Goal: Task Accomplishment & Management: Complete application form

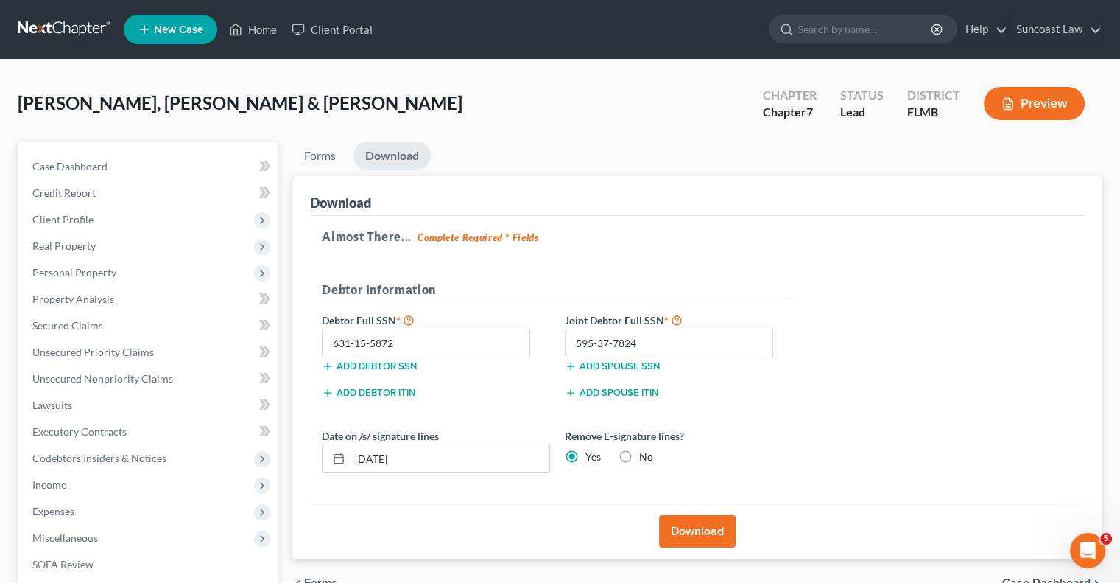
scroll to position [54, 0]
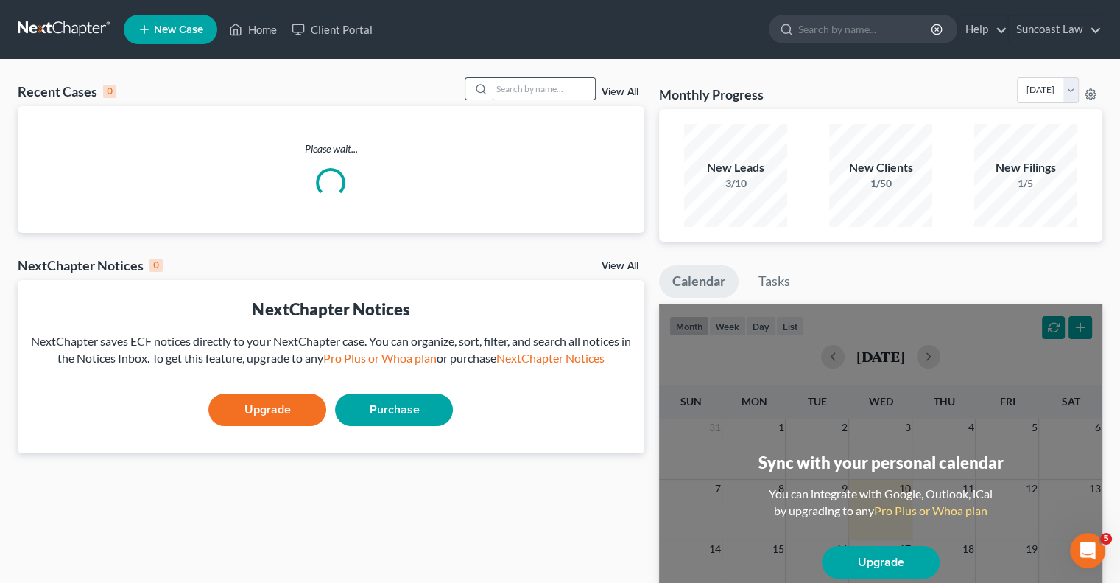
drag, startPoint x: 529, startPoint y: 88, endPoint x: 537, endPoint y: 86, distance: 7.5
click at [530, 88] on input "search" at bounding box center [543, 88] width 103 height 21
type input "[PERSON_NAME]"
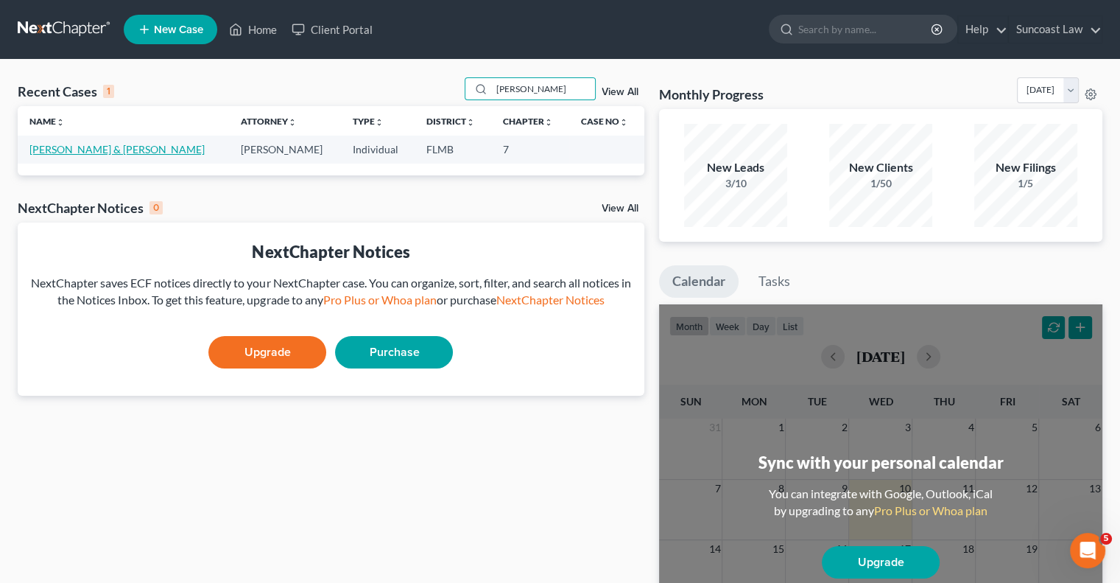
click at [94, 147] on link "[PERSON_NAME] & [PERSON_NAME]" at bounding box center [116, 149] width 175 height 13
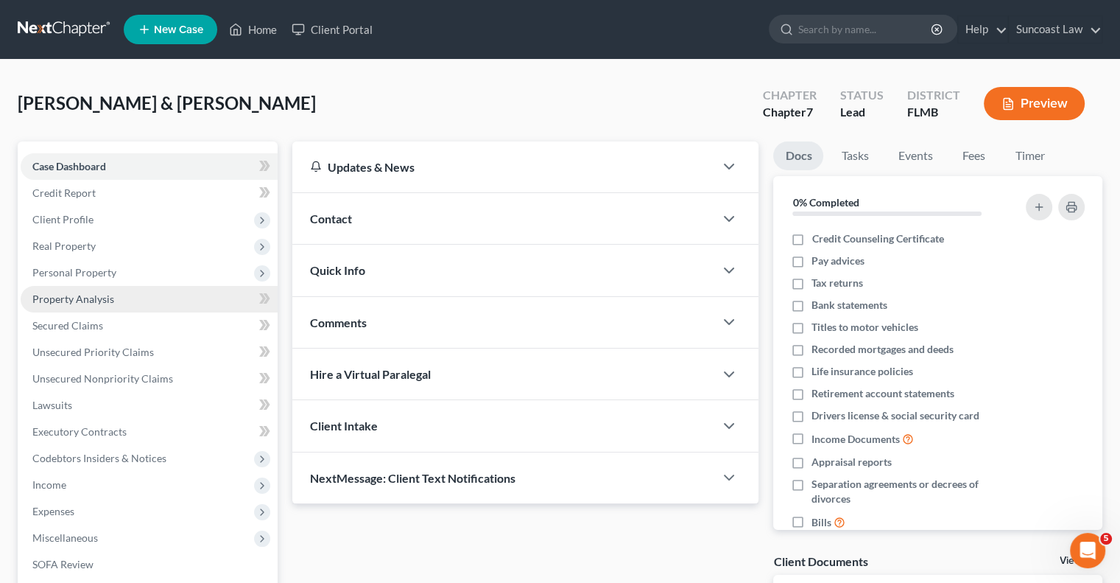
click at [89, 302] on span "Property Analysis" at bounding box center [73, 298] width 82 height 13
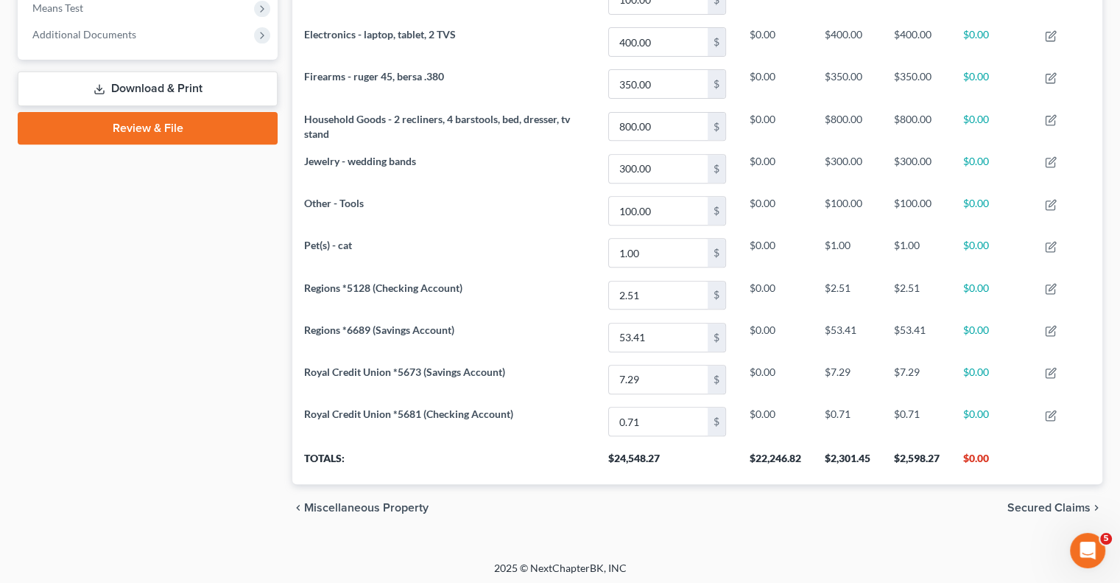
scroll to position [214, 0]
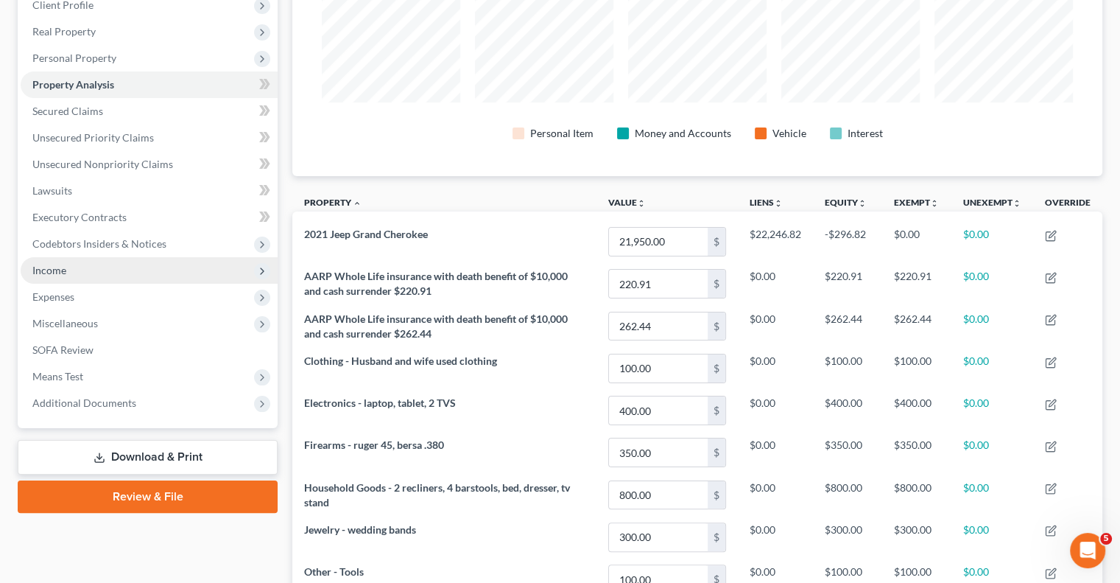
click at [63, 264] on span "Income" at bounding box center [49, 270] width 34 height 13
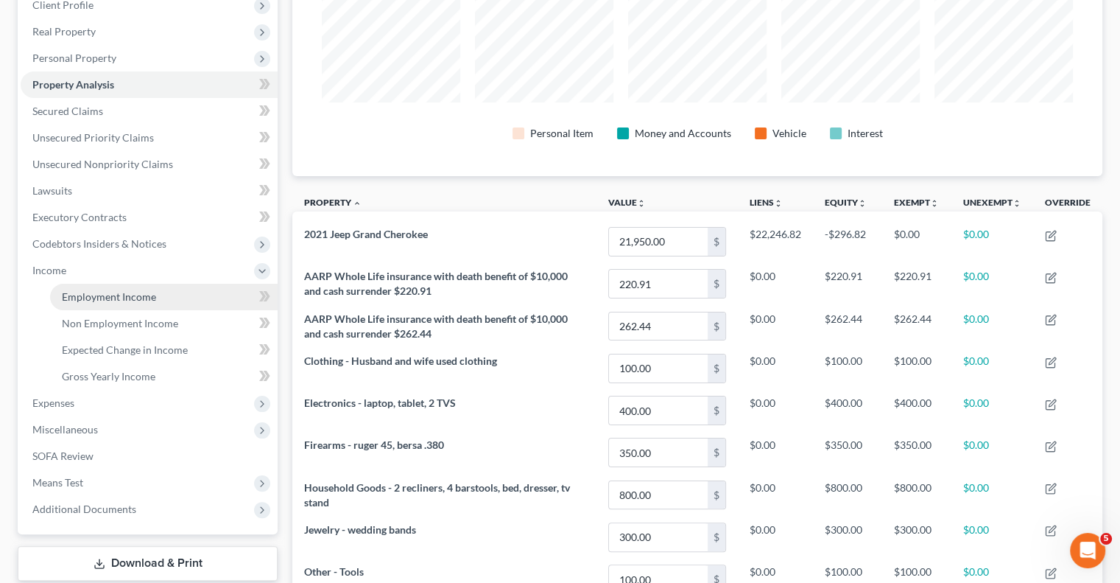
click at [107, 286] on link "Employment Income" at bounding box center [164, 297] width 228 height 27
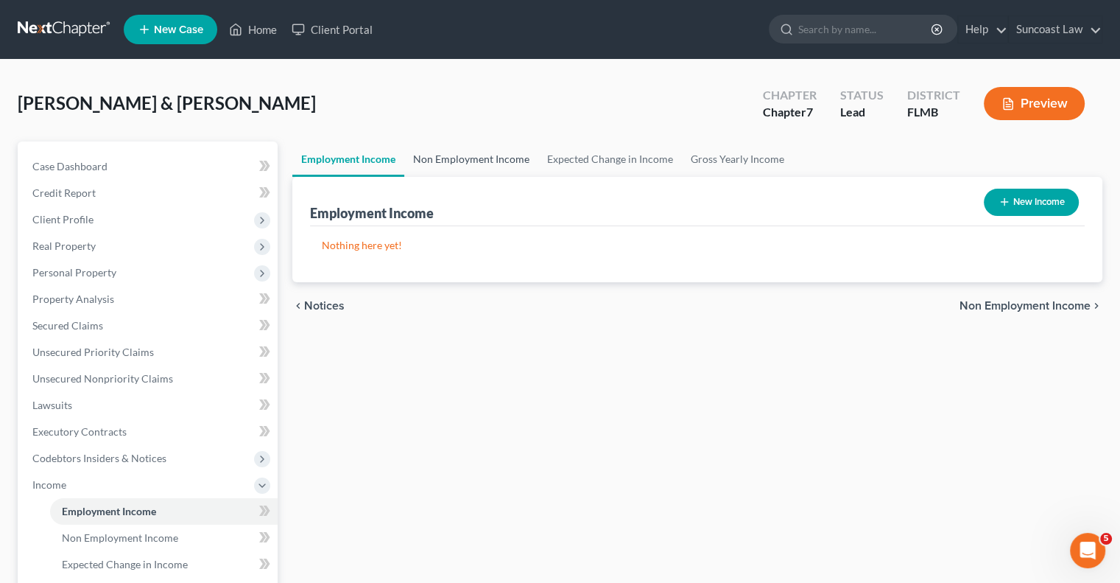
click at [495, 156] on link "Non Employment Income" at bounding box center [471, 158] width 134 height 35
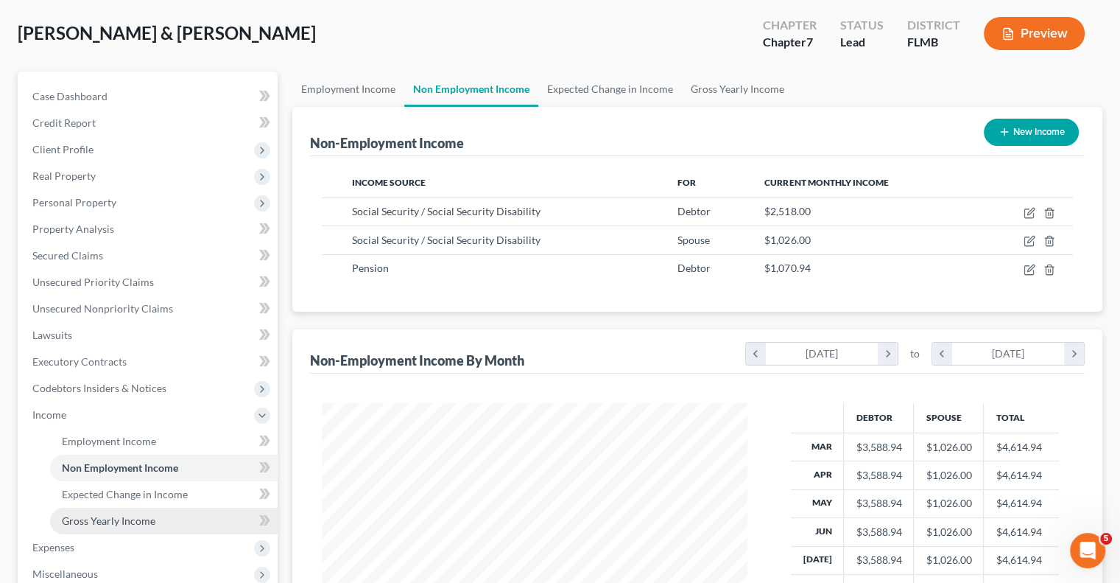
scroll to position [221, 0]
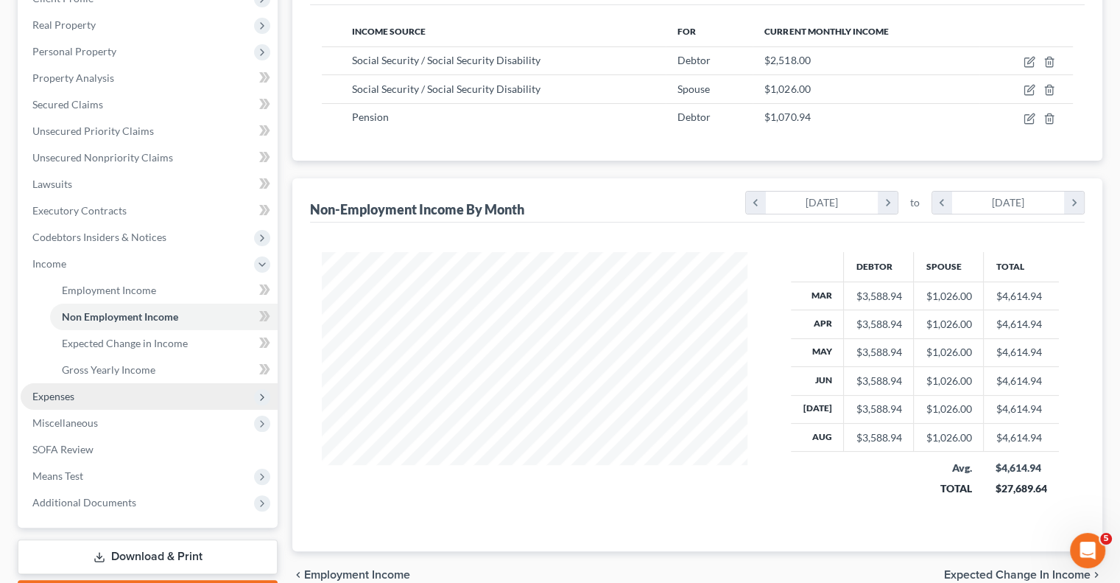
drag, startPoint x: 96, startPoint y: 398, endPoint x: 116, endPoint y: 407, distance: 22.1
click at [96, 398] on span "Expenses" at bounding box center [149, 396] width 257 height 27
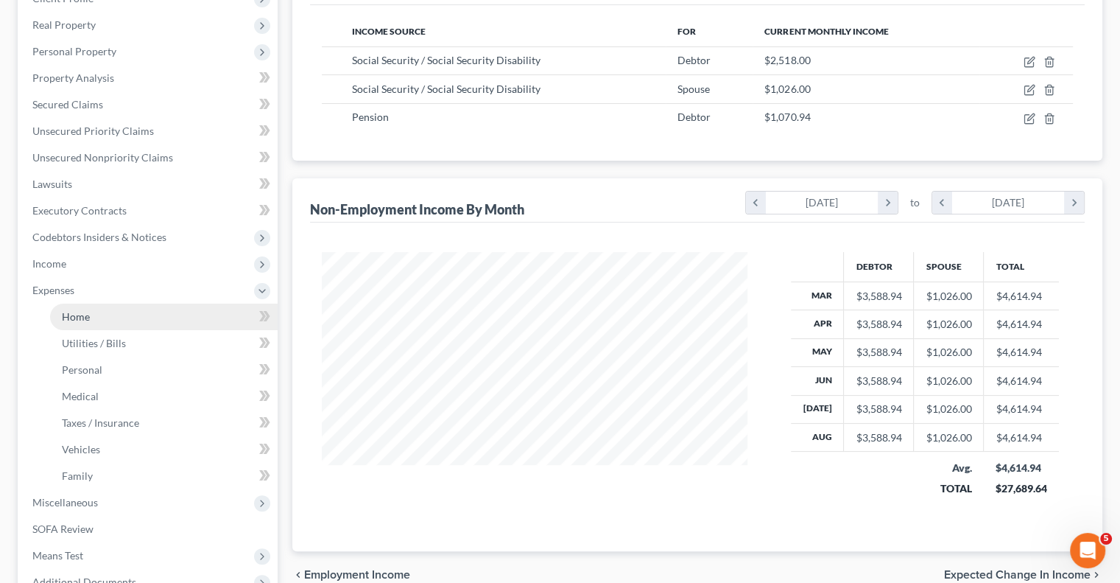
click at [101, 317] on link "Home" at bounding box center [164, 316] width 228 height 27
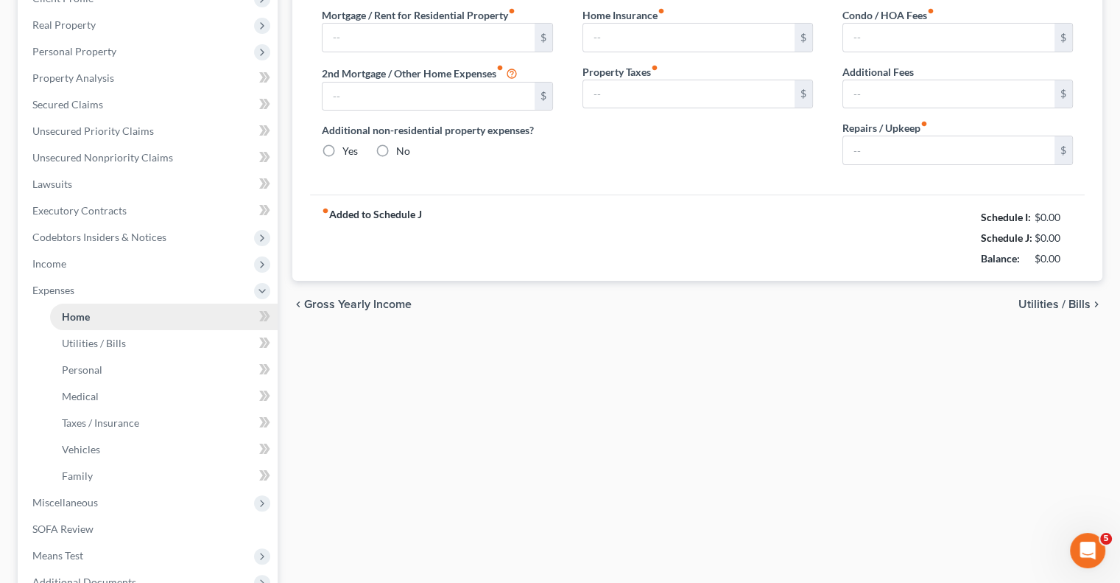
type input "1,650.00"
type input "0.00"
radio input "true"
type input "0.00"
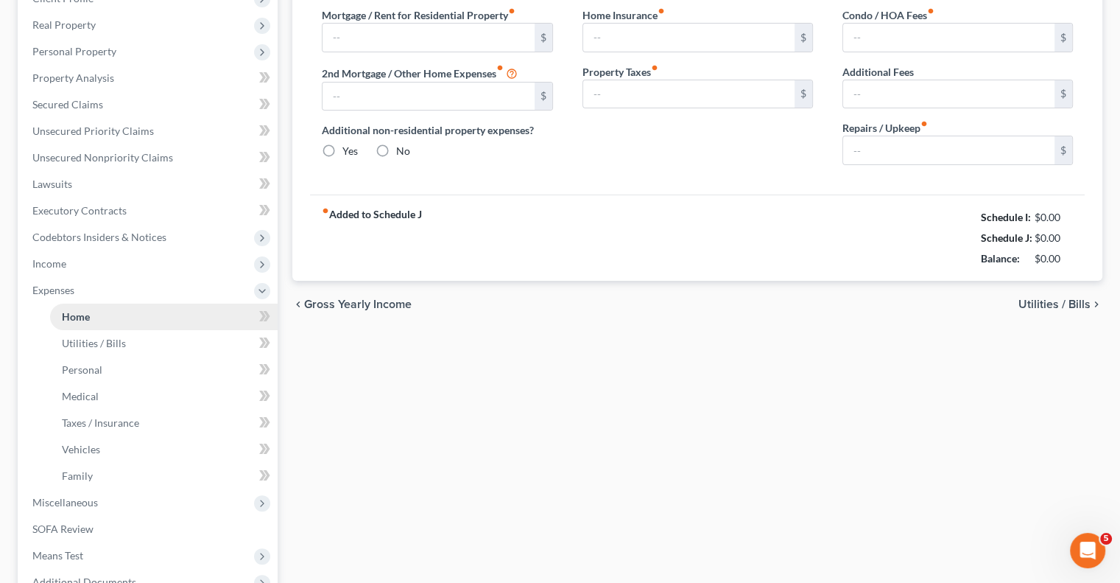
type input "0.00"
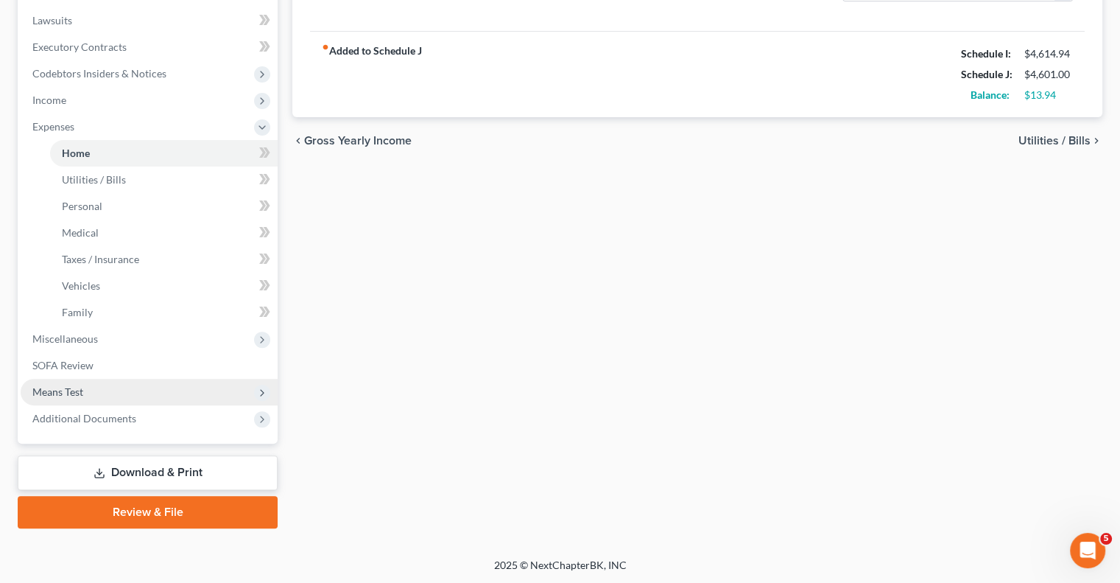
click at [78, 385] on span "Means Test" at bounding box center [57, 391] width 51 height 13
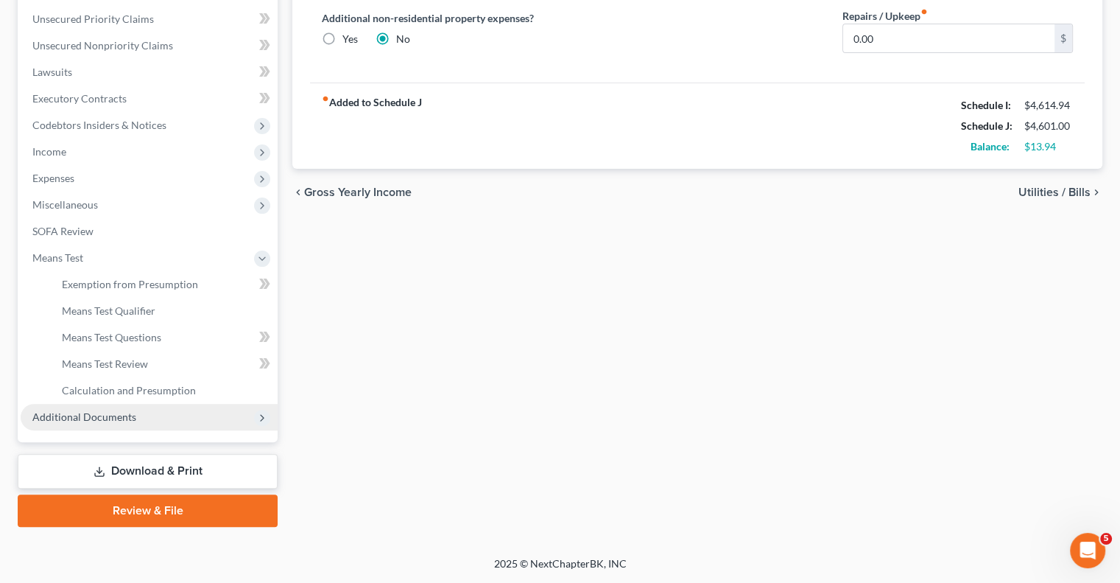
scroll to position [331, 0]
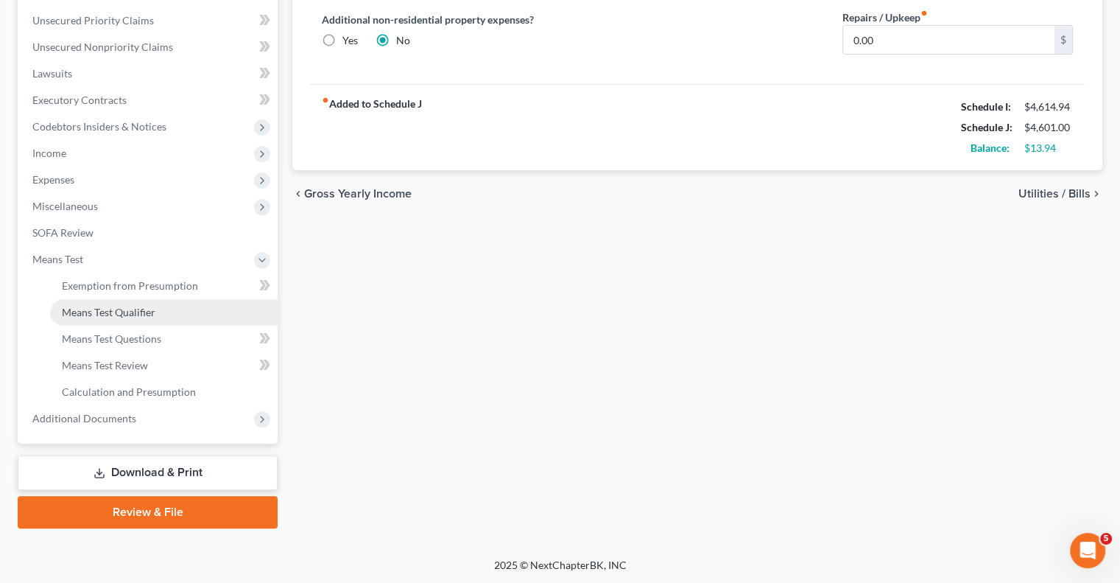
click at [107, 318] on link "Means Test Qualifier" at bounding box center [164, 312] width 228 height 27
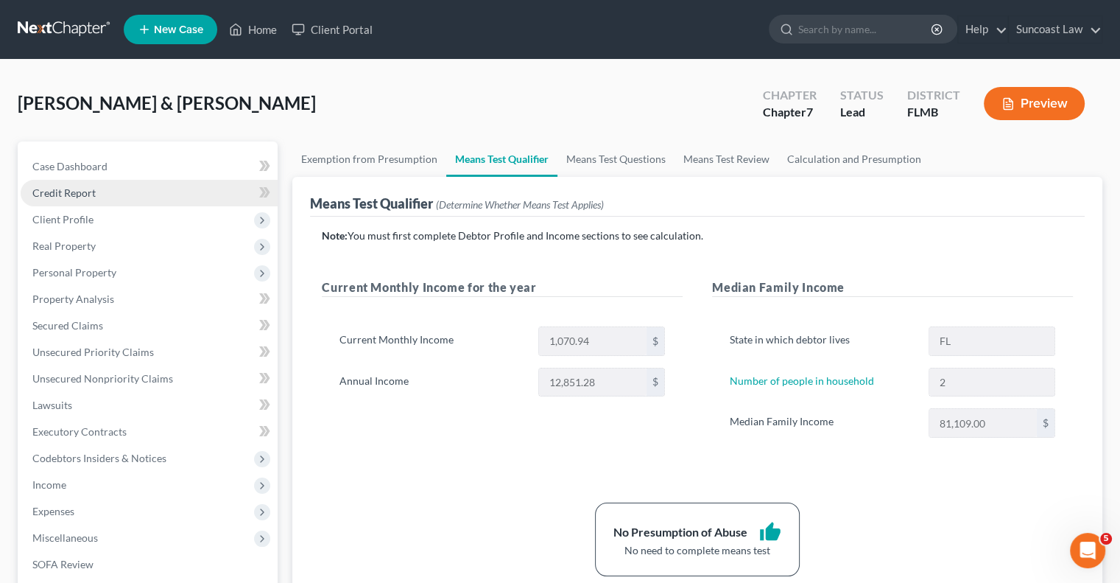
click at [91, 197] on span "Credit Report" at bounding box center [63, 192] width 63 height 13
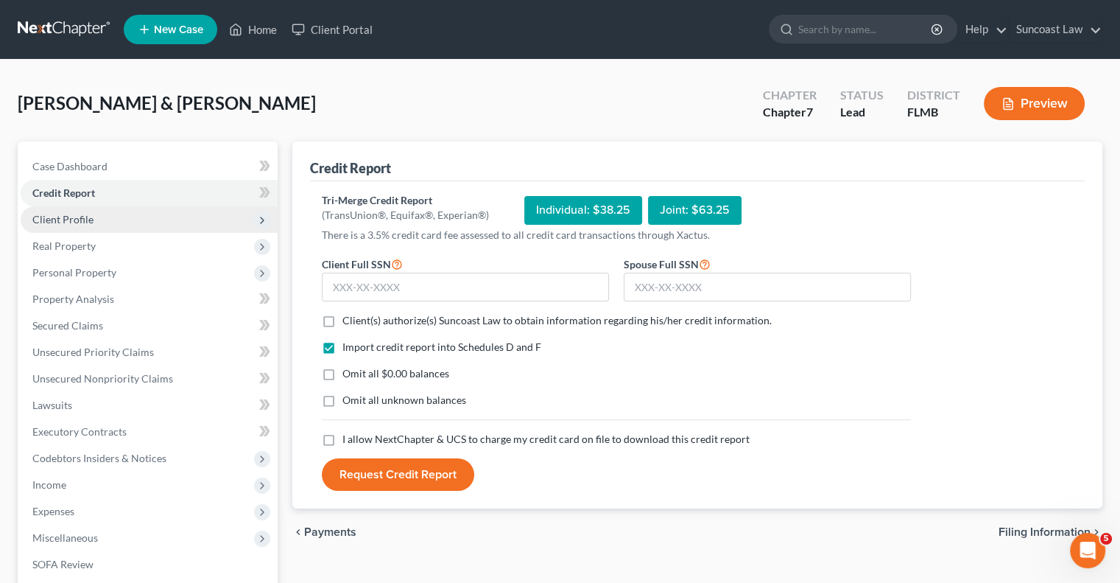
click at [80, 217] on span "Client Profile" at bounding box center [62, 219] width 61 height 13
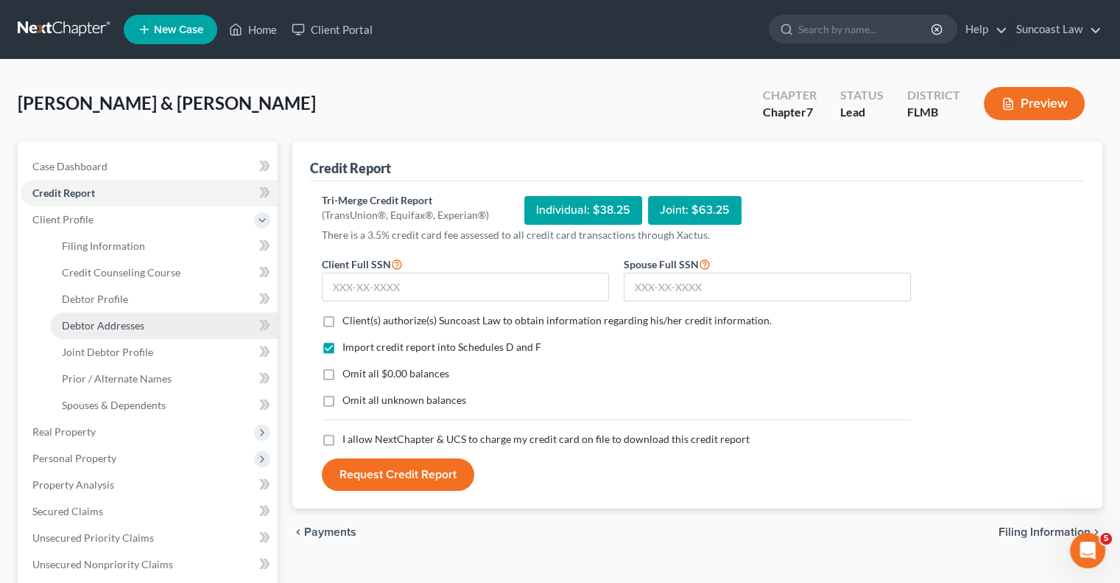
click at [144, 323] on link "Debtor Addresses" at bounding box center [164, 325] width 228 height 27
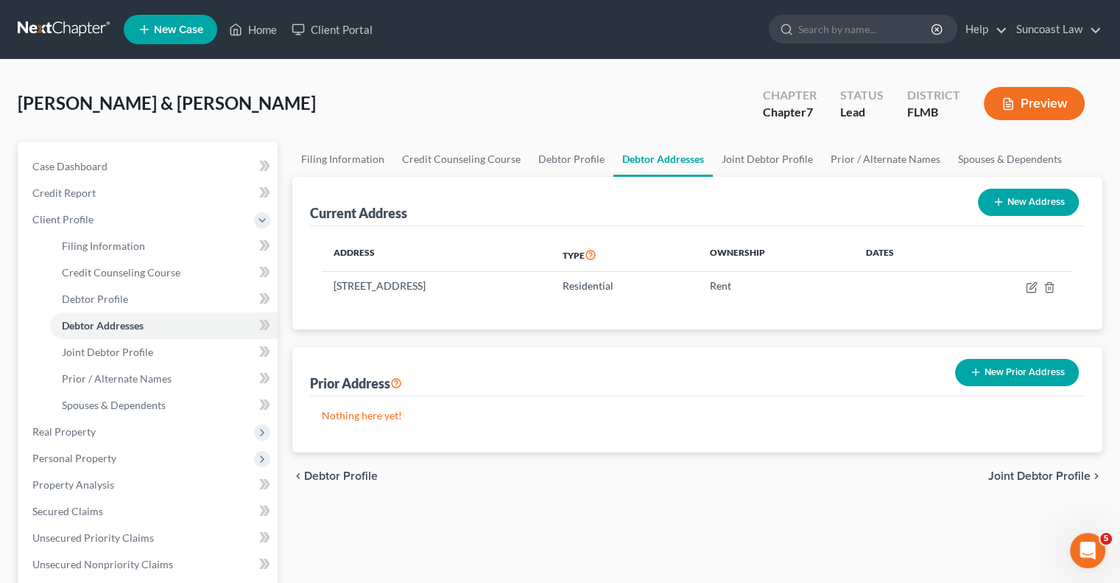
click at [680, 544] on div "Filing Information Credit Counseling Course Debtor Profile Debtor Addresses Joi…" at bounding box center [697, 526] width 825 height 771
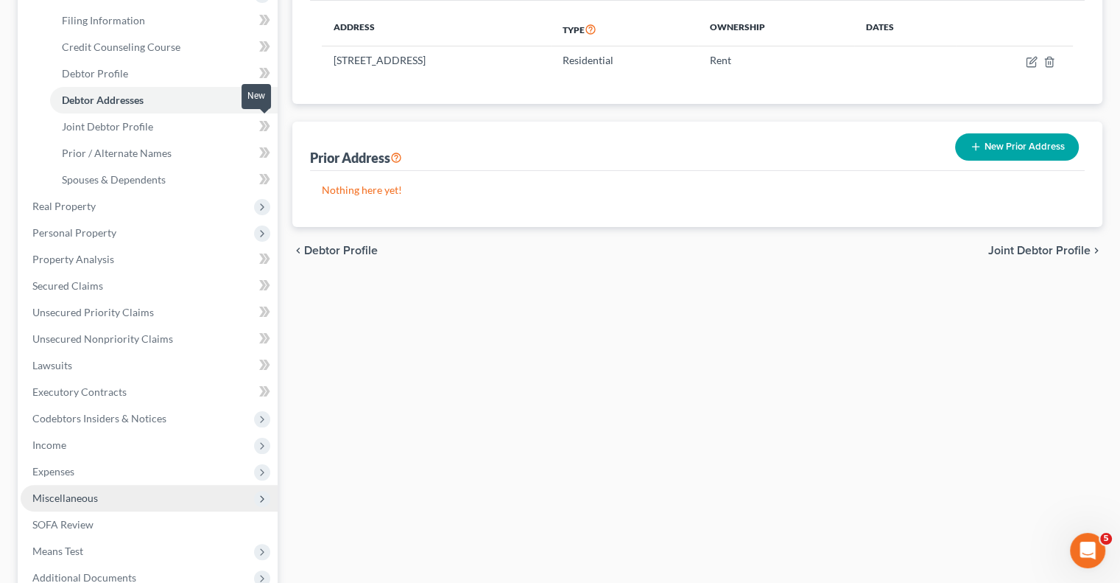
scroll to position [384, 0]
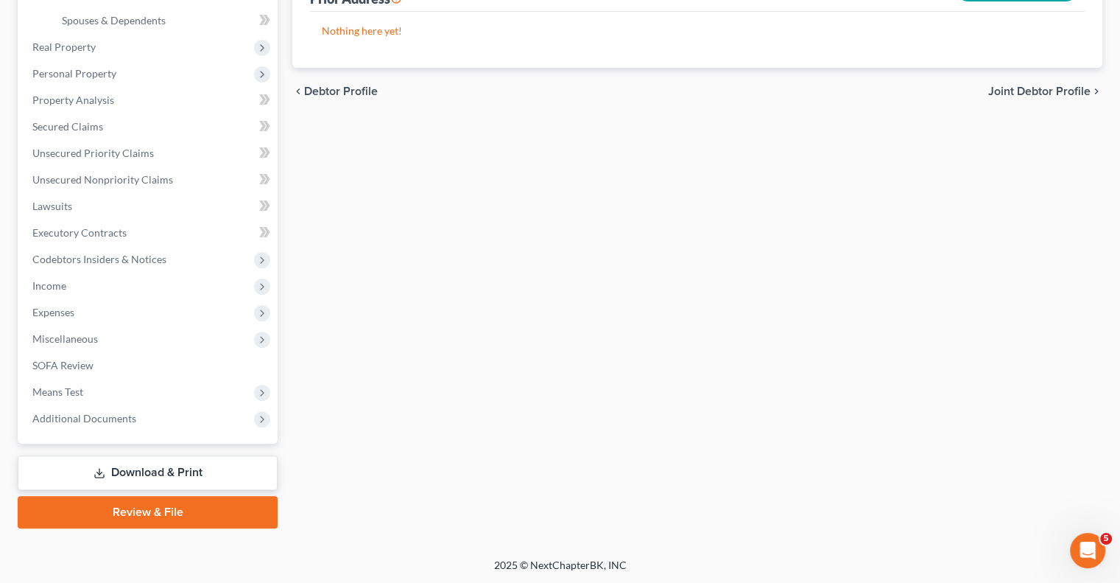
drag, startPoint x: 163, startPoint y: 465, endPoint x: 261, endPoint y: 475, distance: 98.5
click at [163, 465] on link "Download & Print" at bounding box center [148, 472] width 260 height 35
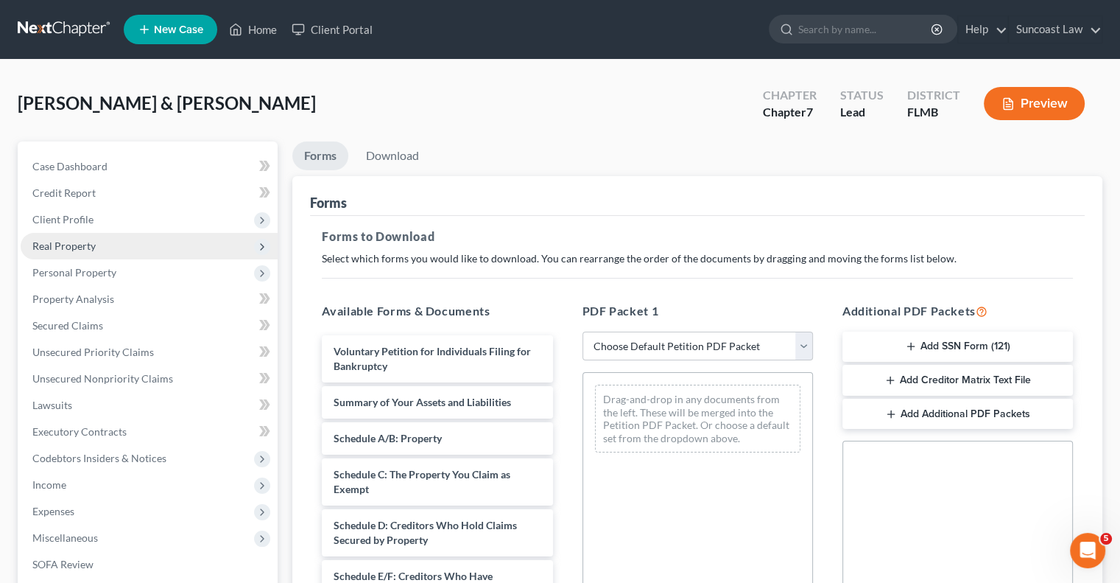
drag, startPoint x: 82, startPoint y: 225, endPoint x: 88, endPoint y: 239, distance: 15.5
click at [82, 225] on span "Client Profile" at bounding box center [149, 219] width 257 height 27
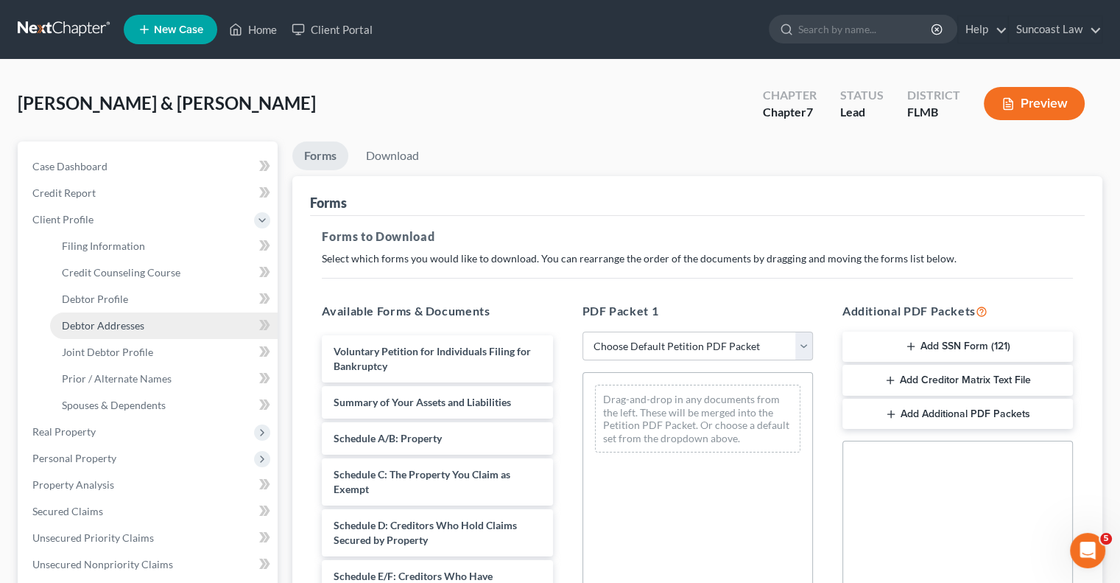
click at [122, 326] on span "Debtor Addresses" at bounding box center [103, 325] width 82 height 13
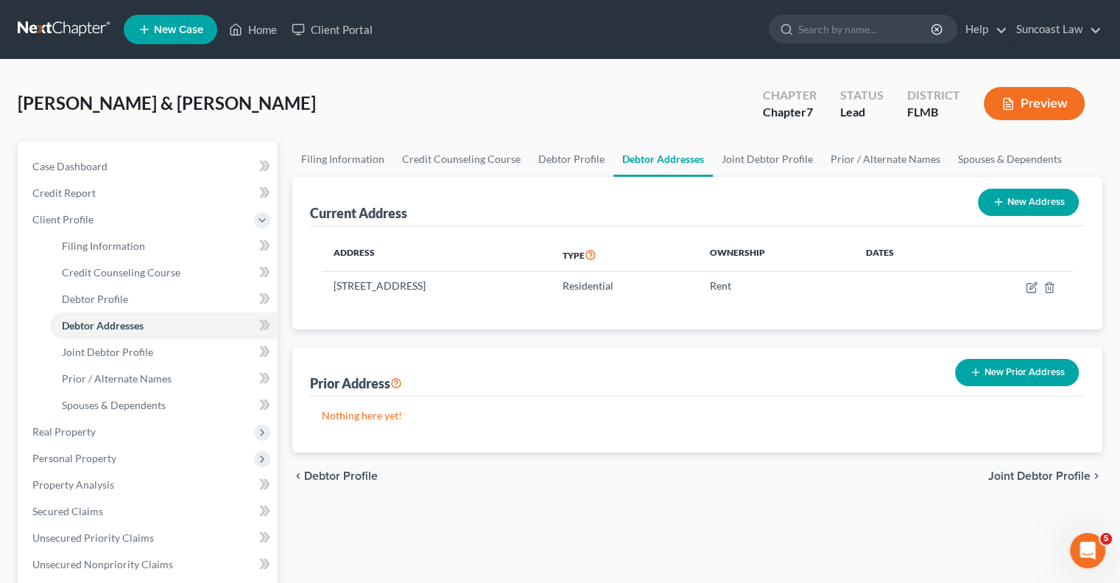
click at [1046, 367] on button "New Prior Address" at bounding box center [1017, 372] width 124 height 27
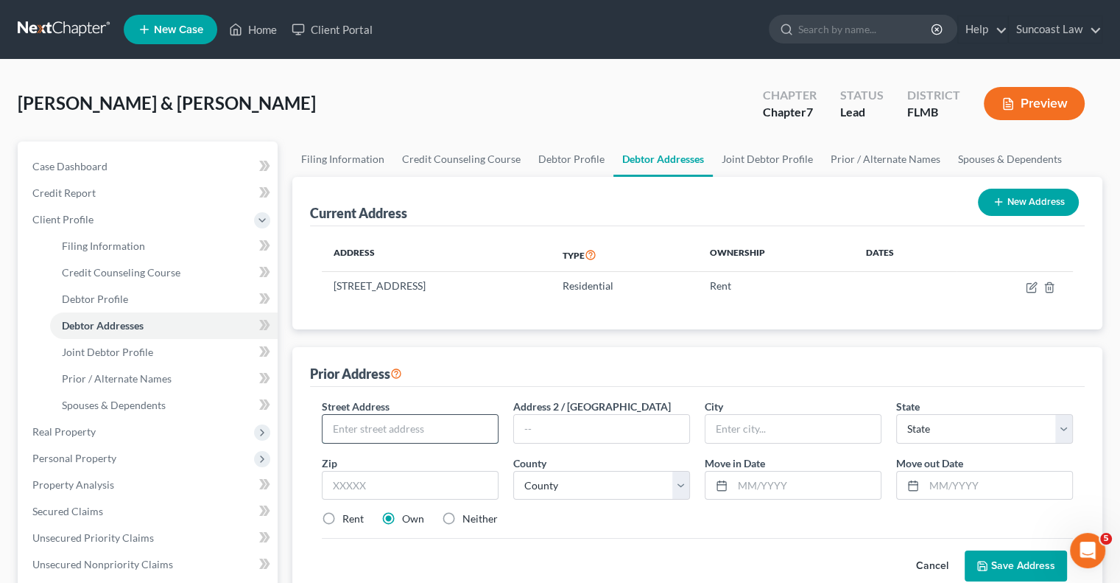
drag, startPoint x: 415, startPoint y: 430, endPoint x: 436, endPoint y: 421, distance: 22.7
click at [415, 430] on input "text" at bounding box center [410, 429] width 175 height 28
type input "[STREET_ADDRESS]"
type input "#"
drag, startPoint x: 373, startPoint y: 429, endPoint x: 256, endPoint y: 440, distance: 118.3
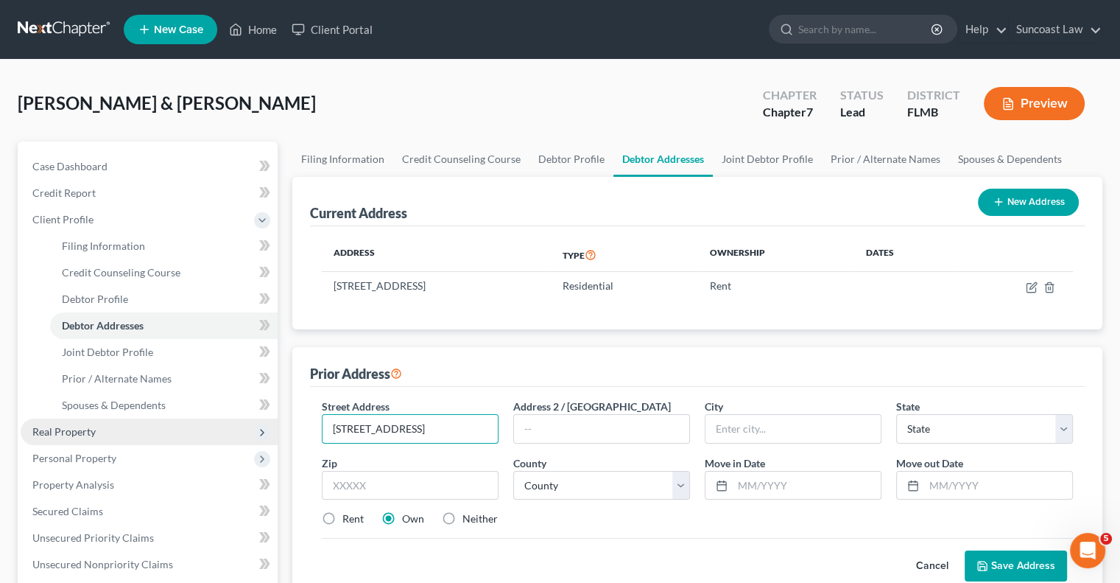
click at [256, 440] on div "Petition Navigation Case Dashboard Payments Invoices Payments Payments Credit R…" at bounding box center [559, 526] width 1099 height 771
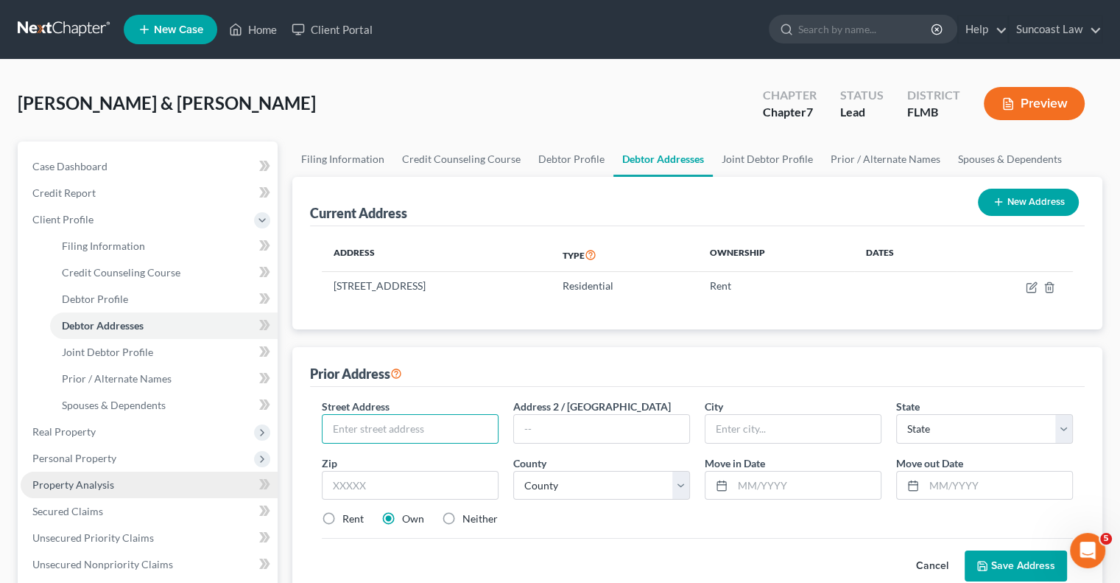
click at [98, 485] on span "Property Analysis" at bounding box center [73, 484] width 82 height 13
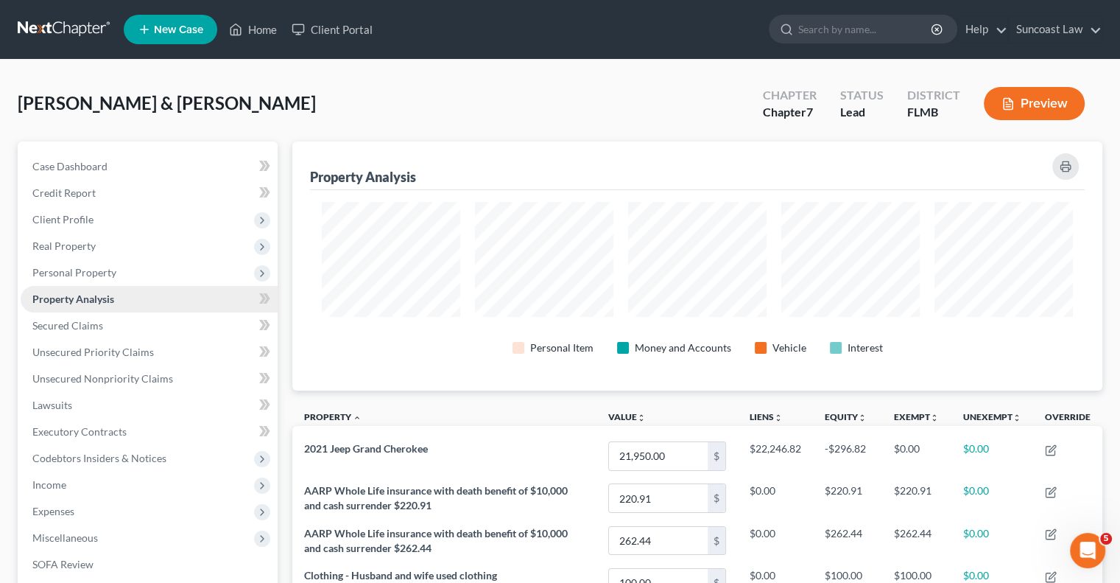
scroll to position [249, 809]
click at [75, 217] on span "Client Profile" at bounding box center [62, 219] width 61 height 13
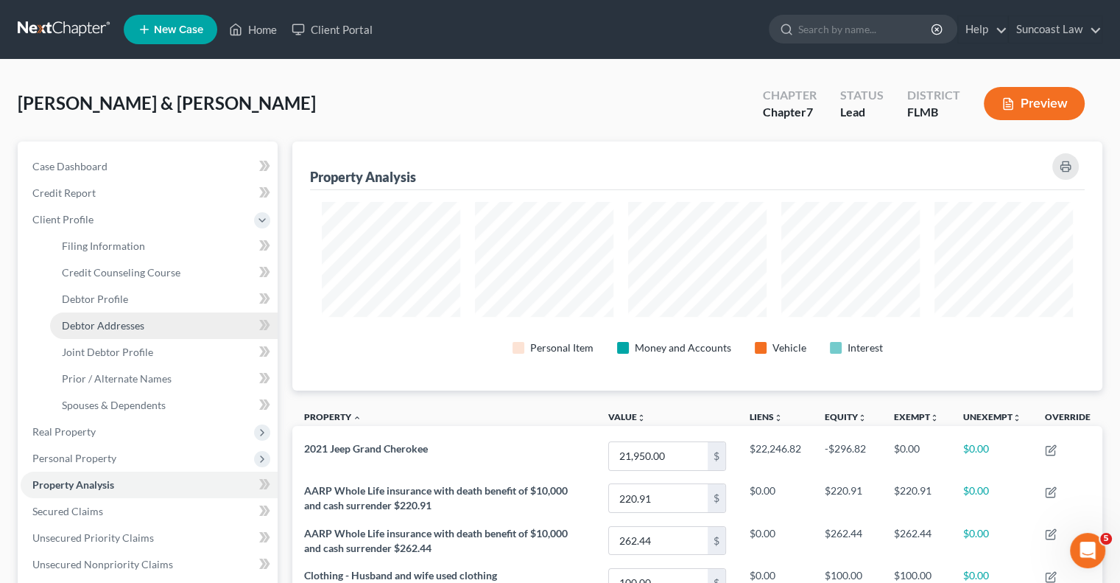
click at [130, 332] on link "Debtor Addresses" at bounding box center [164, 325] width 228 height 27
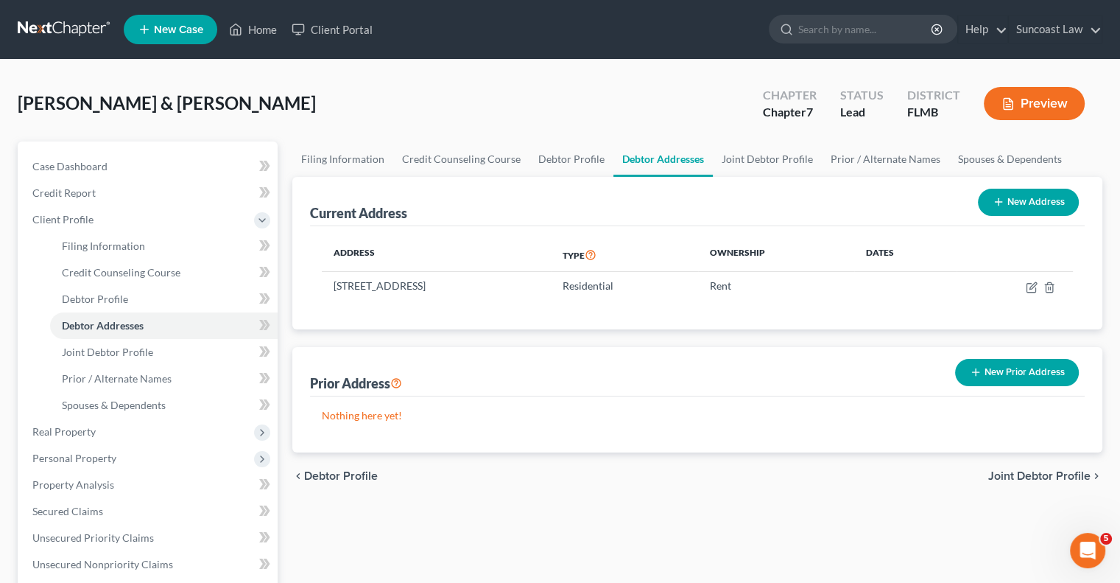
click at [1046, 204] on button "New Address" at bounding box center [1028, 202] width 101 height 27
select select "0"
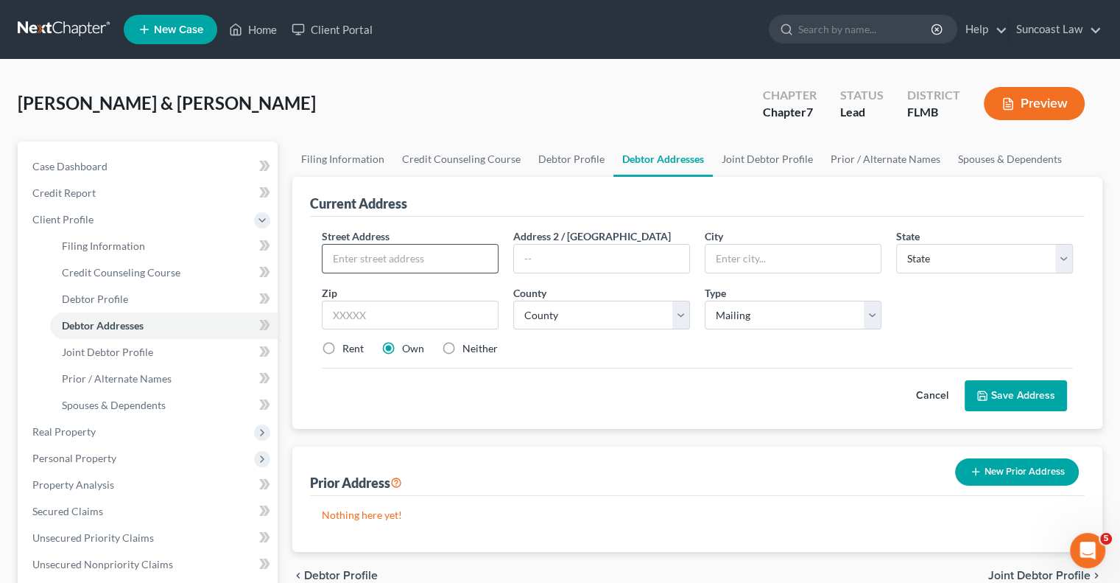
click at [450, 261] on input "text" at bounding box center [410, 258] width 175 height 28
paste input "[STREET_ADDRESS][PERSON_NAME]"
type input "[STREET_ADDRESS][PERSON_NAME]"
drag, startPoint x: 411, startPoint y: 310, endPoint x: 418, endPoint y: 305, distance: 8.4
click at [411, 309] on input "text" at bounding box center [410, 314] width 177 height 29
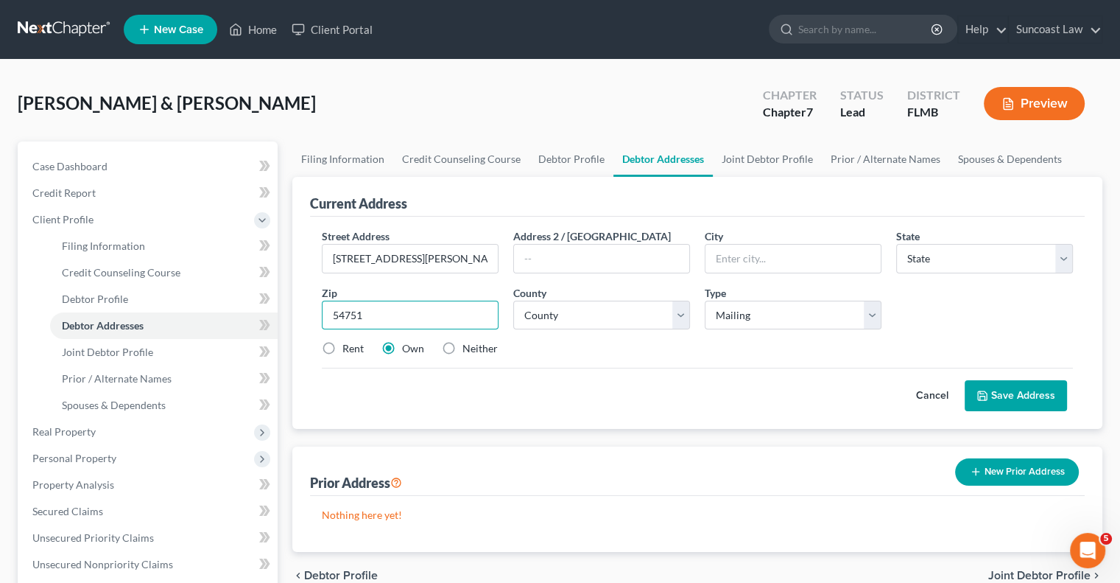
type input "54751"
type input "Menomonie"
select select "52"
click at [613, 312] on select "County [GEOGRAPHIC_DATA] [GEOGRAPHIC_DATA] [GEOGRAPHIC_DATA] [GEOGRAPHIC_DATA] …" at bounding box center [601, 314] width 177 height 29
select select "39"
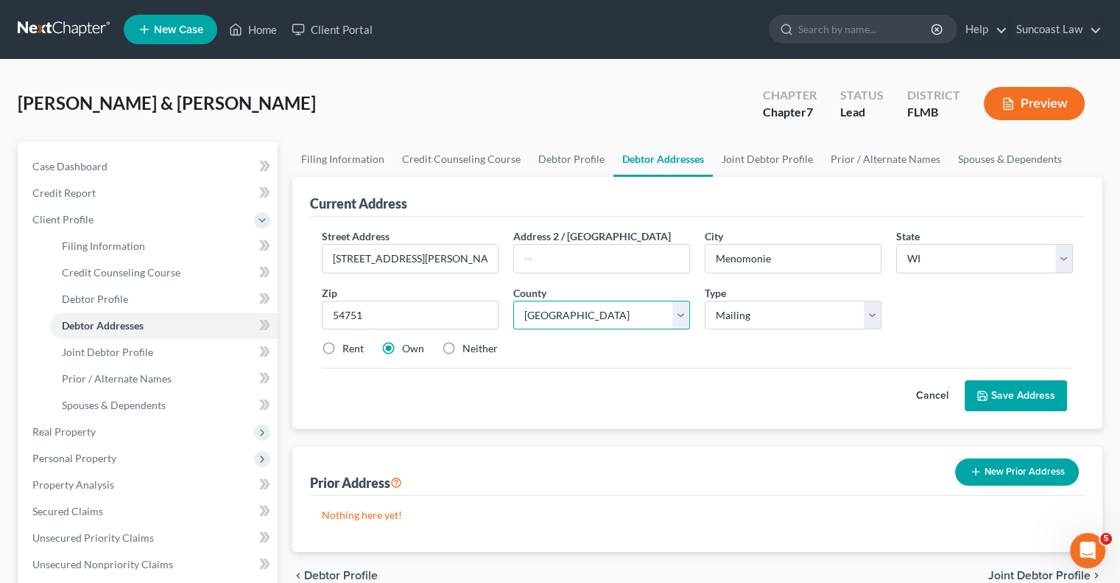
click at [513, 300] on select "County [GEOGRAPHIC_DATA] [GEOGRAPHIC_DATA] [GEOGRAPHIC_DATA] [GEOGRAPHIC_DATA] …" at bounding box center [601, 314] width 177 height 29
drag, startPoint x: 327, startPoint y: 342, endPoint x: 747, endPoint y: 412, distance: 426.4
click at [342, 341] on label "Rent" at bounding box center [352, 348] width 21 height 15
click at [348, 341] on input "Rent" at bounding box center [353, 346] width 10 height 10
radio input "true"
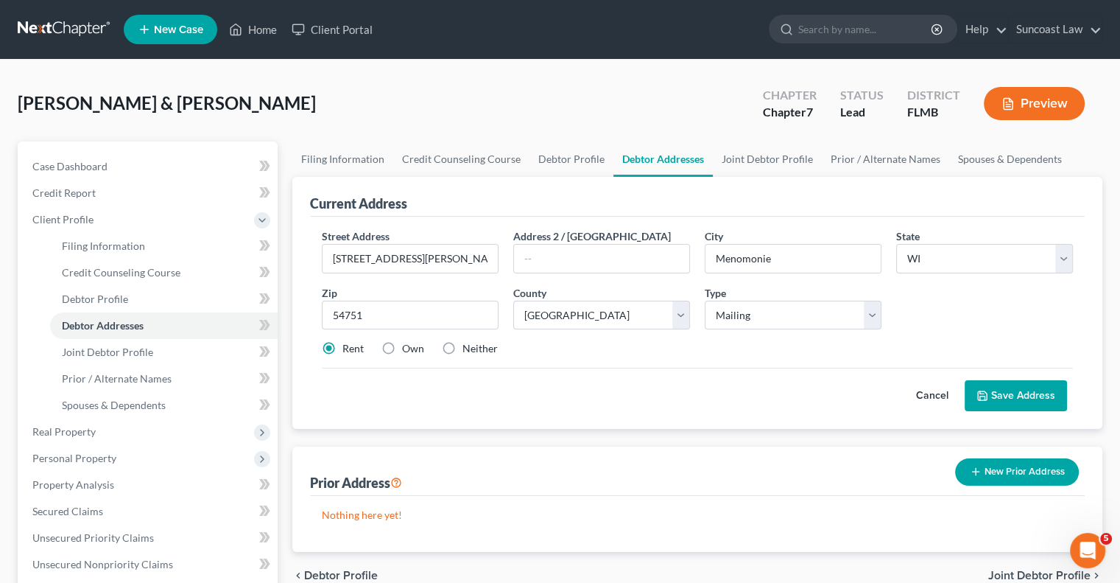
click at [1002, 399] on button "Save Address" at bounding box center [1016, 395] width 102 height 31
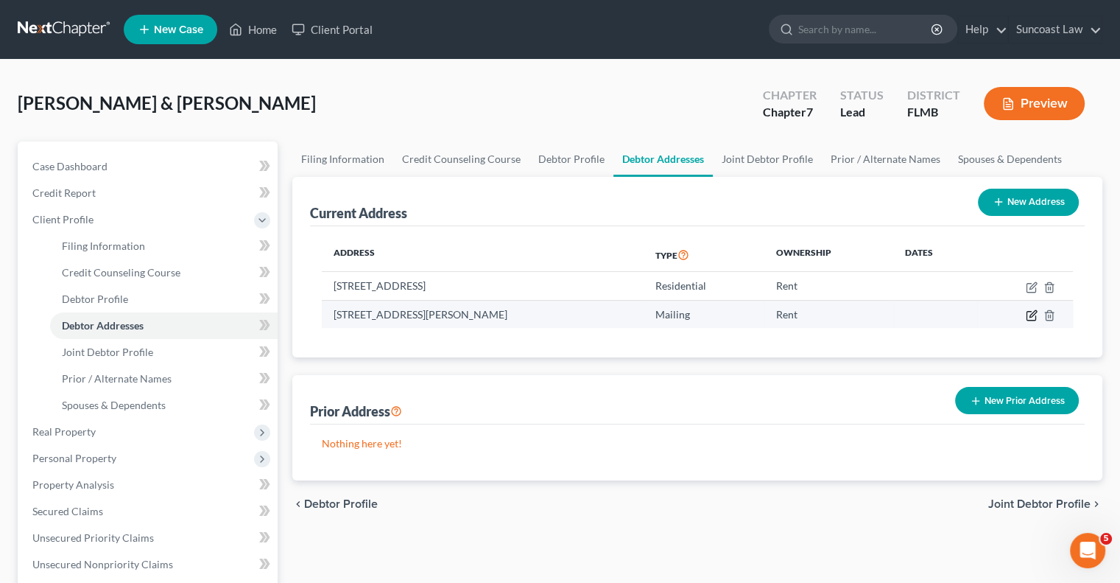
click at [1030, 316] on icon "button" at bounding box center [1033, 313] width 7 height 7
select select "52"
select select "39"
select select "0"
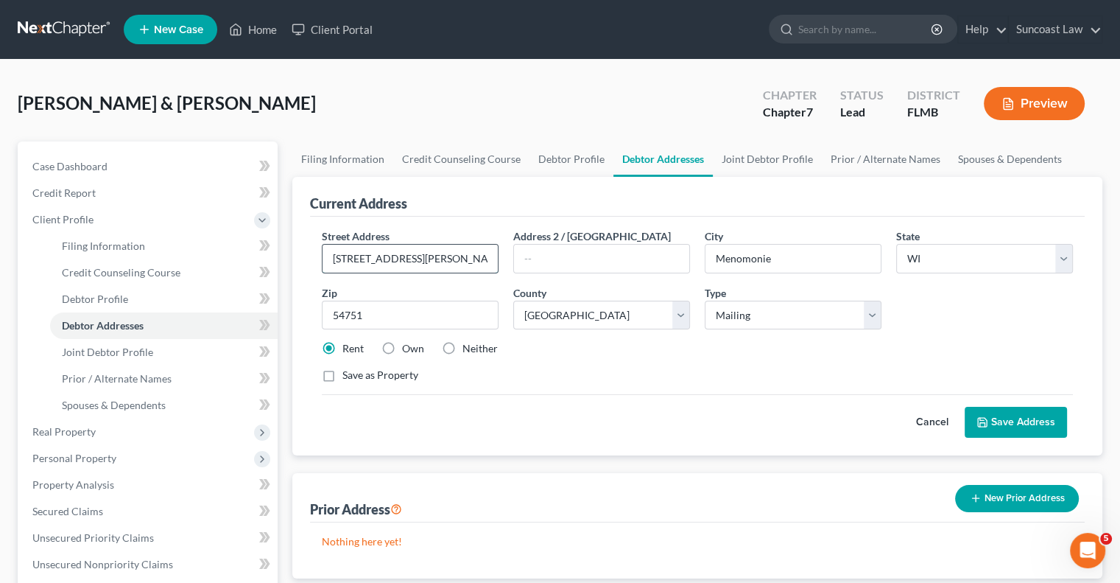
click at [372, 256] on input "[STREET_ADDRESS][PERSON_NAME]" at bounding box center [410, 258] width 175 height 28
type input "[STREET_ADDRESS][PERSON_NAME]"
click at [1010, 421] on button "Save Address" at bounding box center [1016, 422] width 102 height 31
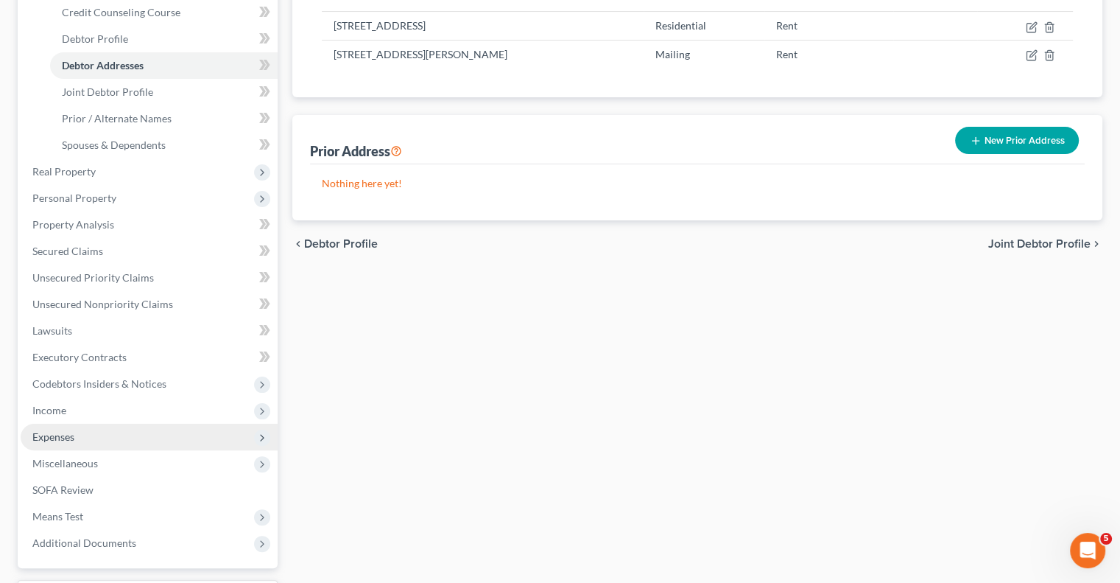
scroll to position [384, 0]
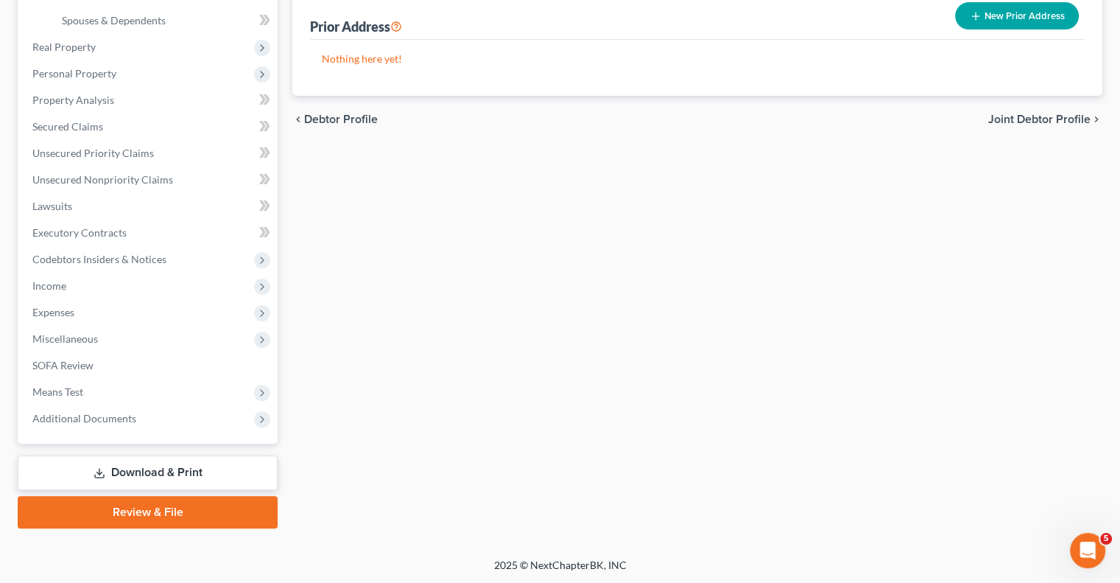
click at [152, 464] on link "Download & Print" at bounding box center [148, 472] width 260 height 35
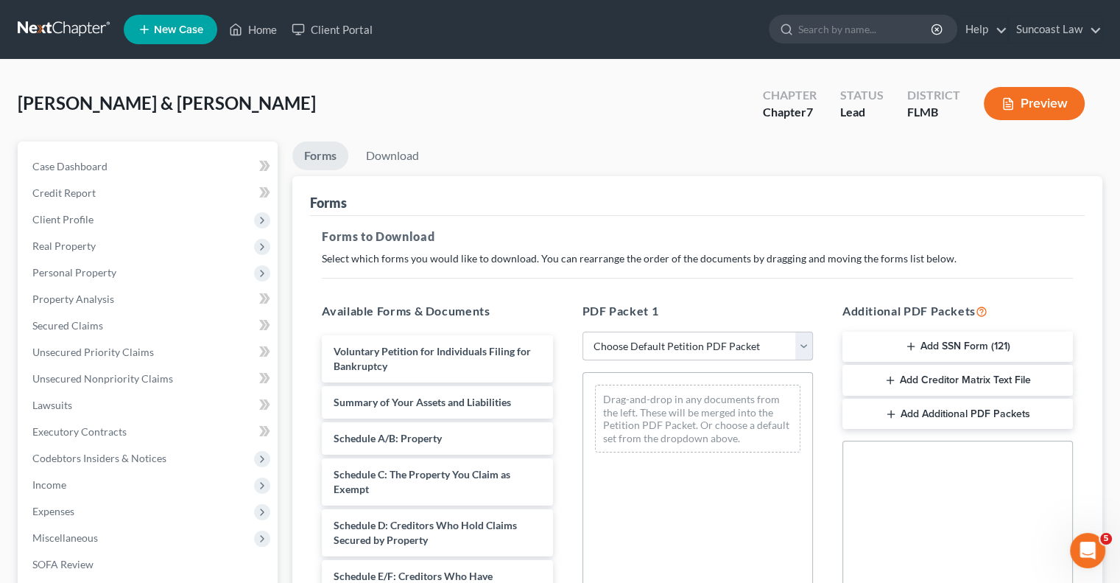
click at [660, 344] on select "Choose Default Petition PDF Packet Complete Bankruptcy Petition (all forms and …" at bounding box center [698, 345] width 231 height 29
select select "0"
click at [583, 331] on select "Choose Default Petition PDF Packet Complete Bankruptcy Petition (all forms and …" at bounding box center [698, 345] width 231 height 29
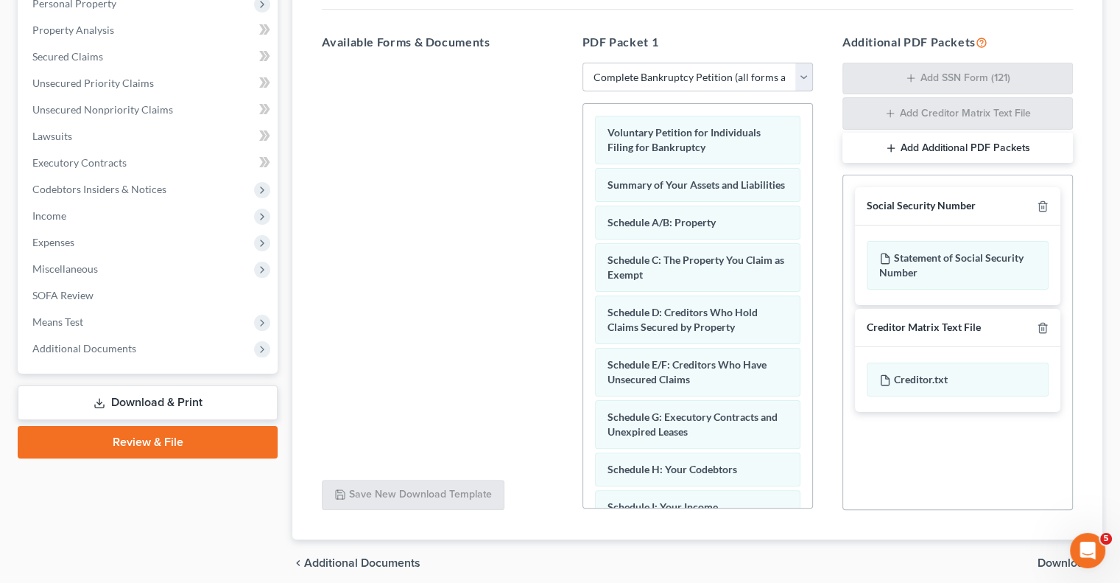
scroll to position [327, 0]
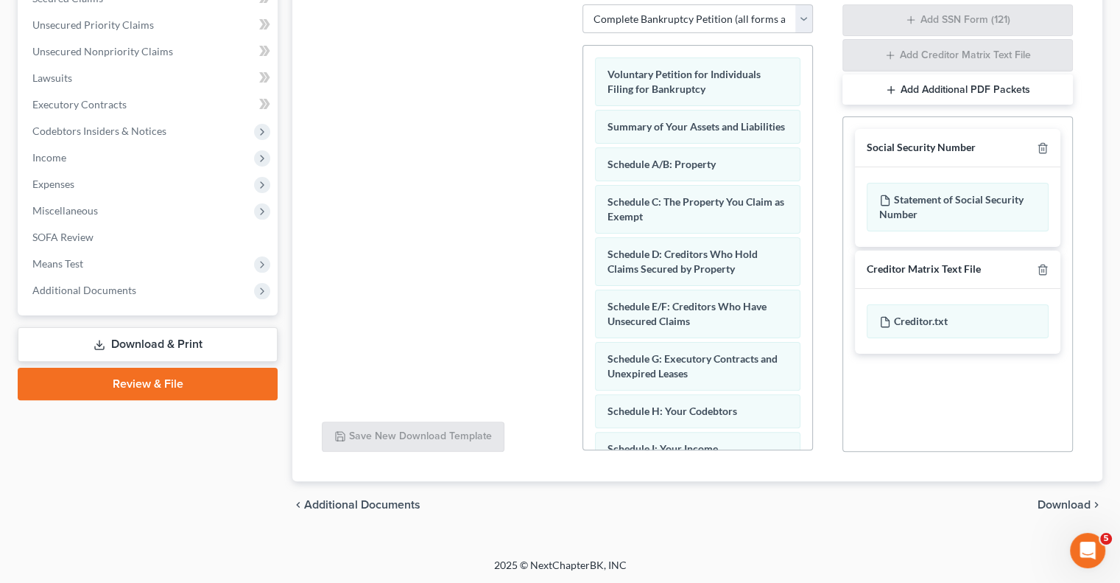
click at [189, 341] on link "Download & Print" at bounding box center [148, 344] width 260 height 35
click at [139, 341] on link "Download & Print" at bounding box center [148, 344] width 260 height 35
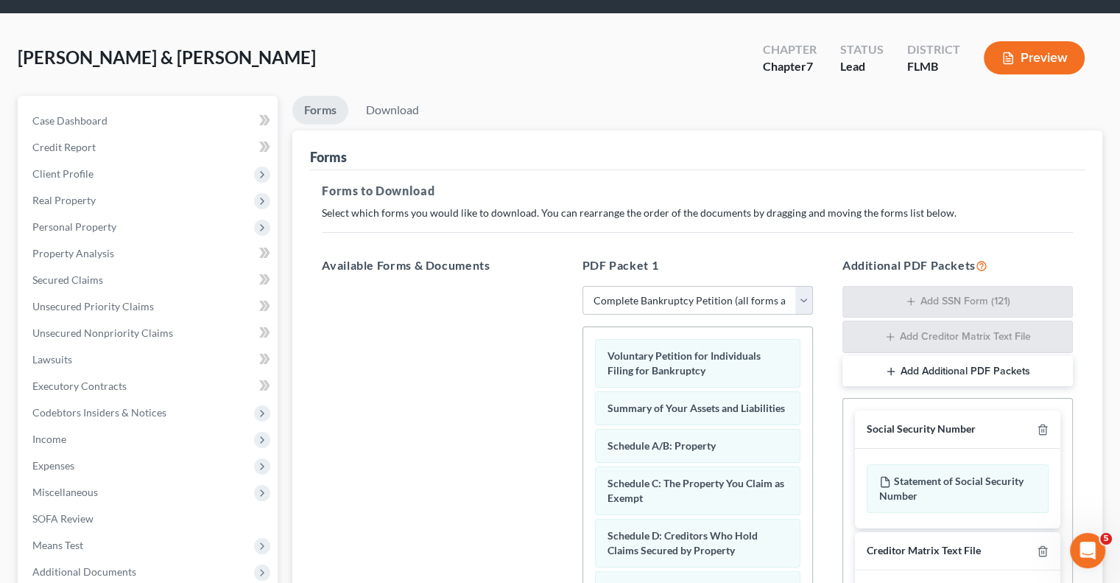
scroll to position [0, 0]
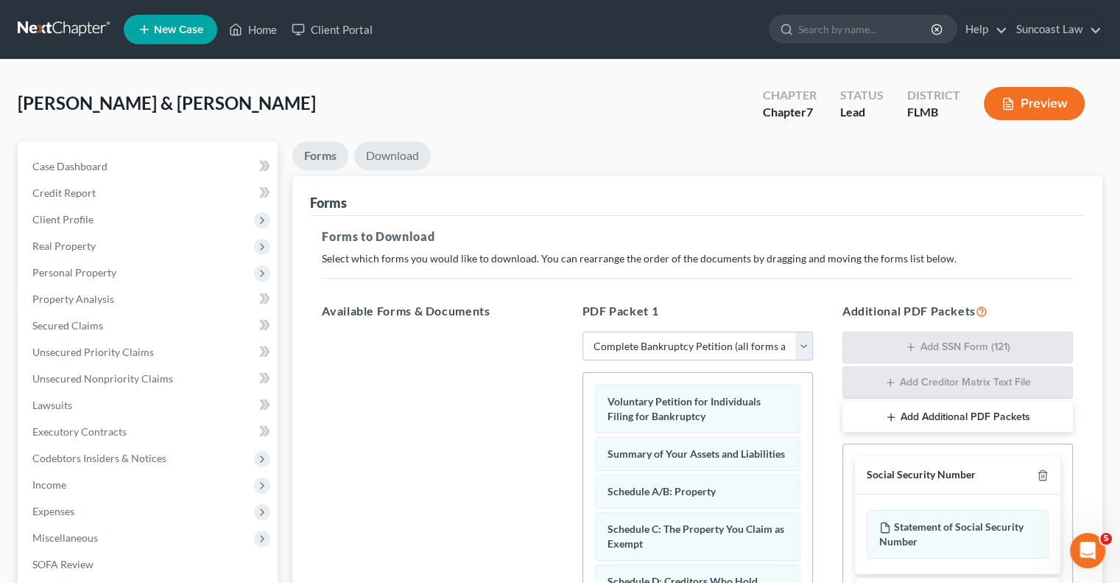
click at [409, 149] on link "Download" at bounding box center [392, 155] width 77 height 29
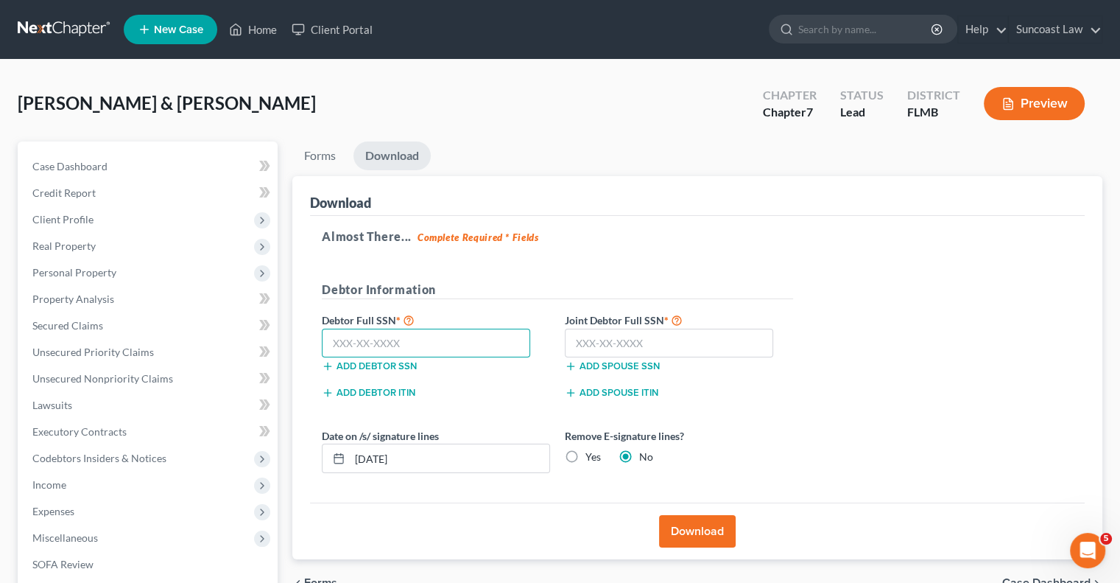
drag, startPoint x: 465, startPoint y: 340, endPoint x: 499, endPoint y: 327, distance: 36.4
click at [465, 340] on input "text" at bounding box center [426, 342] width 208 height 29
type input "341-60-1496"
click at [685, 356] on input "text" at bounding box center [669, 342] width 208 height 29
type input "318-50-2574"
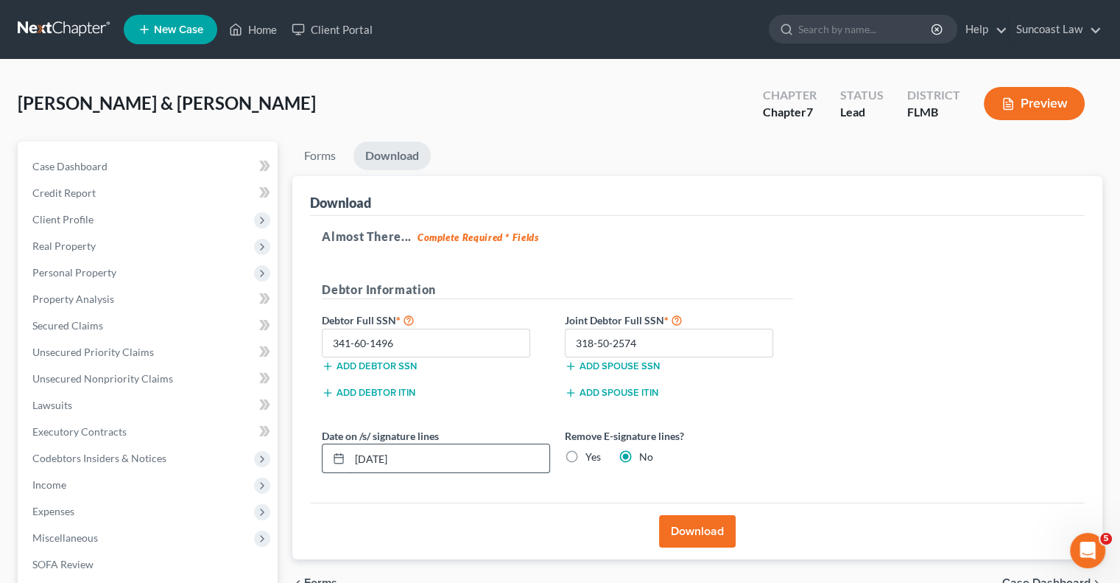
drag, startPoint x: 432, startPoint y: 456, endPoint x: 371, endPoint y: 454, distance: 61.2
click at [371, 454] on input "[DATE]" at bounding box center [450, 458] width 200 height 28
type input "[DATE]"
click at [585, 453] on label "Yes" at bounding box center [592, 456] width 15 height 15
click at [591, 453] on input "Yes" at bounding box center [596, 454] width 10 height 10
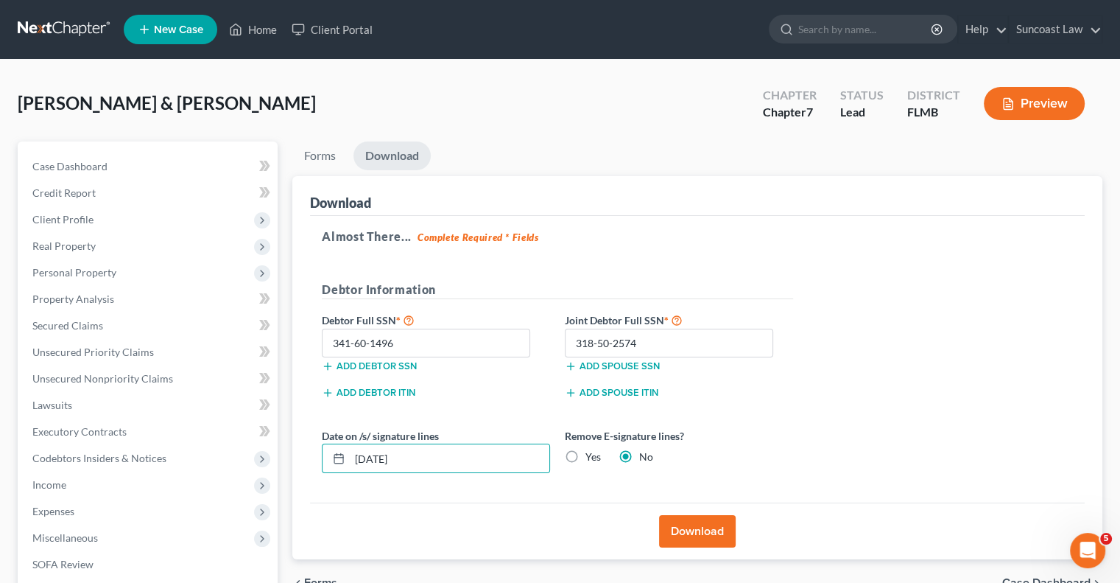
radio input "true"
radio input "false"
click at [701, 518] on button "Download" at bounding box center [697, 531] width 77 height 32
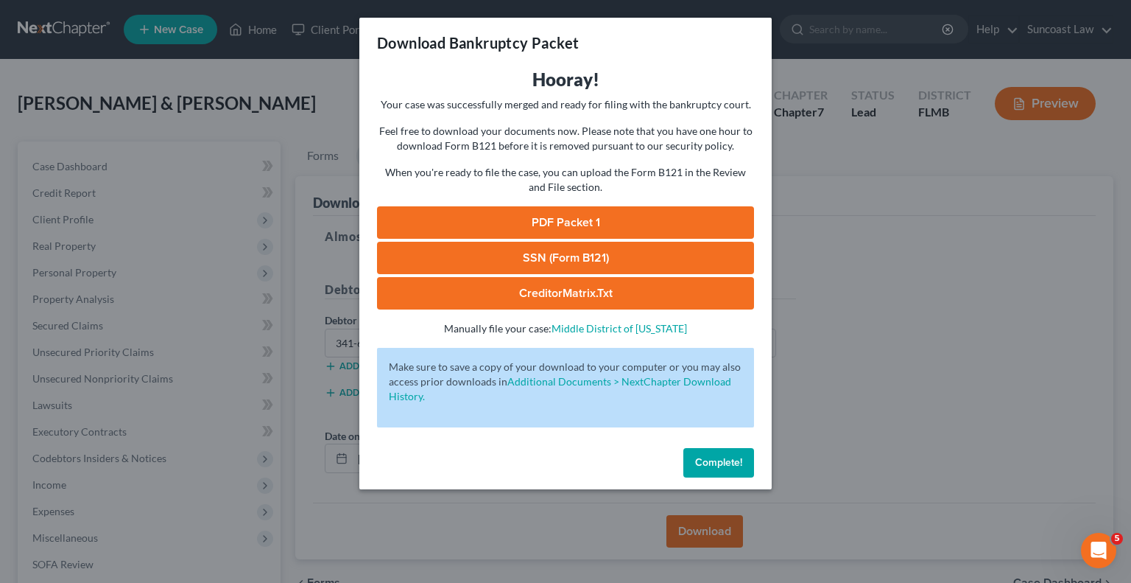
click at [599, 256] on link "SSN (Form B121)" at bounding box center [565, 258] width 377 height 32
click at [613, 220] on link "PDF Packet 1" at bounding box center [565, 222] width 377 height 32
drag, startPoint x: 717, startPoint y: 461, endPoint x: 667, endPoint y: 580, distance: 128.4
click at [717, 461] on span "Complete!" at bounding box center [718, 462] width 47 height 13
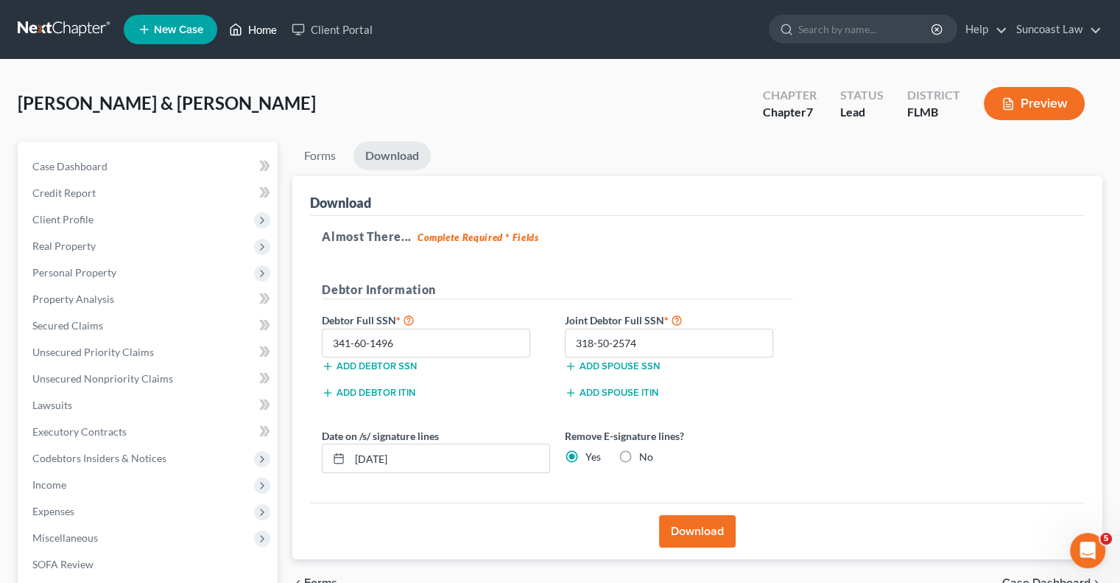
click at [271, 29] on link "Home" at bounding box center [253, 29] width 63 height 27
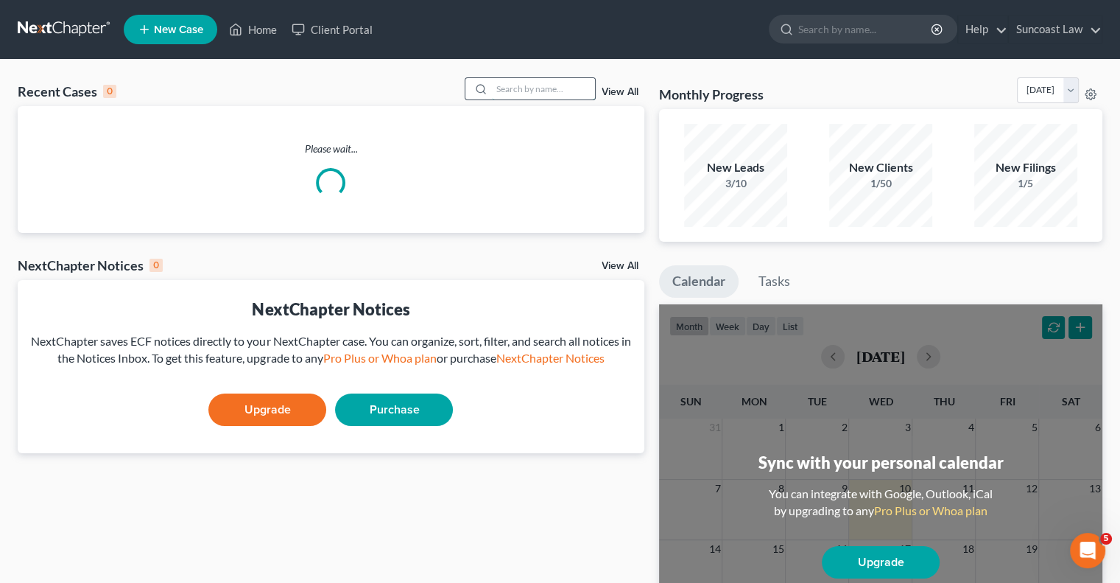
click at [515, 90] on input "search" at bounding box center [543, 88] width 103 height 21
type input "wing"
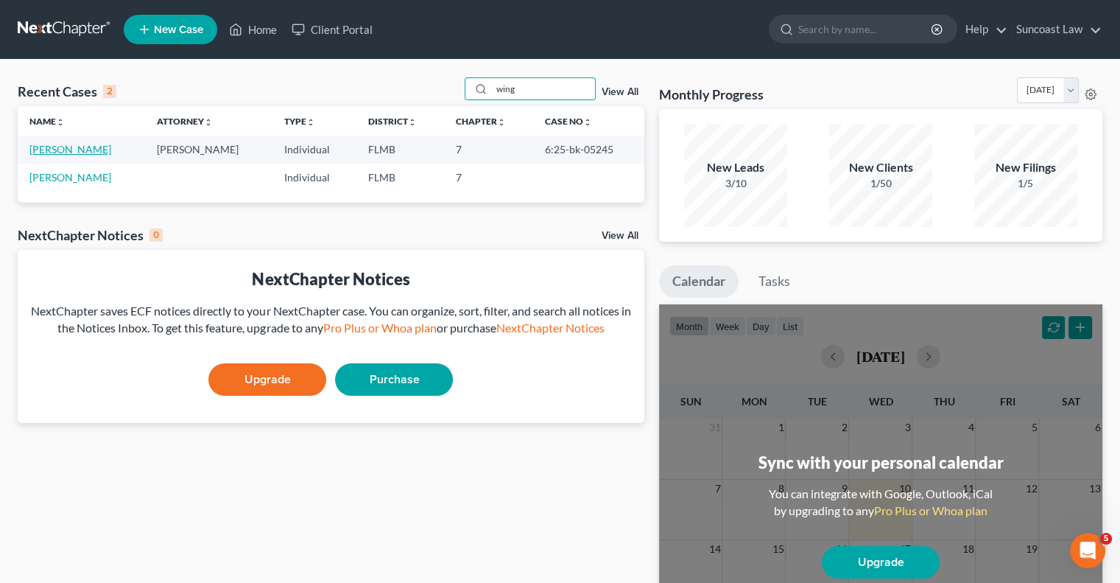
click at [77, 151] on link "[PERSON_NAME]" at bounding box center [70, 149] width 82 height 13
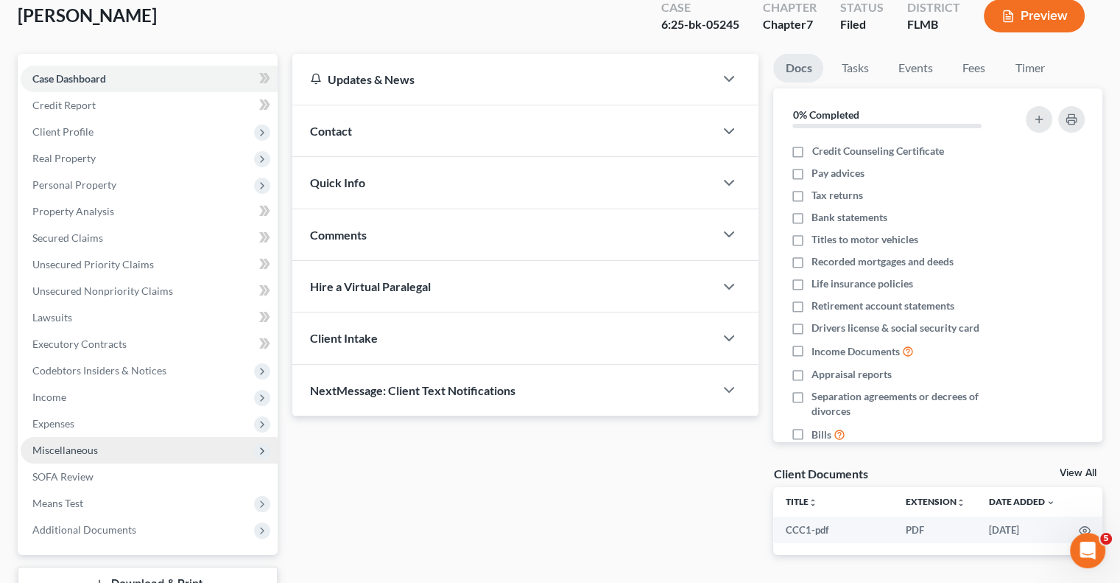
scroll to position [199, 0]
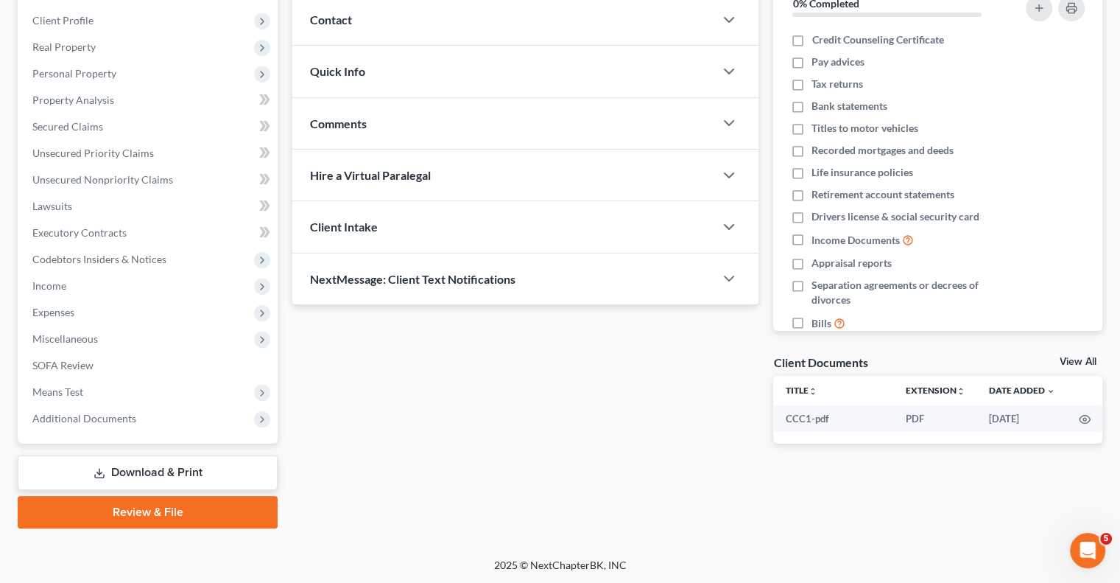
click at [156, 474] on link "Download & Print" at bounding box center [148, 472] width 260 height 35
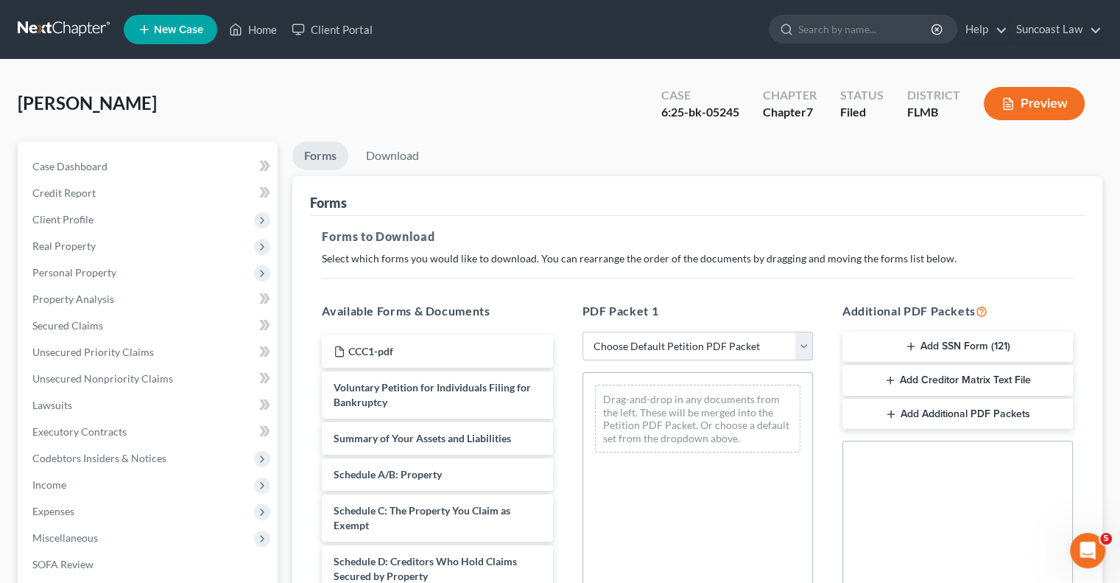
drag, startPoint x: 653, startPoint y: 341, endPoint x: 664, endPoint y: 356, distance: 18.0
click at [653, 341] on select "Choose Default Petition PDF Packet Complete Bankruptcy Petition (all forms and …" at bounding box center [698, 345] width 231 height 29
select select "0"
click at [583, 331] on select "Choose Default Petition PDF Packet Complete Bankruptcy Petition (all forms and …" at bounding box center [698, 345] width 231 height 29
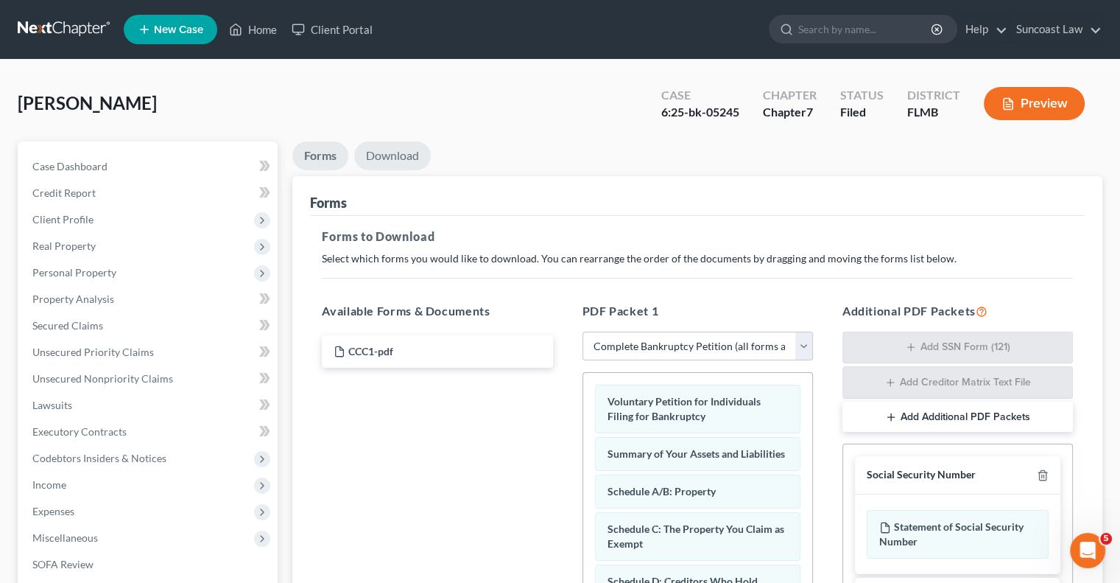
click at [404, 158] on link "Download" at bounding box center [392, 155] width 77 height 29
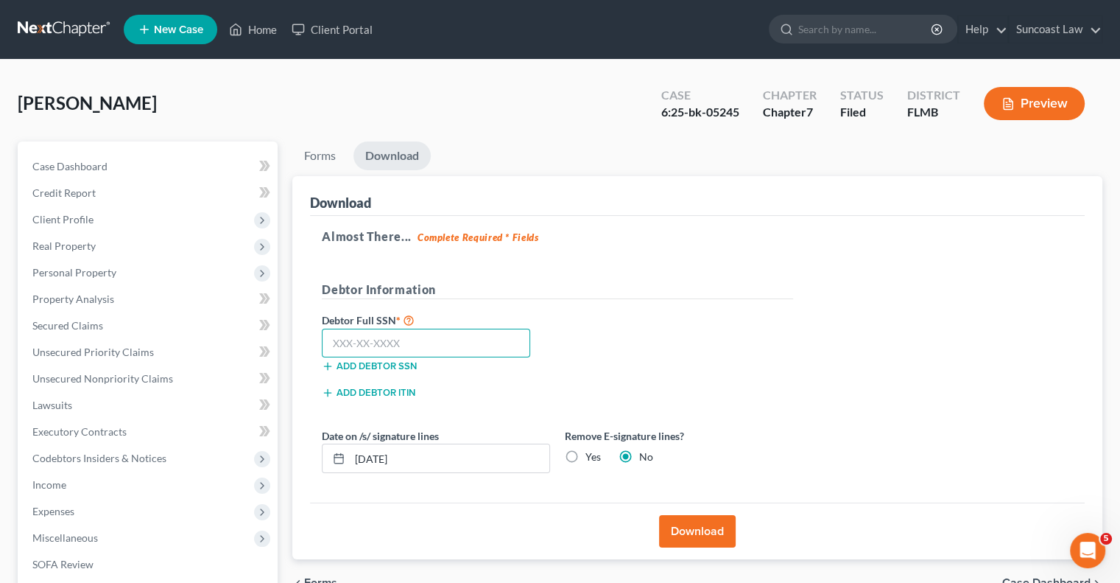
click at [407, 338] on input "text" at bounding box center [426, 342] width 208 height 29
drag, startPoint x: 438, startPoint y: 453, endPoint x: 300, endPoint y: 454, distance: 137.7
click at [300, 454] on div "Download Almost There... Complete Required * Fields Debtor Information Debtor F…" at bounding box center [697, 368] width 810 height 384
type input "[DATE]"
click at [718, 524] on button "Download" at bounding box center [697, 531] width 77 height 32
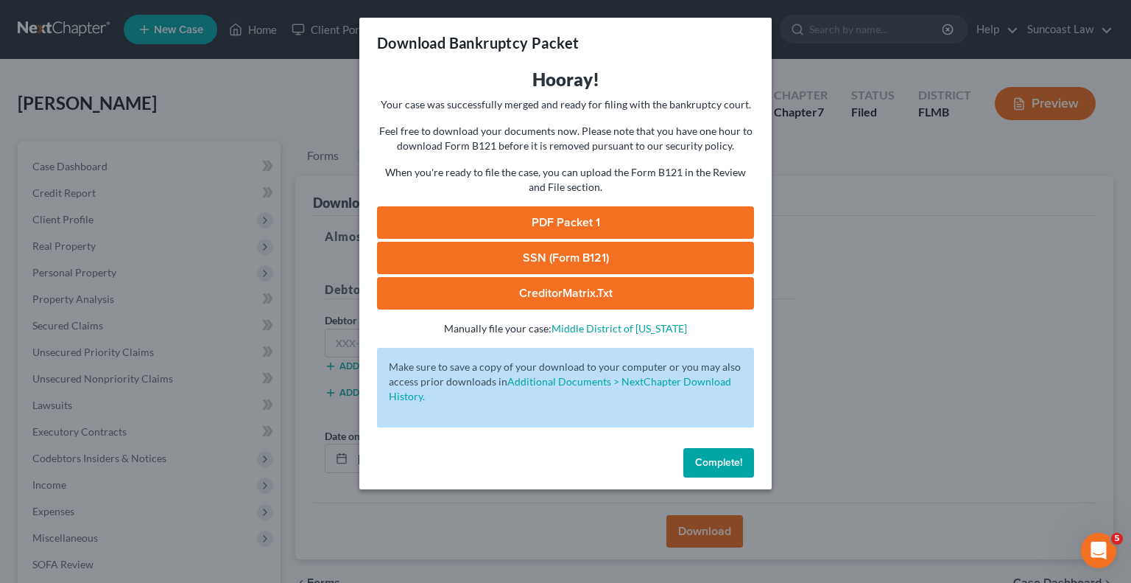
click at [577, 220] on link "PDF Packet 1" at bounding box center [565, 222] width 377 height 32
drag, startPoint x: 728, startPoint y: 460, endPoint x: 256, endPoint y: 431, distance: 473.0
click at [728, 460] on span "Complete!" at bounding box center [718, 462] width 47 height 13
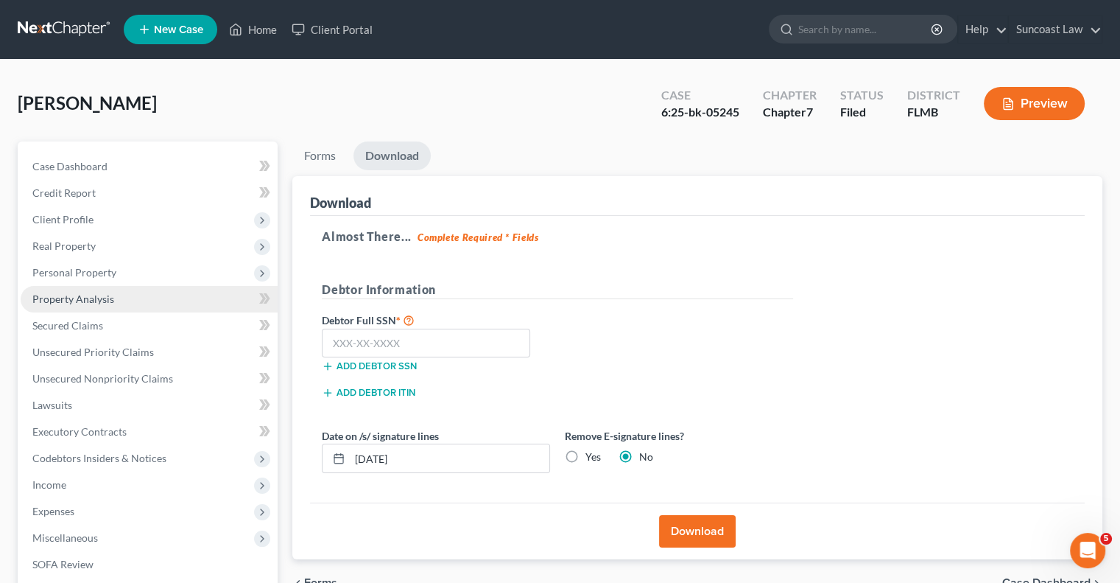
click at [94, 297] on span "Property Analysis" at bounding box center [73, 298] width 82 height 13
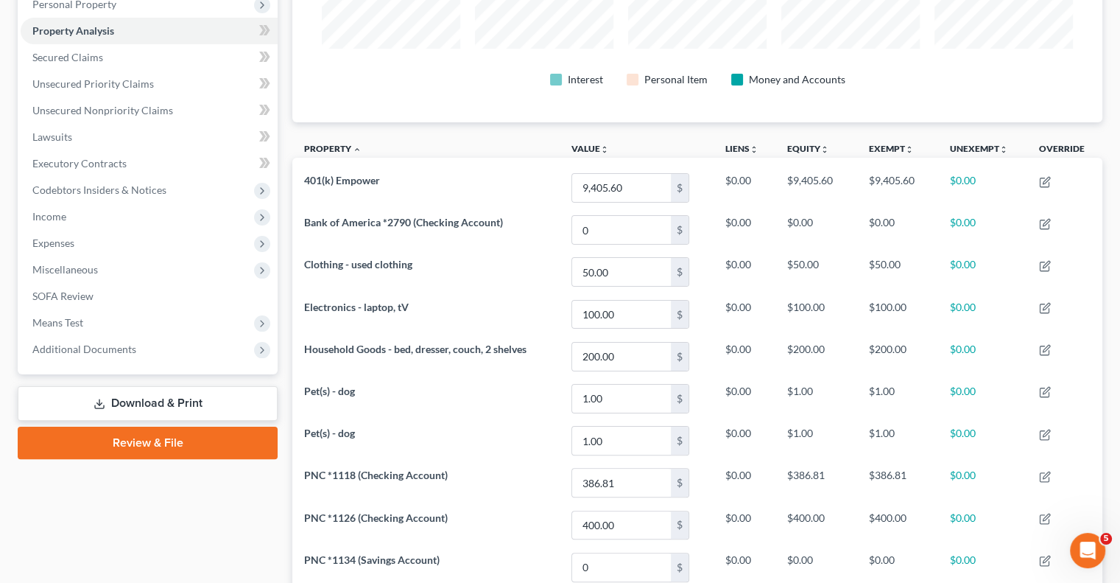
scroll to position [235, 0]
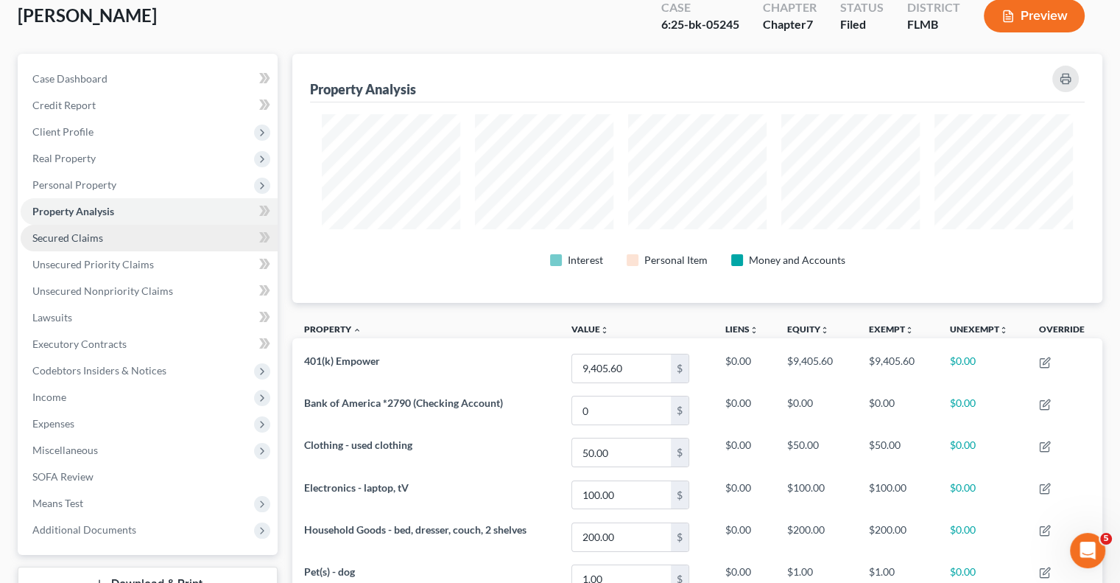
drag, startPoint x: 104, startPoint y: 228, endPoint x: 130, endPoint y: 242, distance: 29.3
click at [104, 228] on link "Secured Claims" at bounding box center [149, 238] width 257 height 27
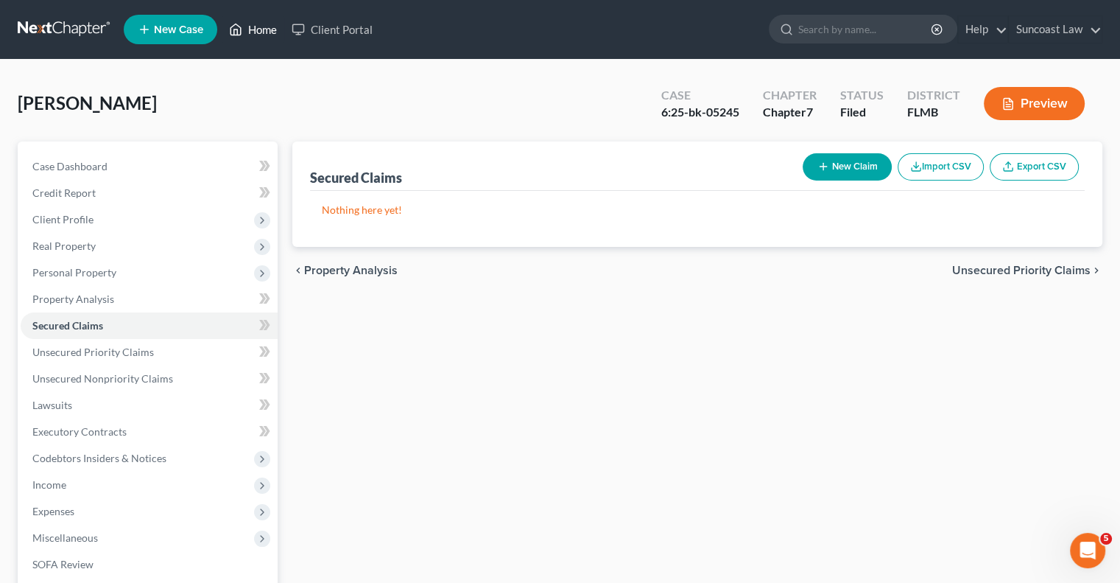
drag, startPoint x: 264, startPoint y: 28, endPoint x: 220, endPoint y: 3, distance: 50.8
click at [264, 28] on link "Home" at bounding box center [253, 29] width 63 height 27
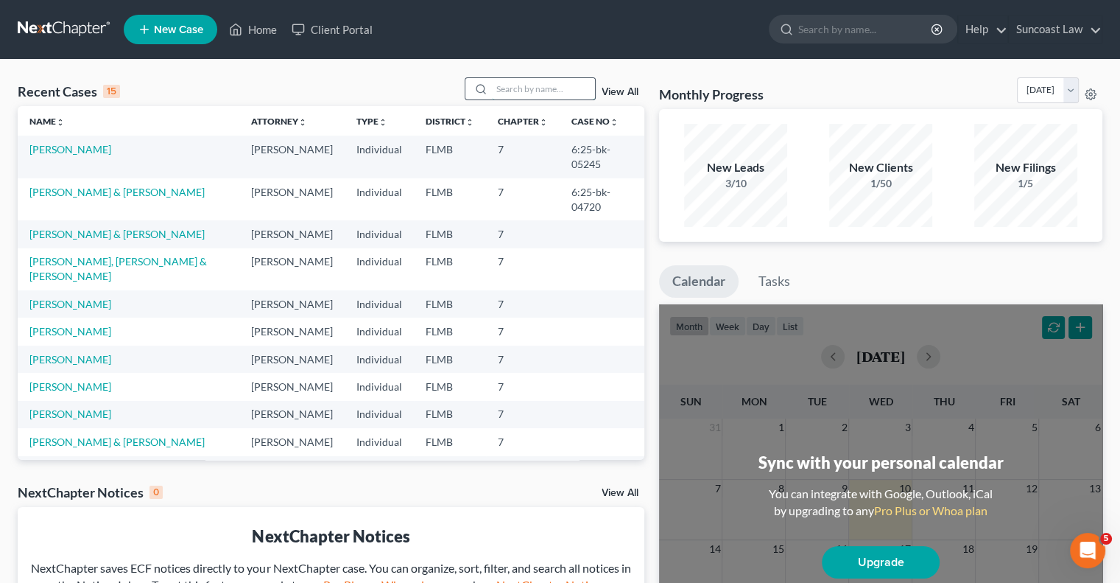
click at [551, 88] on input "search" at bounding box center [543, 88] width 103 height 21
type input "[PERSON_NAME]"
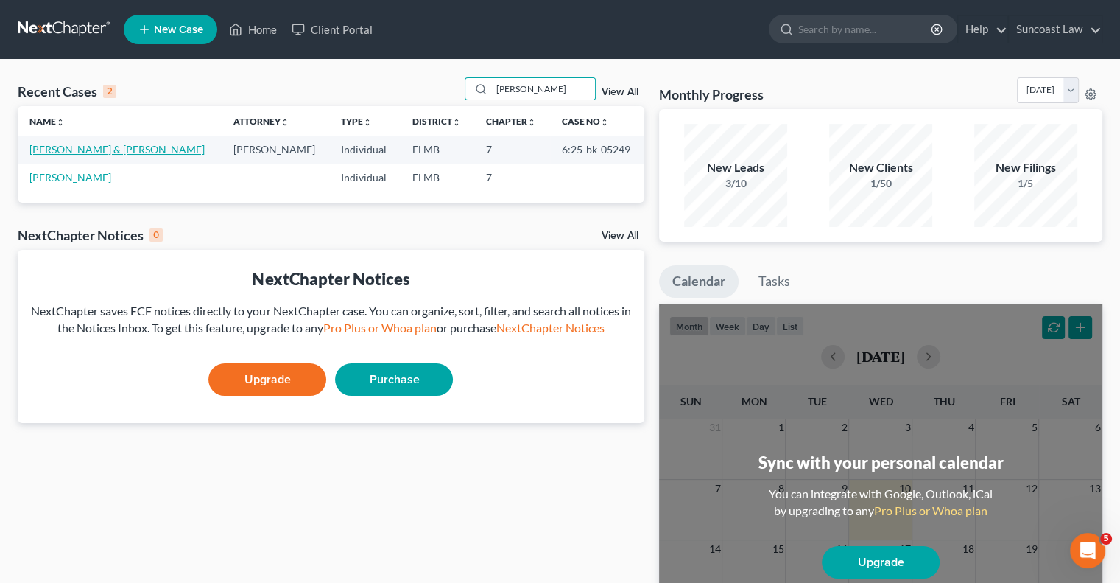
click at [71, 145] on link "[PERSON_NAME] & [PERSON_NAME]" at bounding box center [116, 149] width 175 height 13
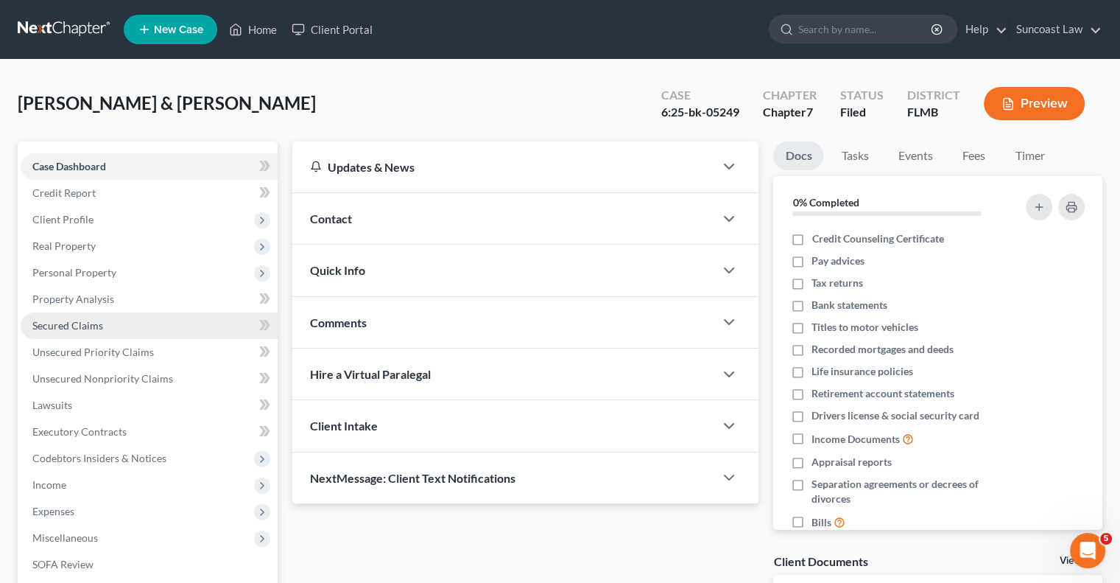
scroll to position [199, 0]
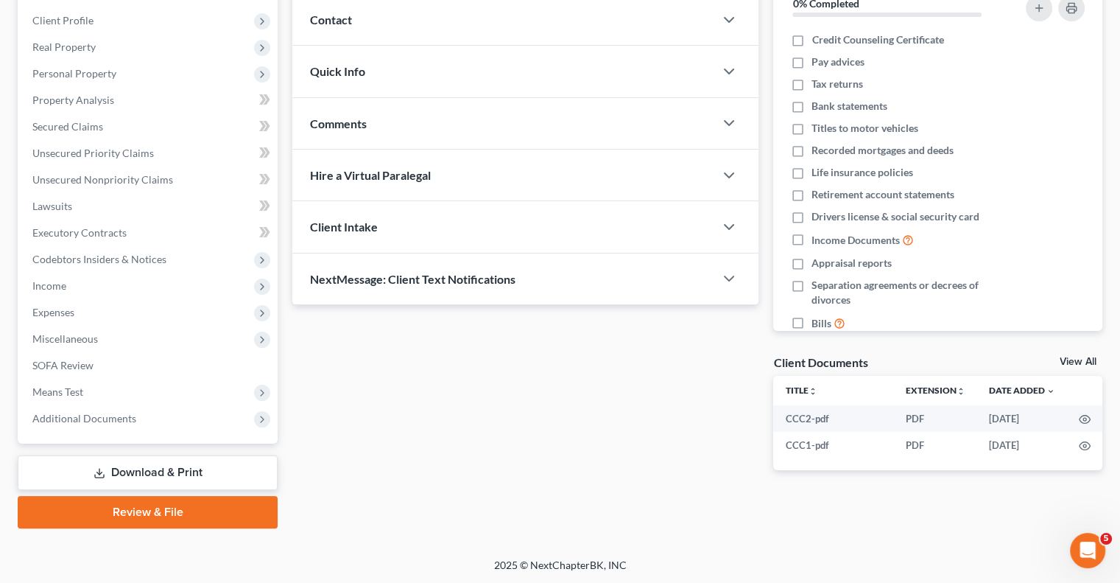
click at [190, 476] on link "Download & Print" at bounding box center [148, 472] width 260 height 35
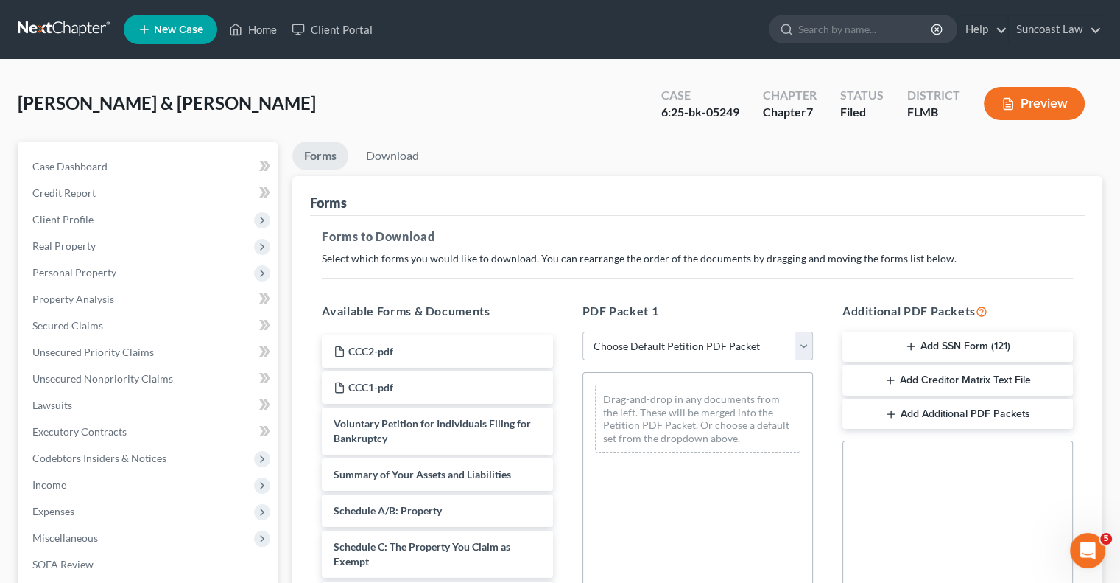
click at [672, 350] on select "Choose Default Petition PDF Packet Complete Bankruptcy Petition (all forms and …" at bounding box center [698, 345] width 231 height 29
select select "0"
click at [583, 331] on select "Choose Default Petition PDF Packet Complete Bankruptcy Petition (all forms and …" at bounding box center [698, 345] width 231 height 29
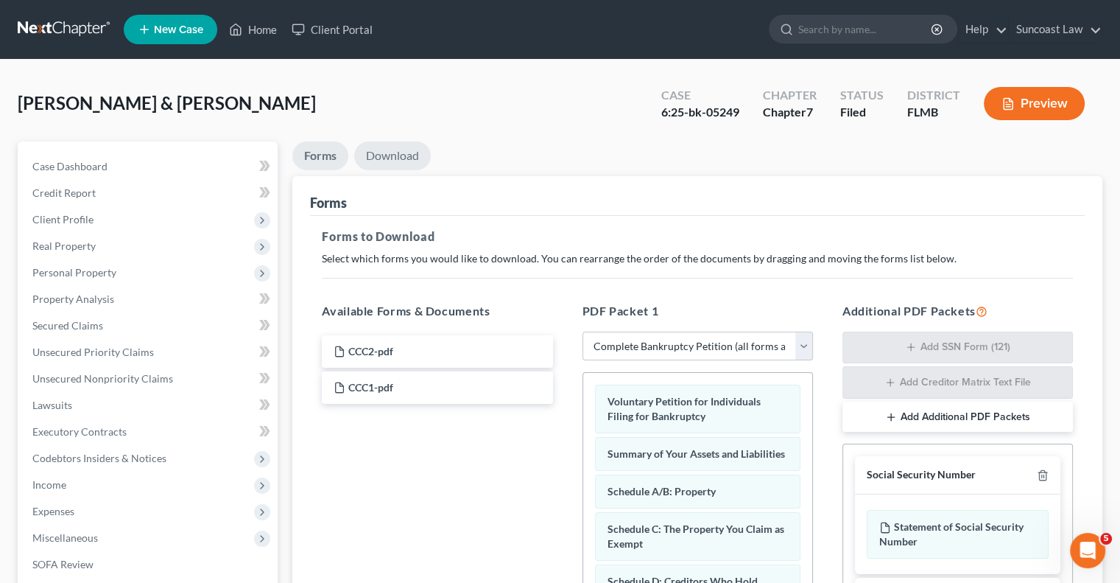
click at [396, 156] on link "Download" at bounding box center [392, 155] width 77 height 29
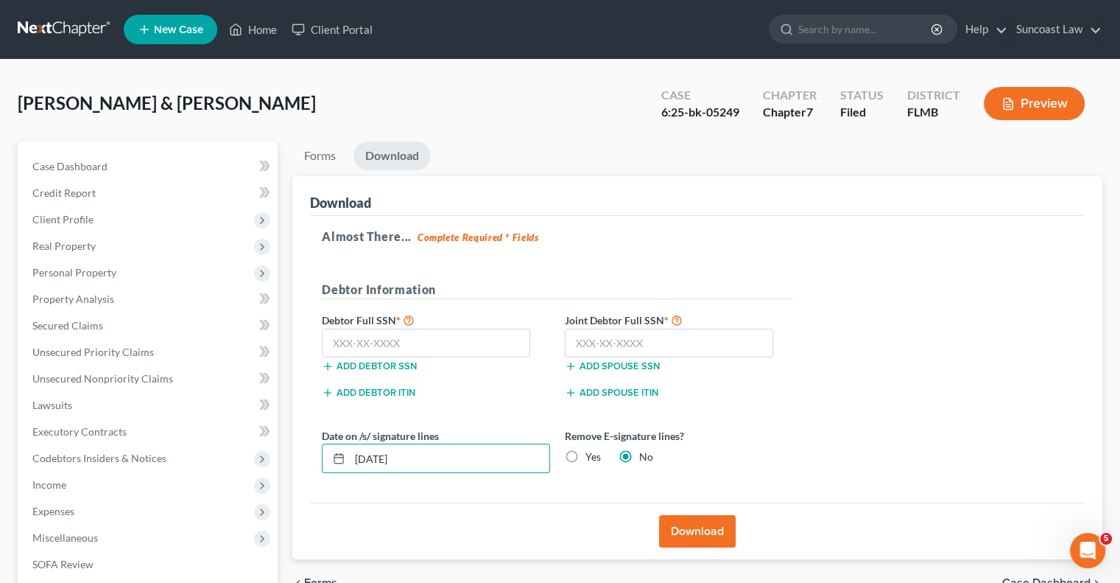
drag, startPoint x: 426, startPoint y: 454, endPoint x: 337, endPoint y: 441, distance: 90.0
click at [332, 446] on div "[DATE]" at bounding box center [436, 457] width 228 height 29
type input "[DATE]"
click at [719, 522] on button "Download" at bounding box center [697, 531] width 77 height 32
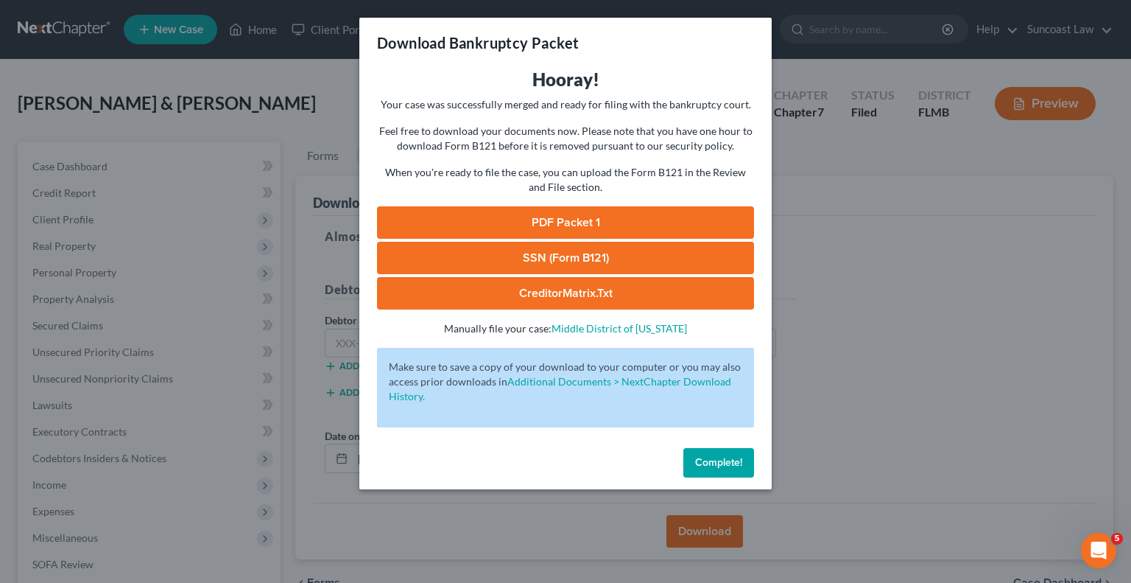
click at [601, 223] on link "PDF Packet 1" at bounding box center [565, 222] width 377 height 32
drag, startPoint x: 732, startPoint y: 454, endPoint x: 277, endPoint y: 423, distance: 456.2
click at [732, 454] on button "Complete!" at bounding box center [718, 462] width 71 height 29
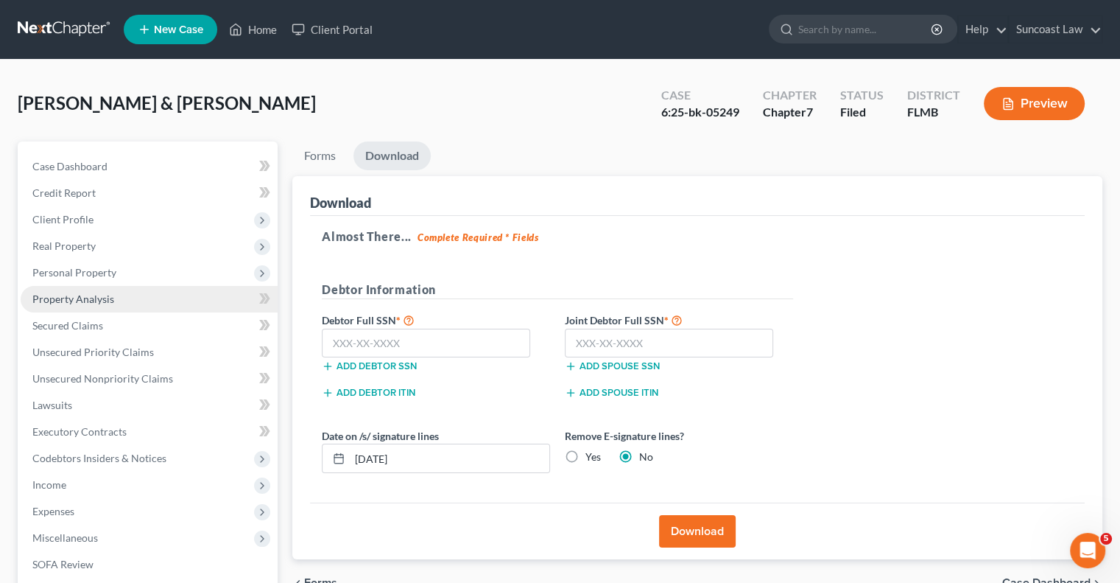
click at [95, 296] on span "Property Analysis" at bounding box center [73, 298] width 82 height 13
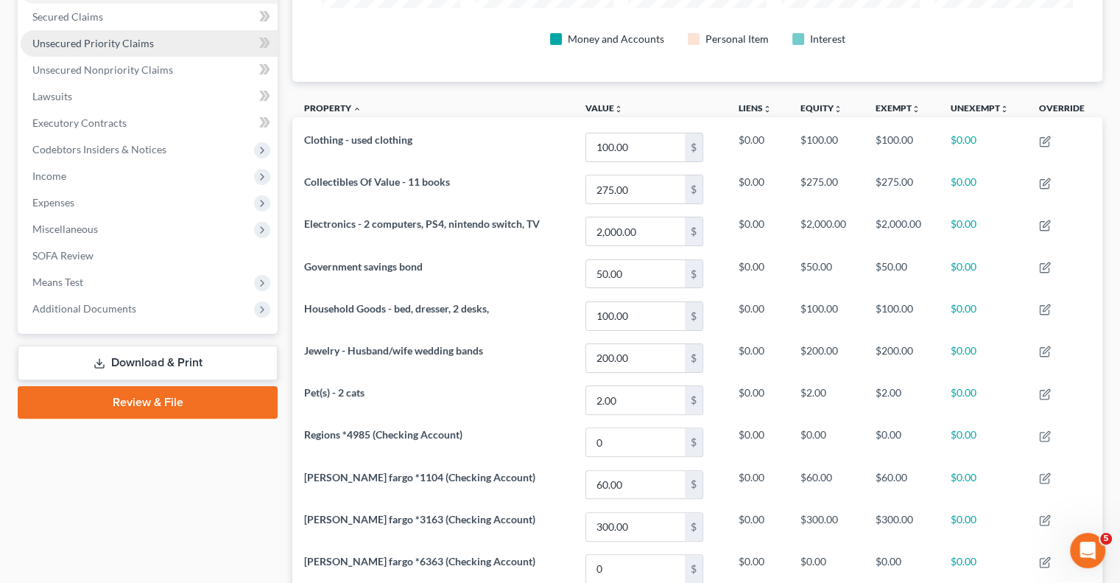
scroll to position [147, 0]
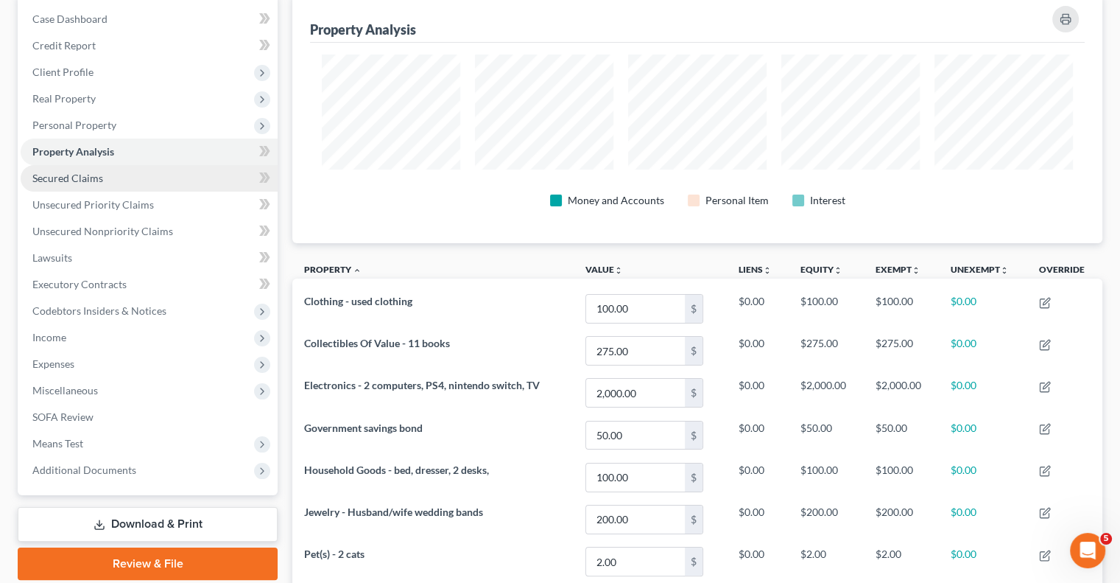
drag, startPoint x: 85, startPoint y: 176, endPoint x: 97, endPoint y: 177, distance: 11.9
click at [85, 176] on span "Secured Claims" at bounding box center [67, 178] width 71 height 13
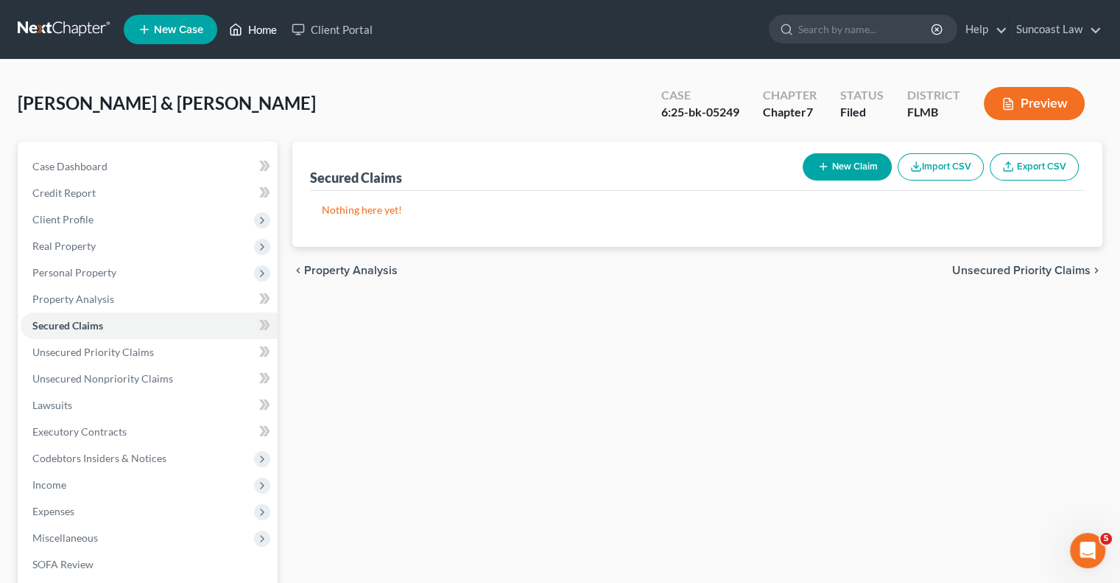
drag, startPoint x: 270, startPoint y: 29, endPoint x: 227, endPoint y: 7, distance: 47.8
click at [268, 29] on link "Home" at bounding box center [253, 29] width 63 height 27
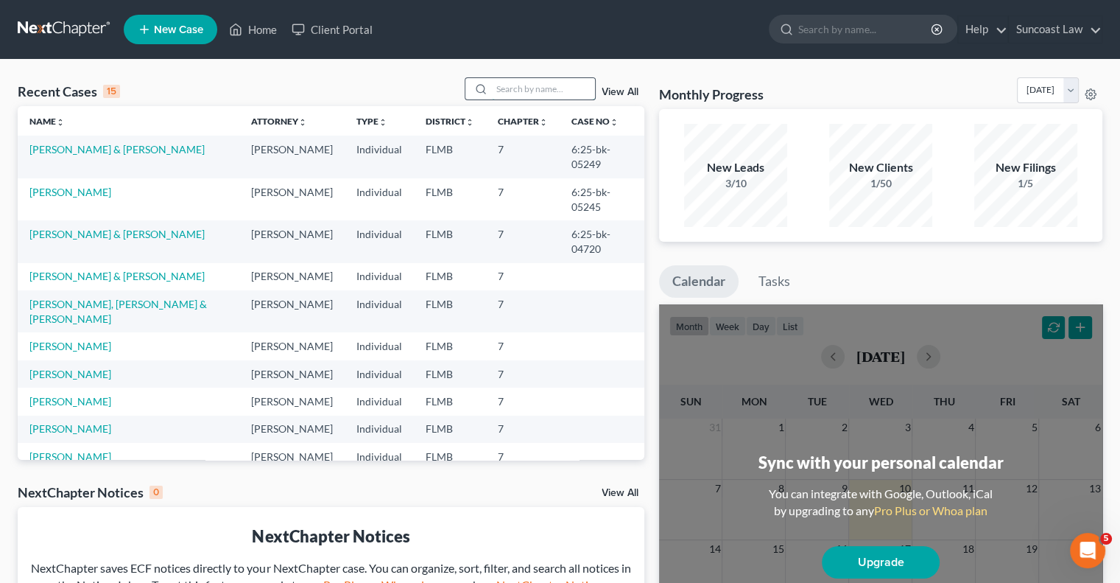
click at [532, 88] on input "search" at bounding box center [543, 88] width 103 height 21
type input "[PERSON_NAME]"
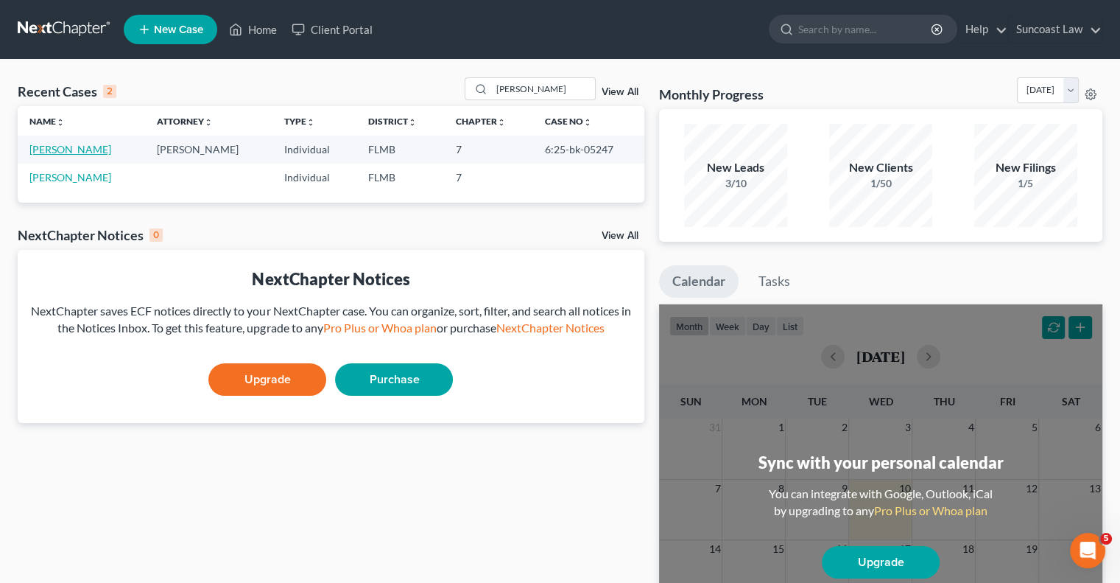
click at [73, 149] on link "[PERSON_NAME]" at bounding box center [70, 149] width 82 height 13
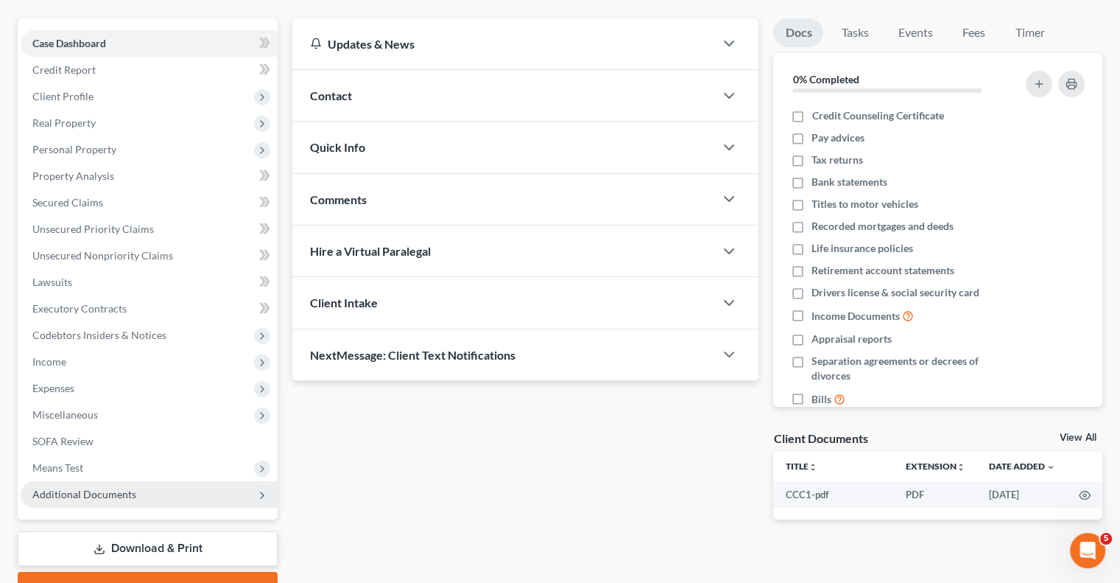
scroll to position [199, 0]
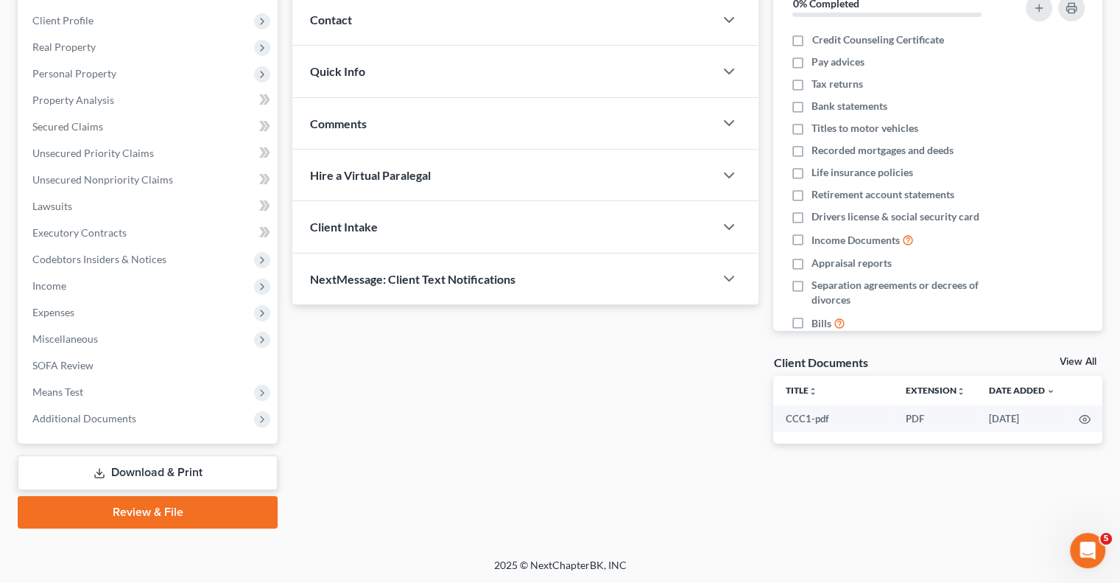
drag, startPoint x: 147, startPoint y: 474, endPoint x: 657, endPoint y: 275, distance: 547.0
click at [147, 474] on link "Download & Print" at bounding box center [148, 472] width 260 height 35
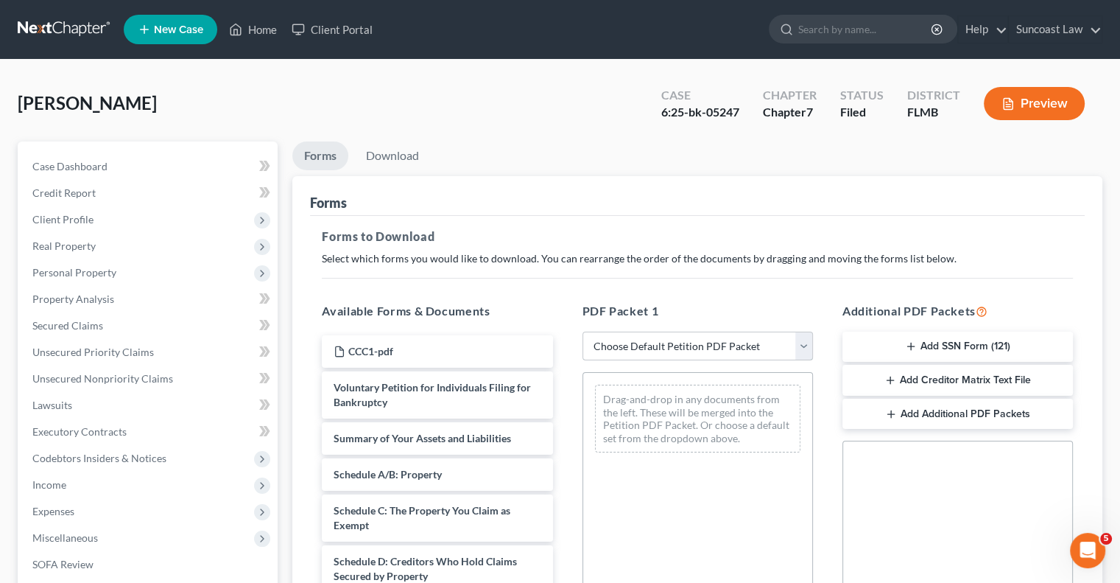
drag, startPoint x: 708, startPoint y: 342, endPoint x: 712, endPoint y: 356, distance: 13.8
click at [708, 342] on select "Choose Default Petition PDF Packet Complete Bankruptcy Petition (all forms and …" at bounding box center [698, 345] width 231 height 29
select select "0"
click at [583, 331] on select "Choose Default Petition PDF Packet Complete Bankruptcy Petition (all forms and …" at bounding box center [698, 345] width 231 height 29
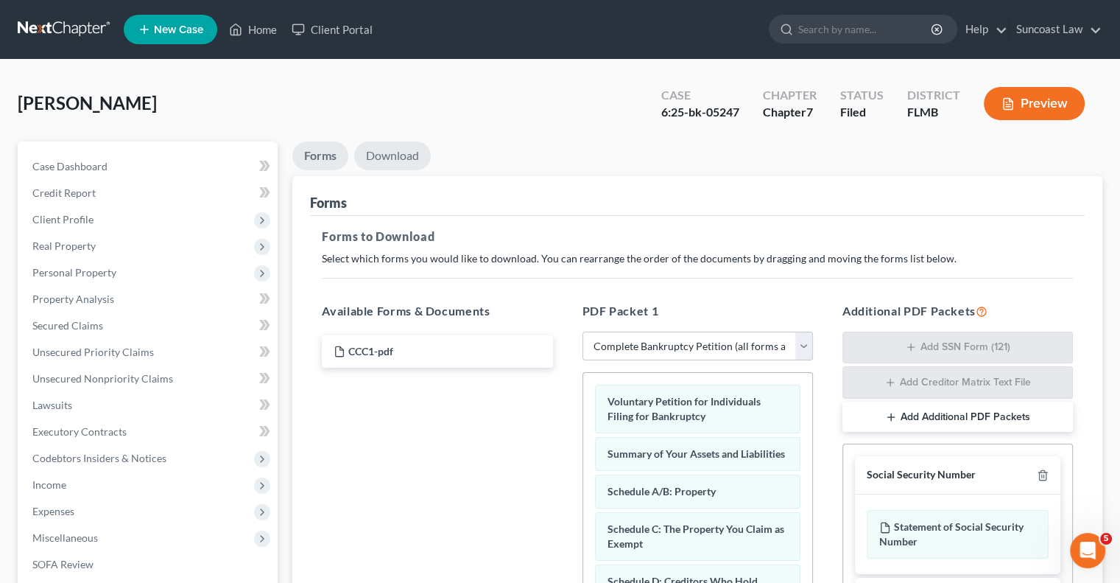
click at [393, 155] on link "Download" at bounding box center [392, 155] width 77 height 29
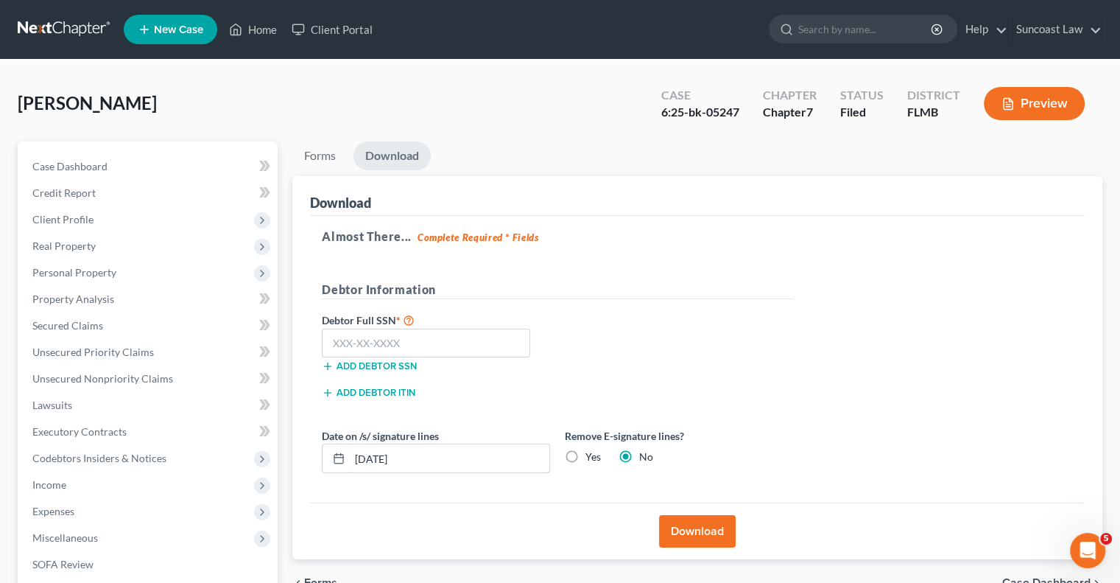
drag, startPoint x: 309, startPoint y: 454, endPoint x: 301, endPoint y: 416, distance: 39.1
click at [295, 454] on div "Download Almost There... Complete Required * Fields Debtor Information Debtor F…" at bounding box center [697, 368] width 810 height 384
type input "[DATE]"
click at [716, 529] on button "Download" at bounding box center [697, 531] width 77 height 32
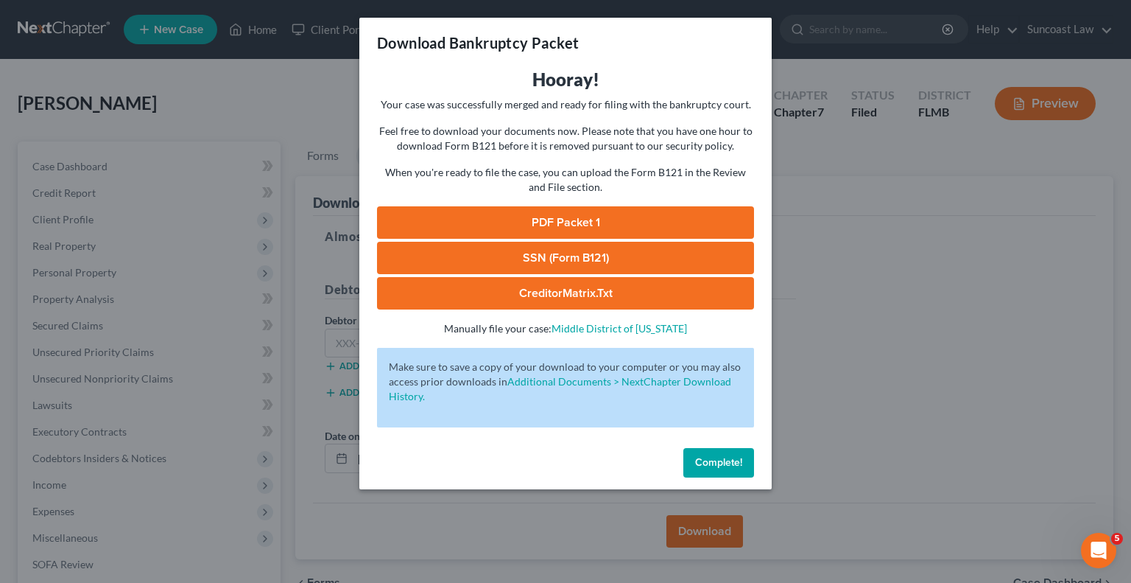
click at [603, 222] on link "PDF Packet 1" at bounding box center [565, 222] width 377 height 32
click at [725, 460] on span "Complete!" at bounding box center [718, 462] width 47 height 13
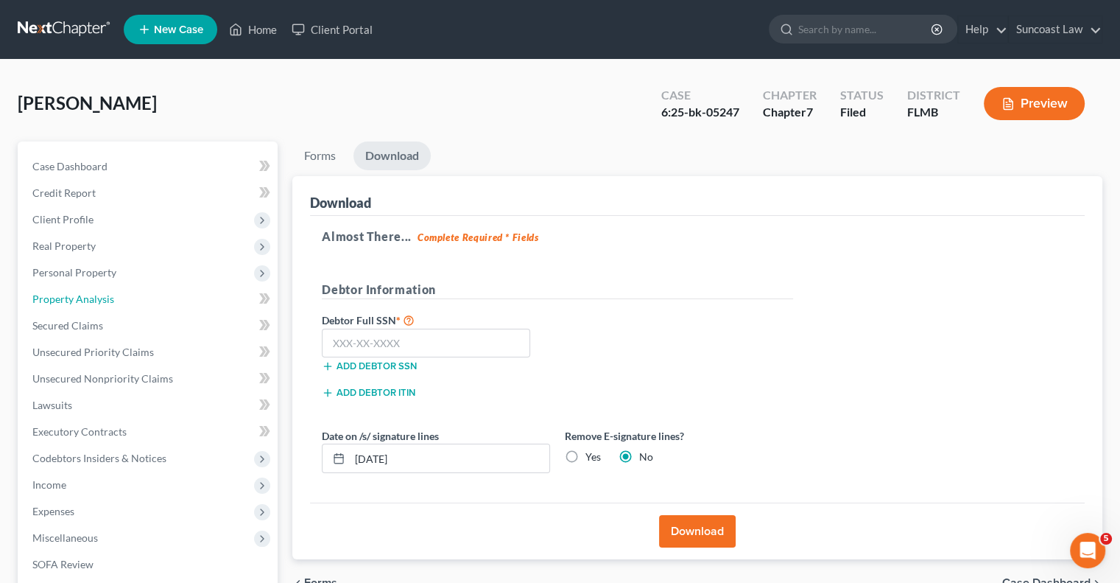
drag, startPoint x: 105, startPoint y: 296, endPoint x: 375, endPoint y: 232, distance: 277.0
click at [106, 296] on span "Property Analysis" at bounding box center [73, 298] width 82 height 13
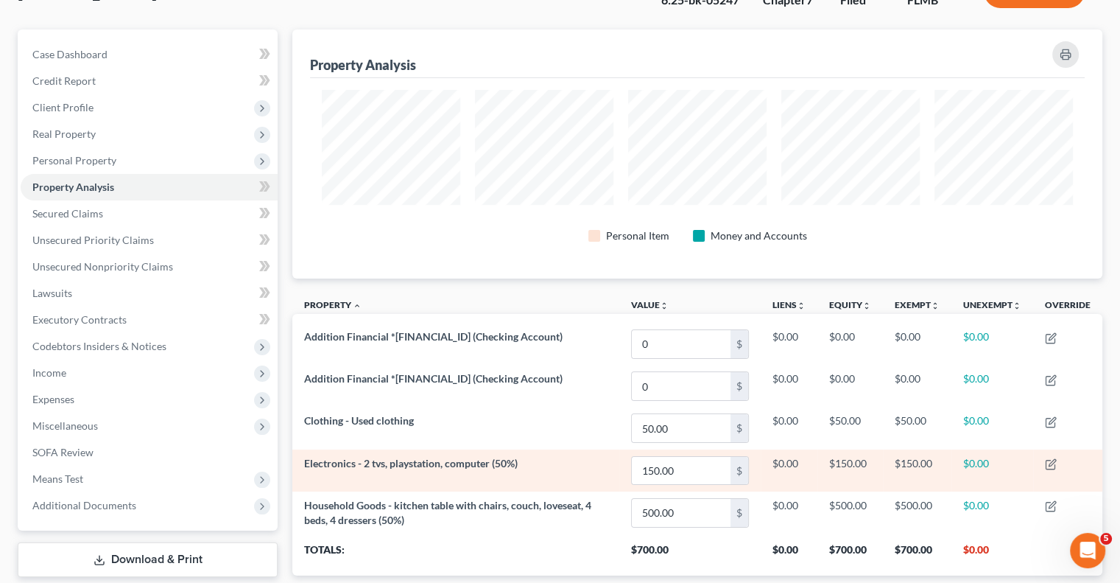
scroll to position [205, 0]
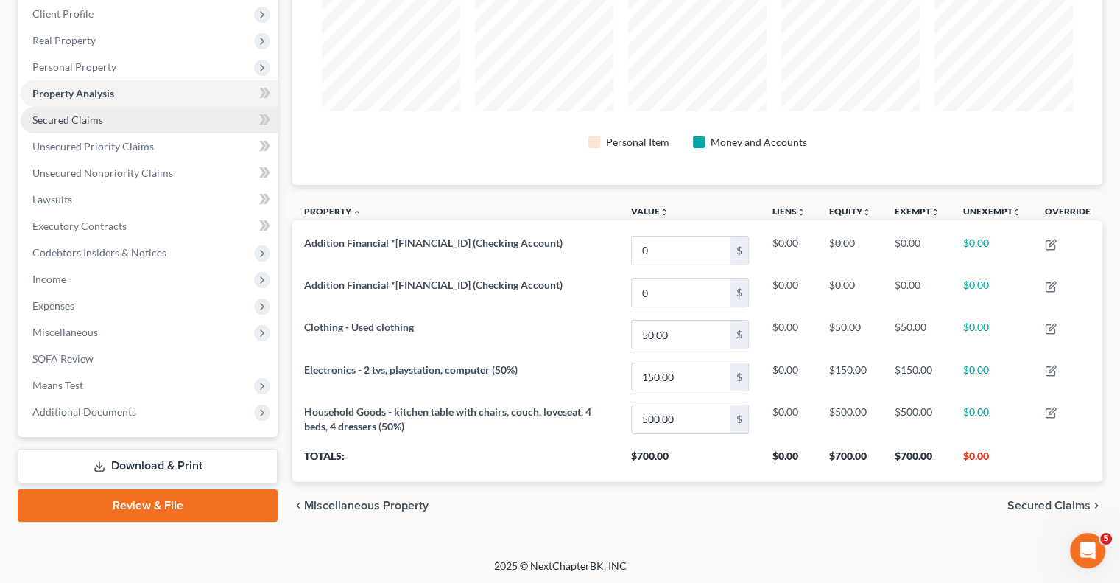
click at [74, 114] on span "Secured Claims" at bounding box center [67, 119] width 71 height 13
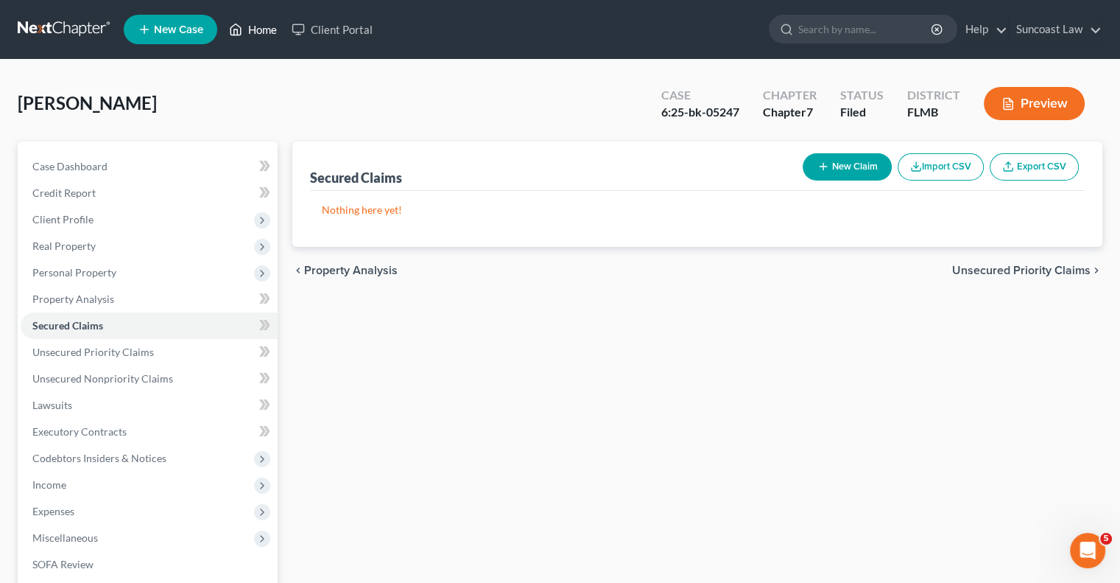
drag, startPoint x: 256, startPoint y: 24, endPoint x: 448, endPoint y: 125, distance: 216.4
click at [256, 24] on link "Home" at bounding box center [253, 29] width 63 height 27
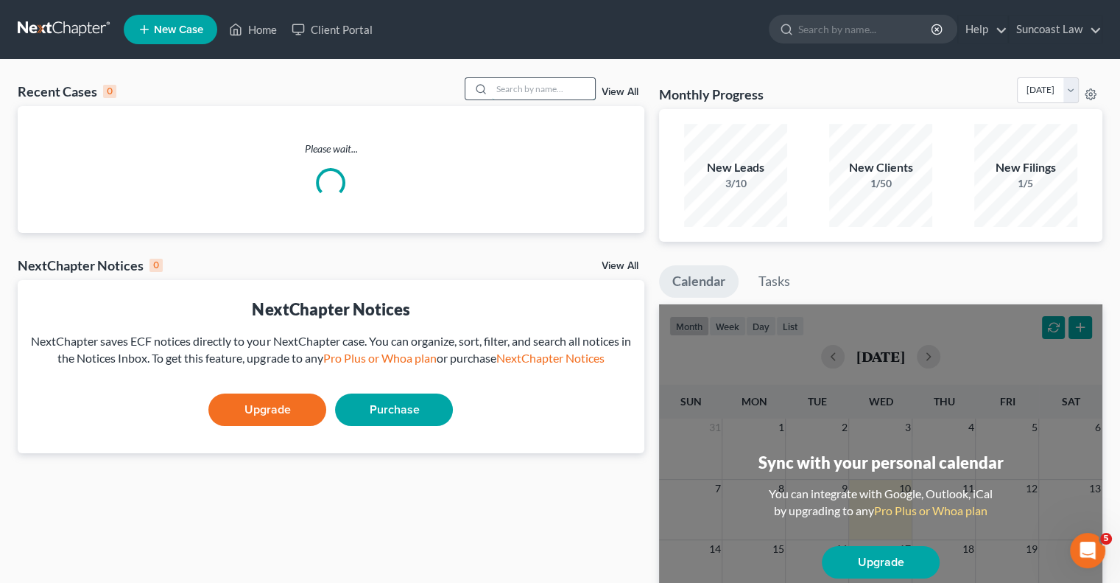
click at [544, 91] on input "search" at bounding box center [543, 88] width 103 height 21
type input "bass"
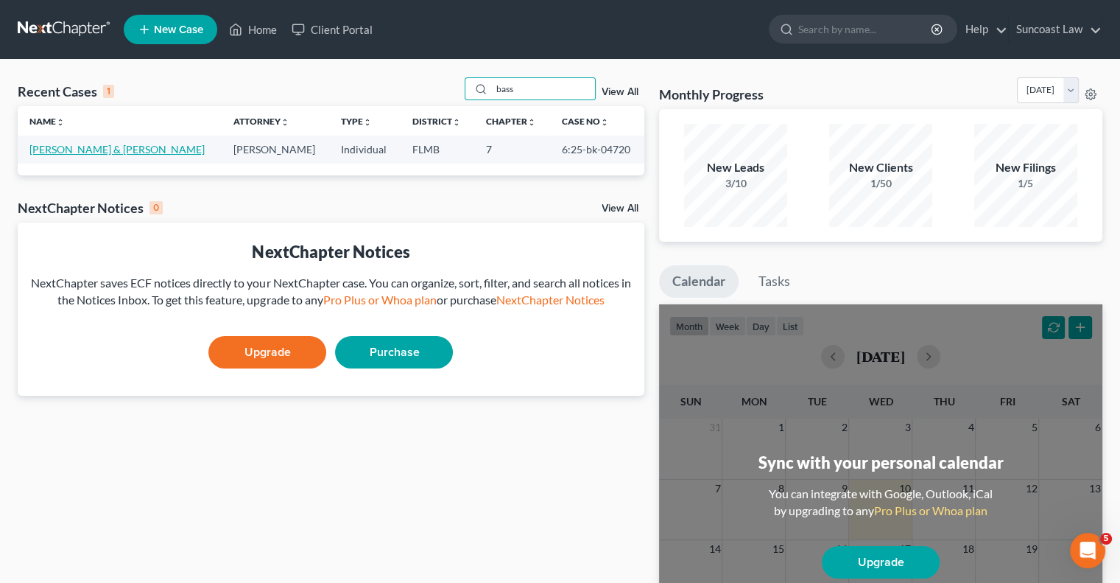
click at [130, 149] on link "[PERSON_NAME] & [PERSON_NAME]" at bounding box center [116, 149] width 175 height 13
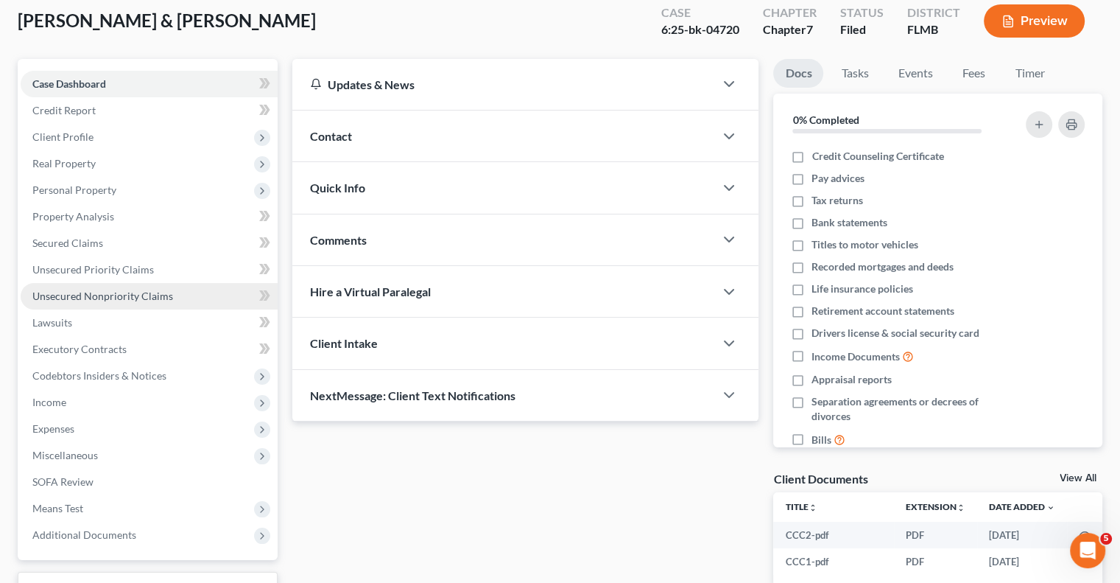
scroll to position [199, 0]
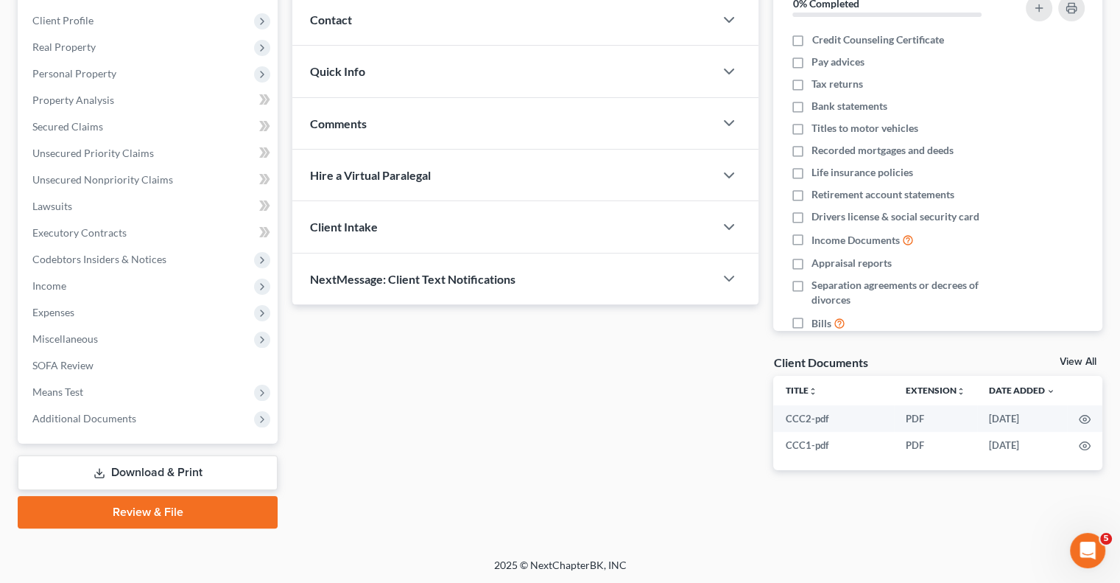
click at [172, 468] on link "Download & Print" at bounding box center [148, 472] width 260 height 35
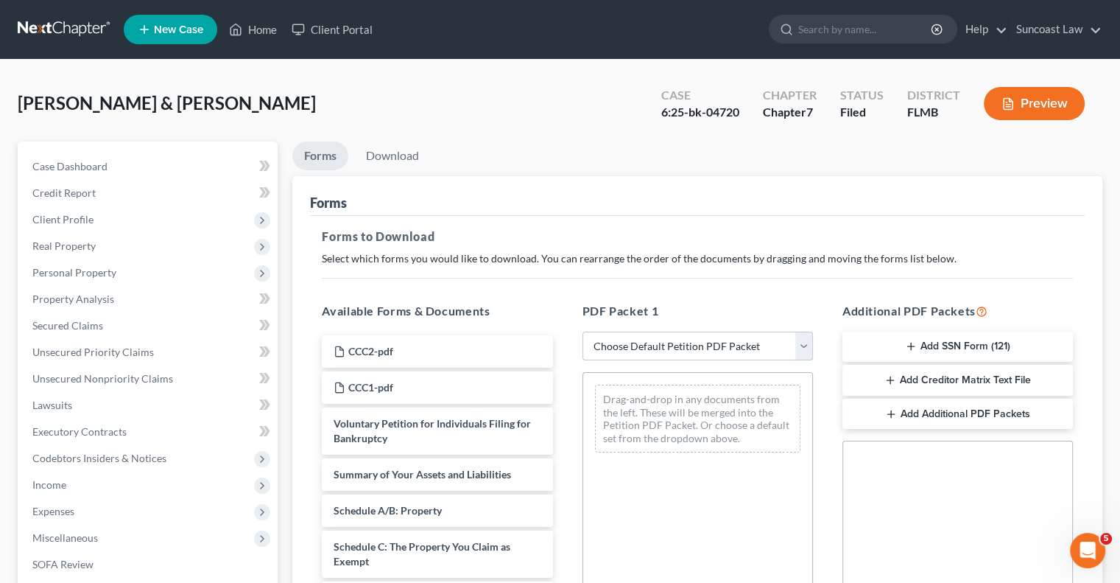
click at [718, 344] on select "Choose Default Petition PDF Packet Complete Bankruptcy Petition (all forms and …" at bounding box center [698, 345] width 231 height 29
select select "0"
click at [583, 331] on select "Choose Default Petition PDF Packet Complete Bankruptcy Petition (all forms and …" at bounding box center [698, 345] width 231 height 29
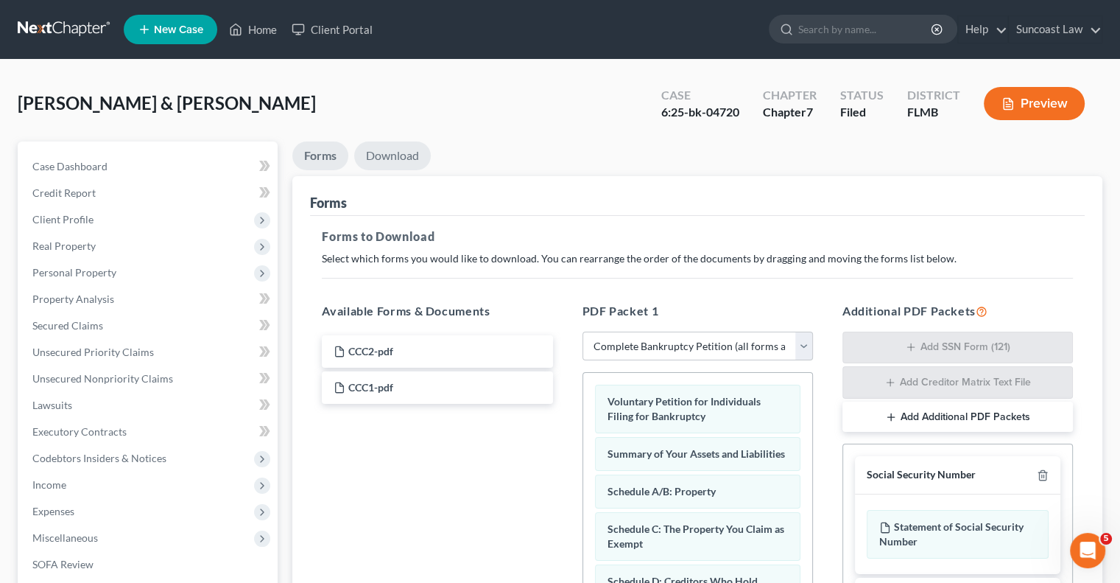
click at [395, 155] on link "Download" at bounding box center [392, 155] width 77 height 29
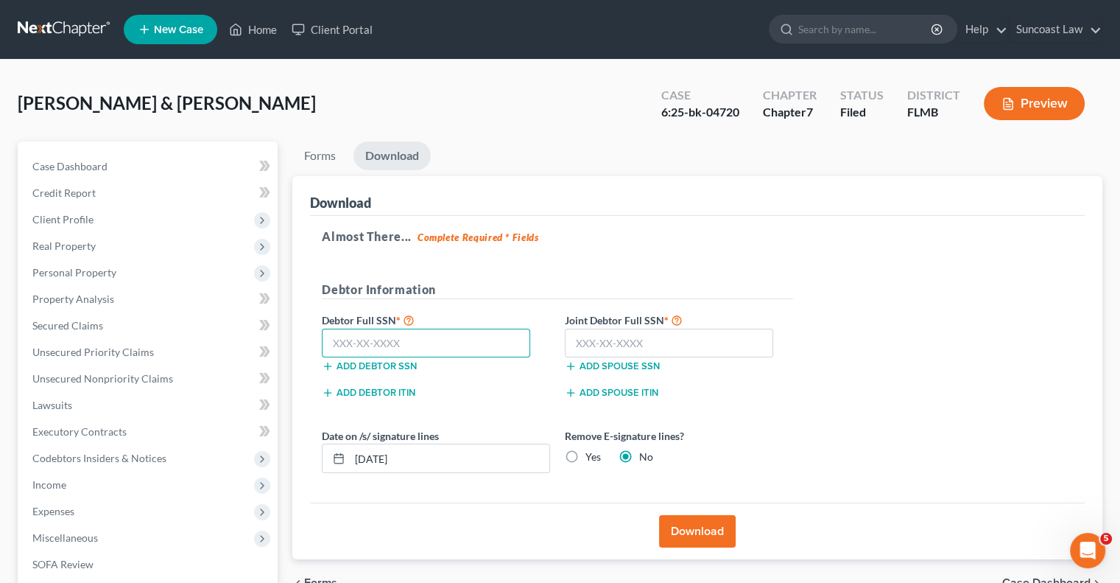
click at [427, 333] on input "text" at bounding box center [426, 342] width 208 height 29
type input "229-41-0737"
click at [608, 347] on input "text" at bounding box center [669, 342] width 208 height 29
type input "056-72-0186"
drag, startPoint x: 430, startPoint y: 452, endPoint x: 362, endPoint y: 453, distance: 67.8
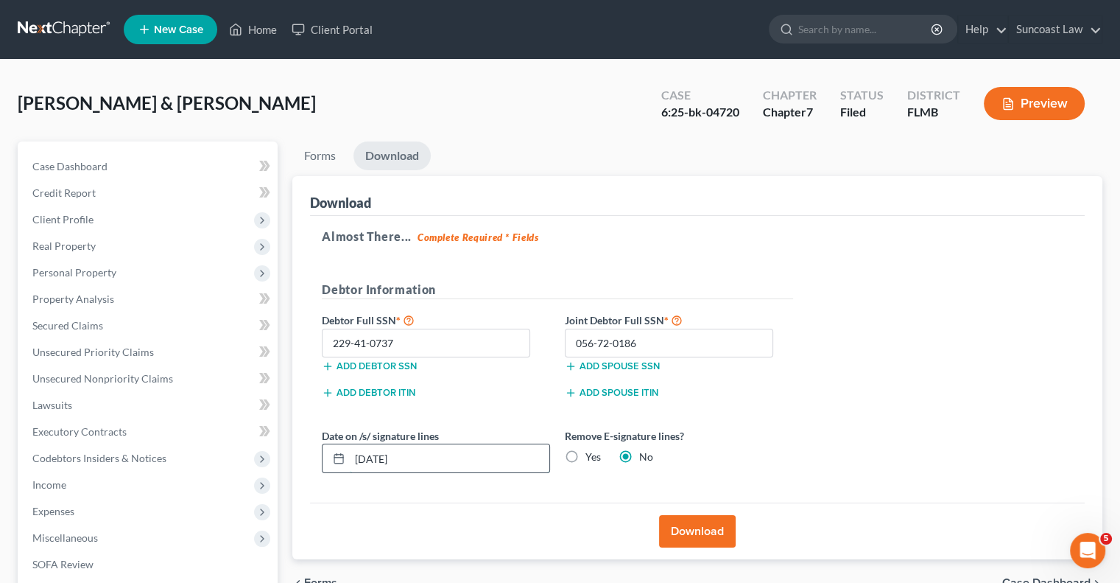
click at [362, 453] on input "[DATE]" at bounding box center [450, 458] width 200 height 28
click at [698, 532] on button "Download" at bounding box center [697, 531] width 77 height 32
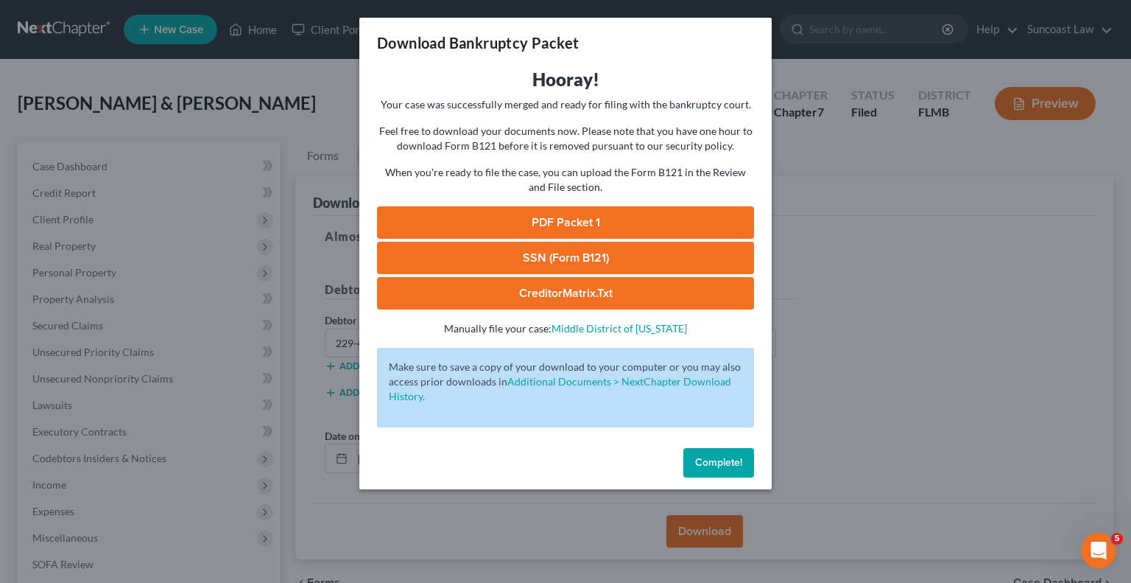
click at [641, 261] on link "SSN (Form B121)" at bounding box center [565, 258] width 377 height 32
click at [722, 468] on span "Complete!" at bounding box center [718, 462] width 47 height 13
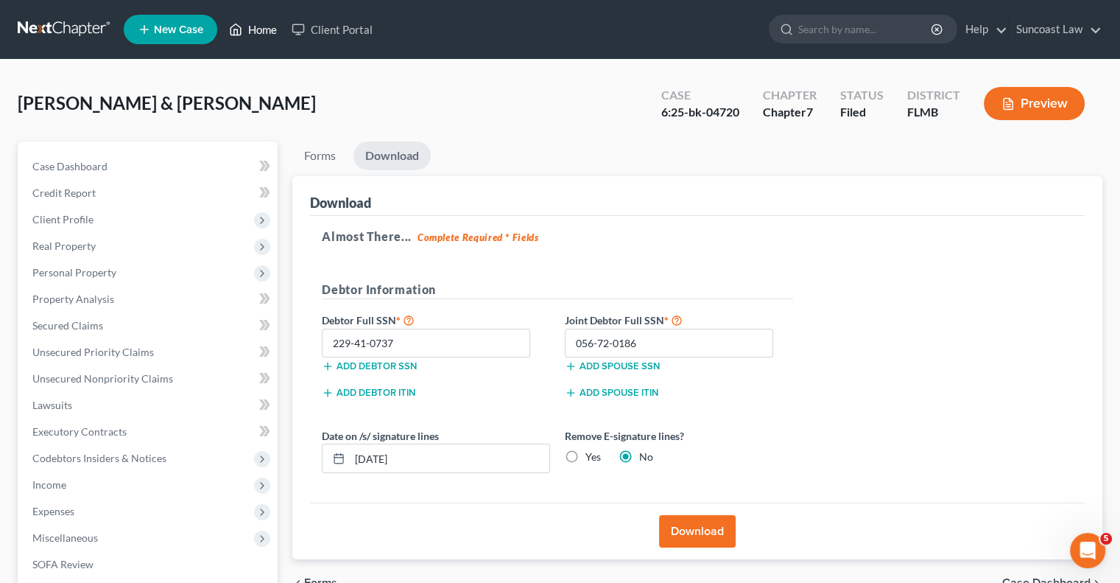
click at [258, 32] on link "Home" at bounding box center [253, 29] width 63 height 27
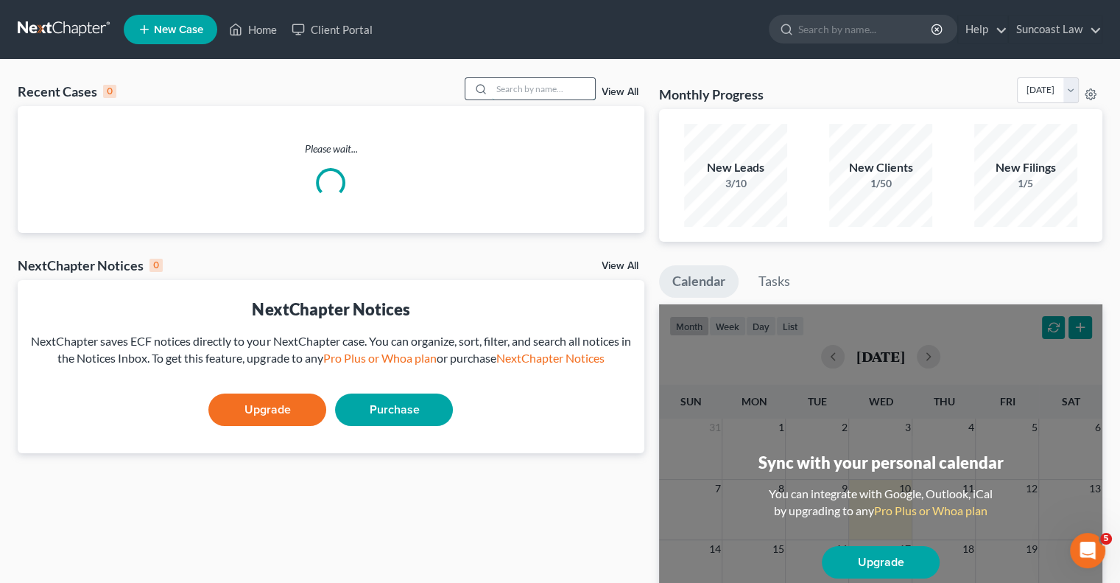
click at [535, 91] on input "search" at bounding box center [543, 88] width 103 height 21
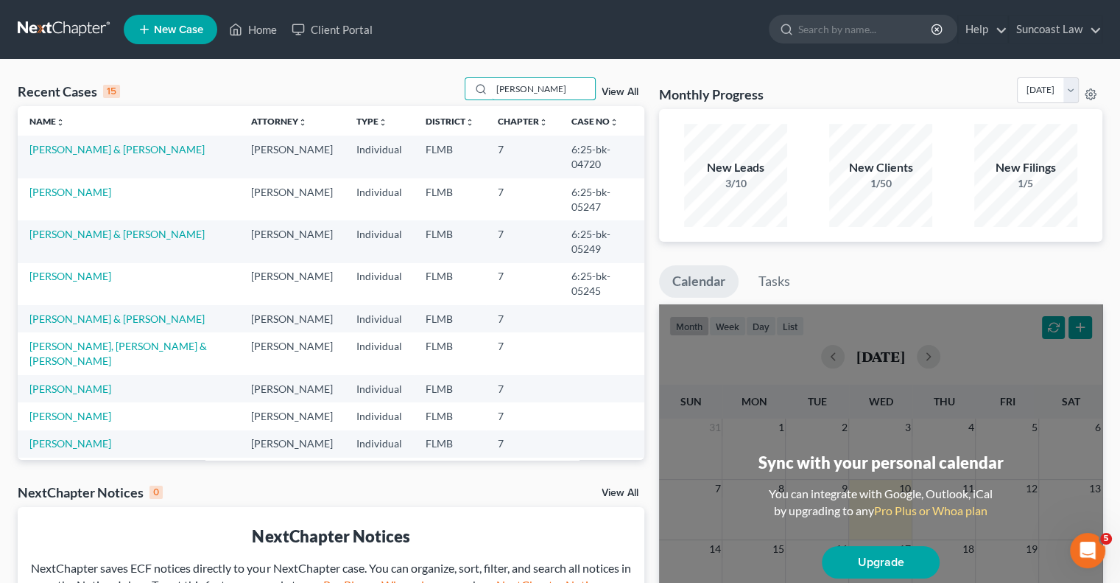
type input "[PERSON_NAME]"
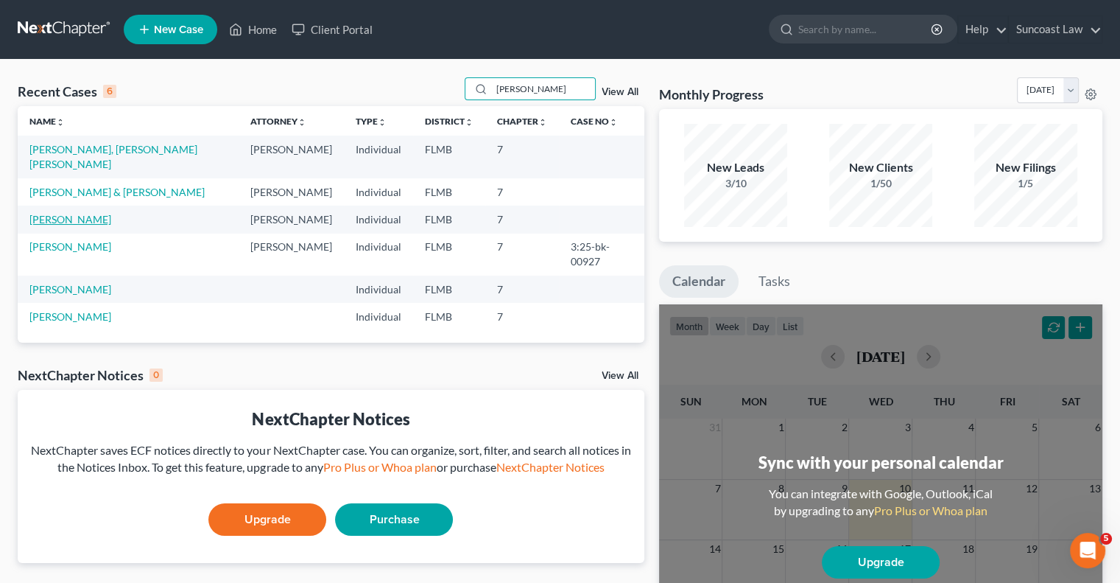
click at [64, 213] on link "[PERSON_NAME]" at bounding box center [70, 219] width 82 height 13
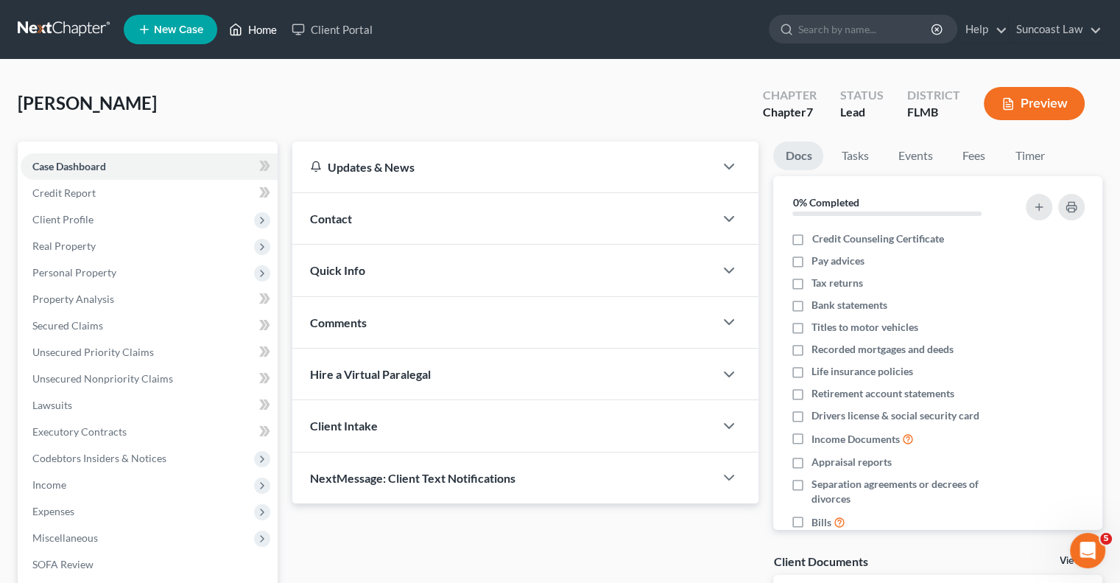
click at [262, 31] on link "Home" at bounding box center [253, 29] width 63 height 27
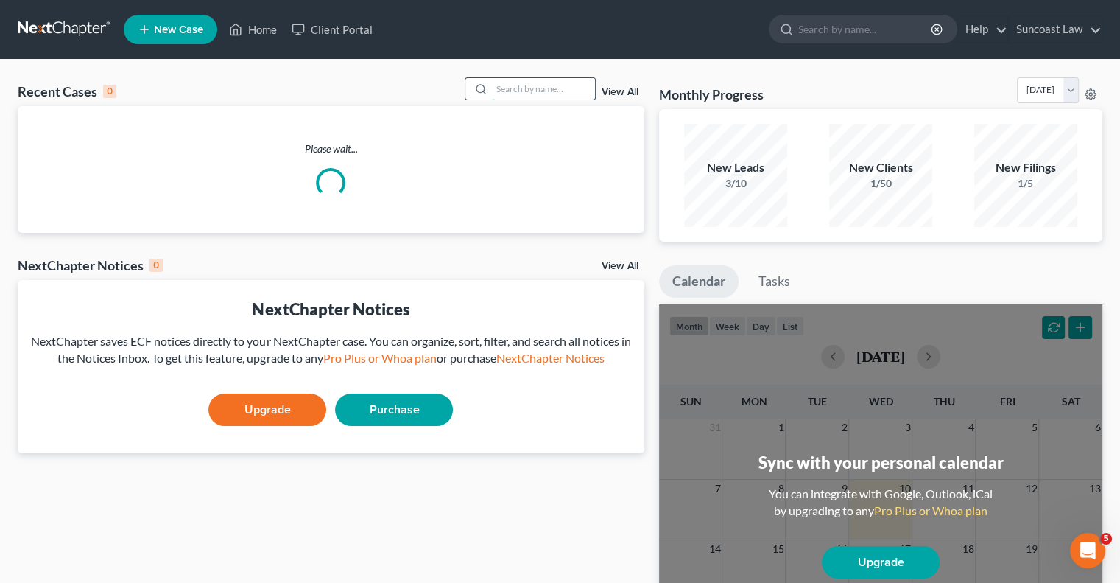
click at [531, 86] on input "search" at bounding box center [543, 88] width 103 height 21
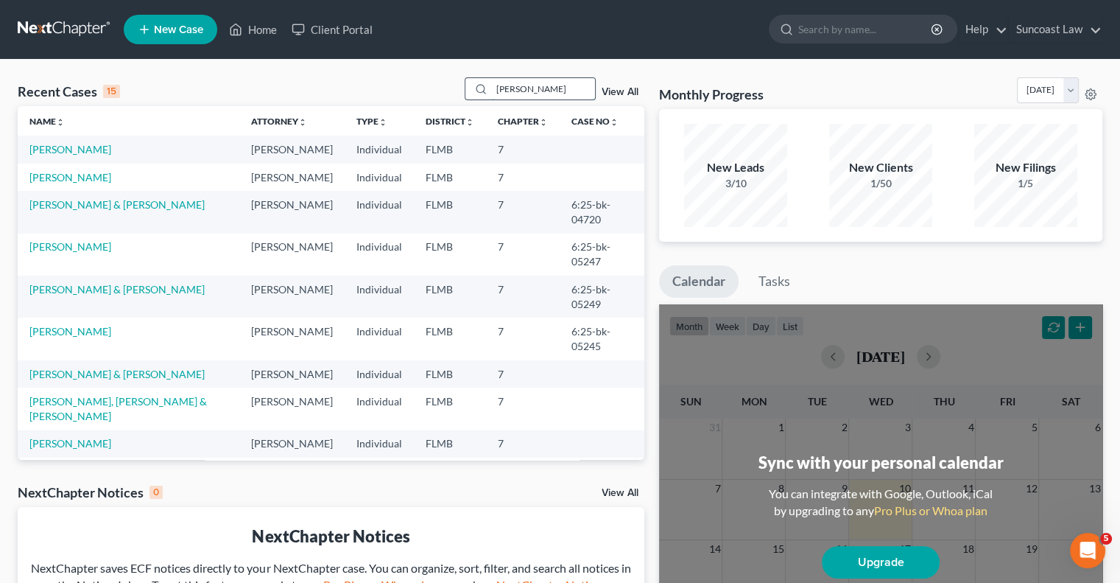
type input "[PERSON_NAME]"
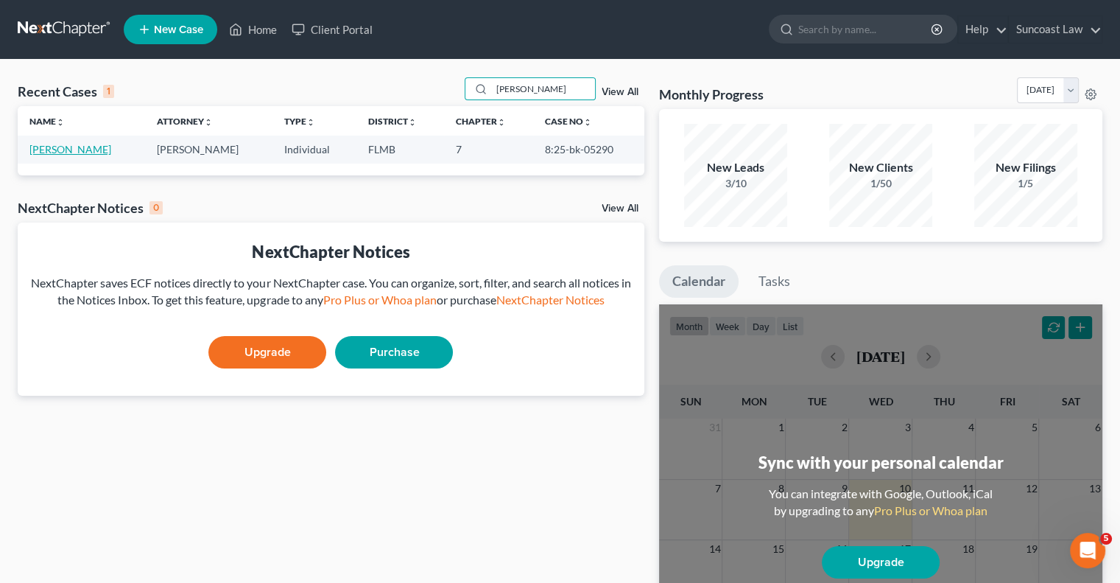
drag, startPoint x: 64, startPoint y: 145, endPoint x: 71, endPoint y: 147, distance: 7.5
click at [64, 145] on link "[PERSON_NAME]" at bounding box center [70, 149] width 82 height 13
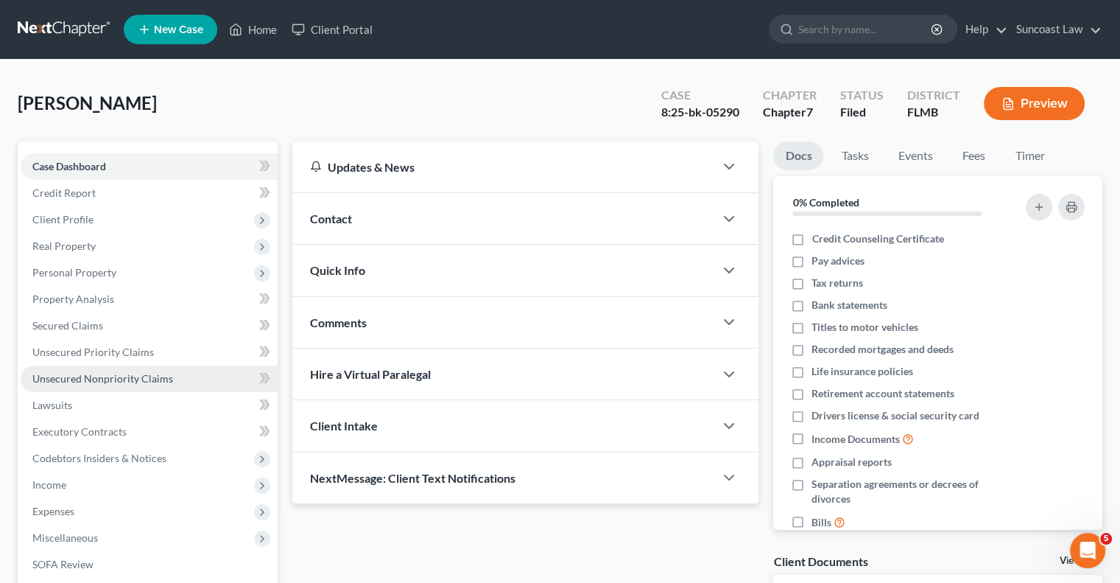
click at [138, 381] on span "Unsecured Nonpriority Claims" at bounding box center [102, 378] width 141 height 13
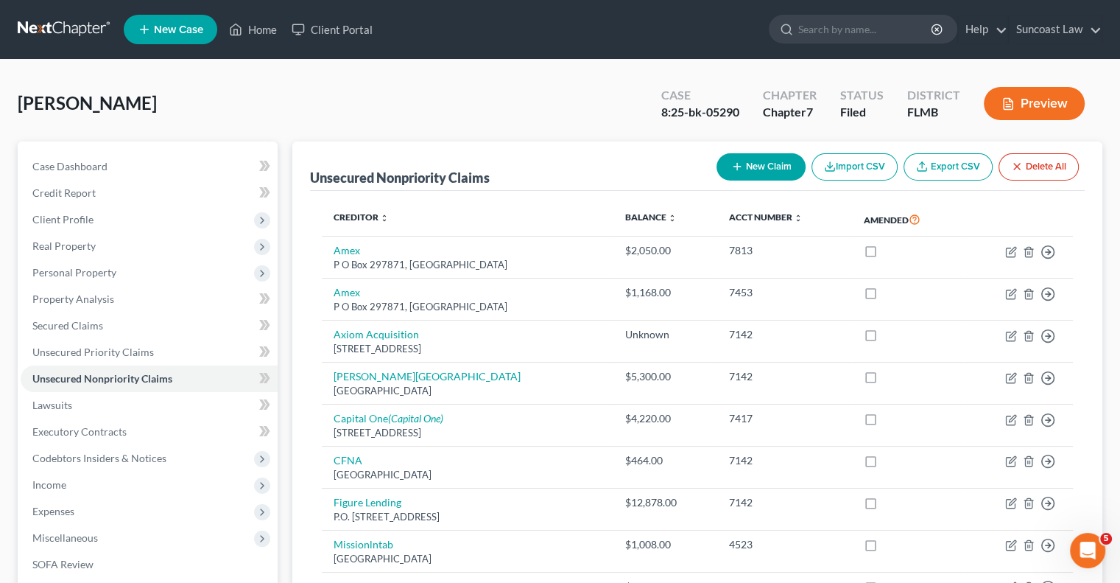
click at [773, 161] on button "New Claim" at bounding box center [761, 166] width 89 height 27
select select "0"
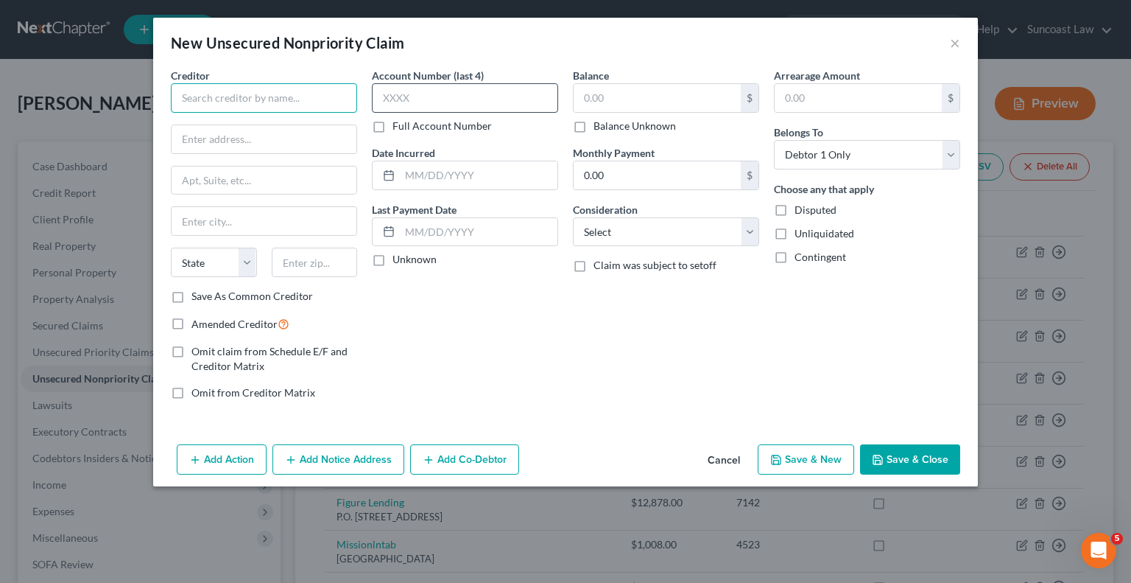
click at [337, 105] on input "text" at bounding box center [264, 97] width 186 height 29
type input "Amscot"
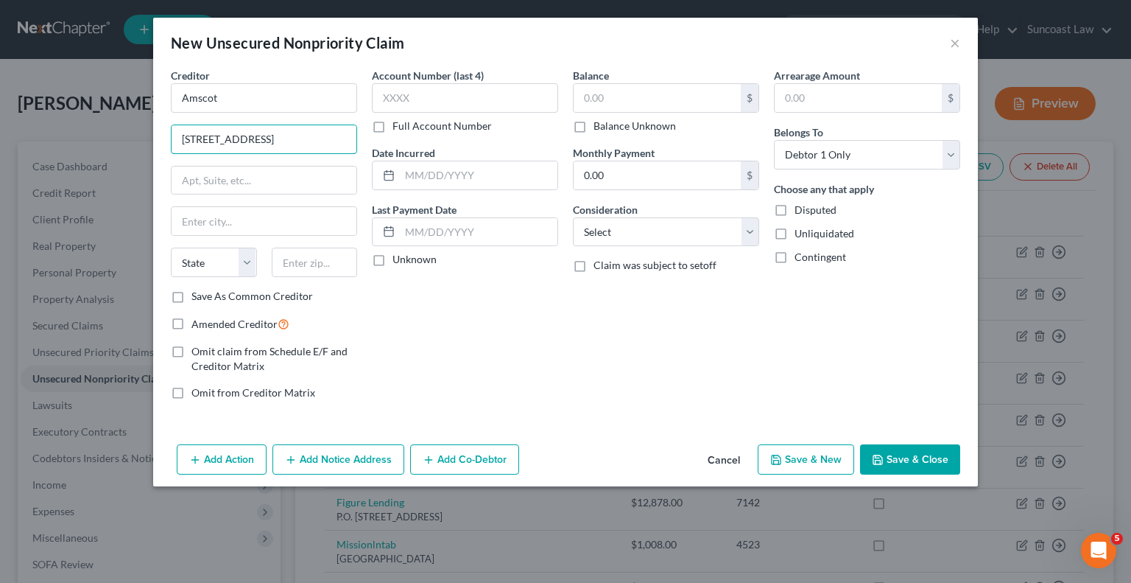
type input "[STREET_ADDRESS]"
drag, startPoint x: 333, startPoint y: 258, endPoint x: 359, endPoint y: 180, distance: 82.4
click at [333, 258] on input "text" at bounding box center [315, 261] width 86 height 29
type input "33567"
type input "[GEOGRAPHIC_DATA]"
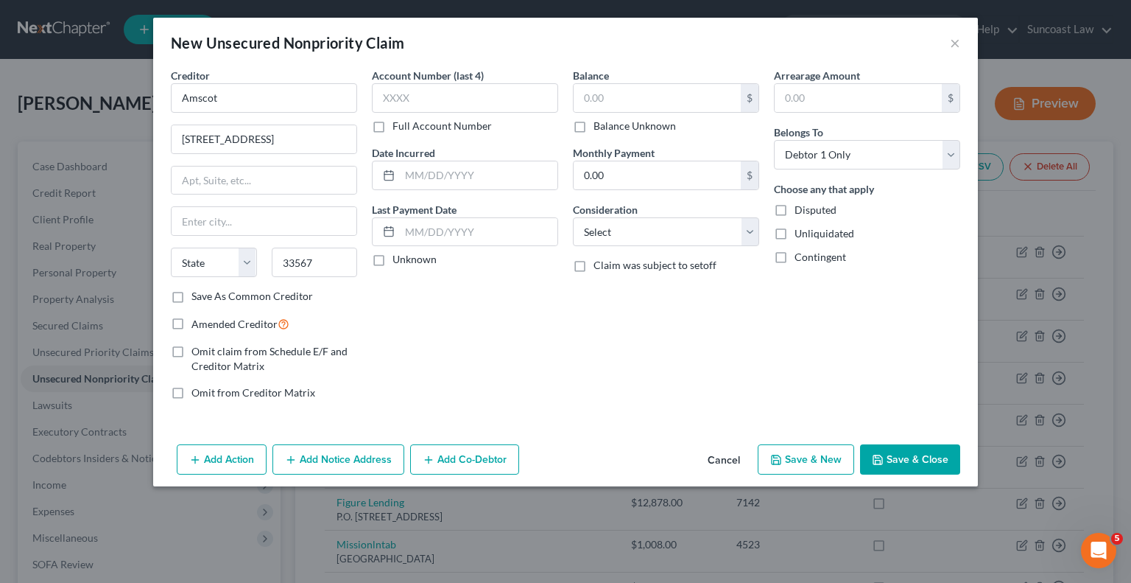
select select "9"
click at [684, 94] on input "text" at bounding box center [657, 98] width 167 height 28
type input "1,345.07"
click at [473, 102] on input "text" at bounding box center [465, 97] width 186 height 29
type input "7142"
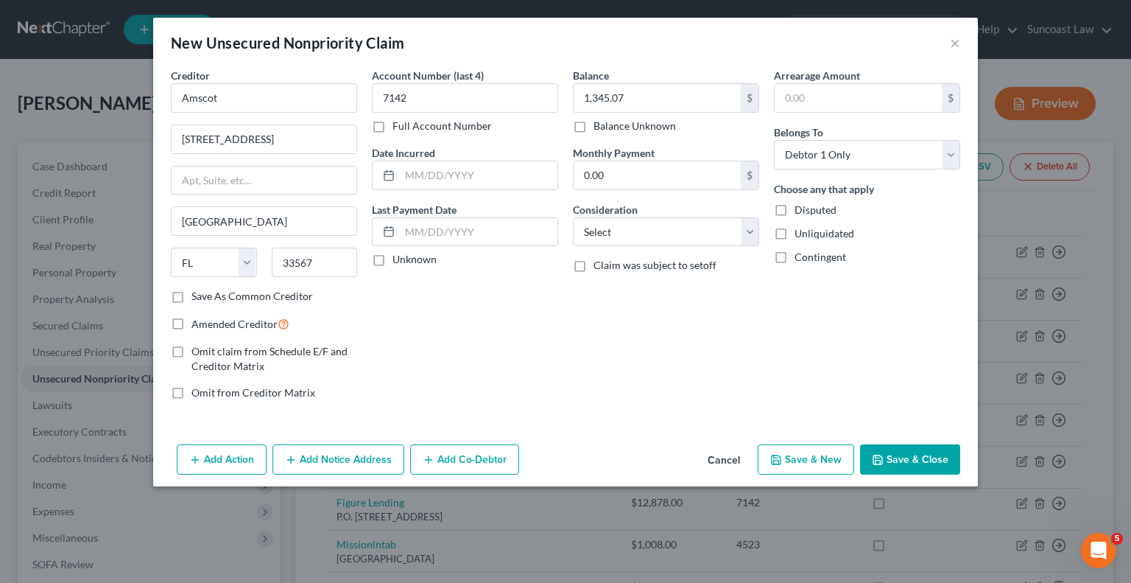
click at [909, 451] on button "Save & Close" at bounding box center [910, 459] width 100 height 31
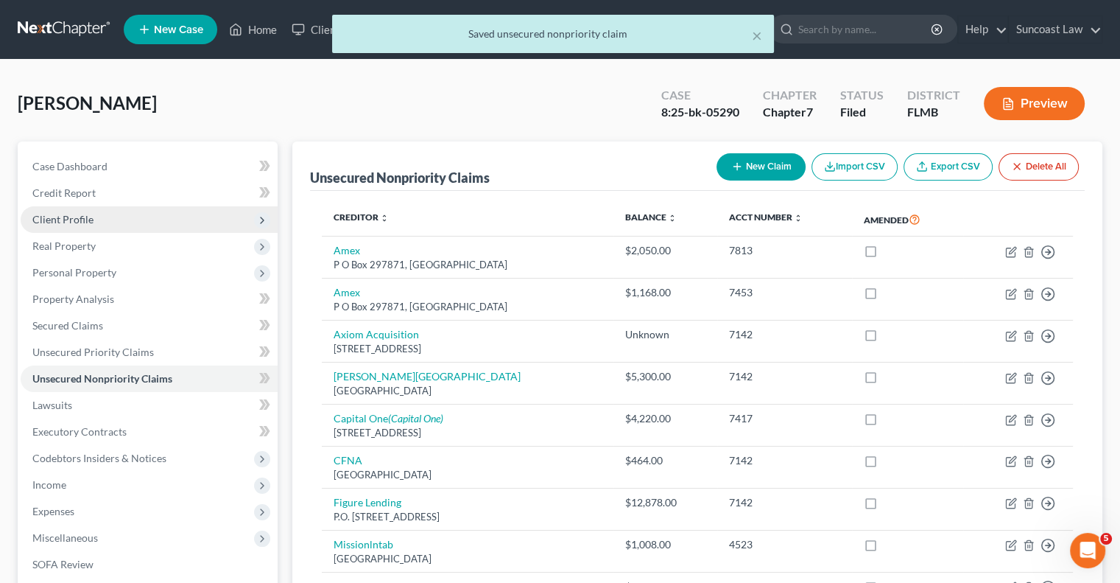
click at [94, 220] on span "Client Profile" at bounding box center [149, 219] width 257 height 27
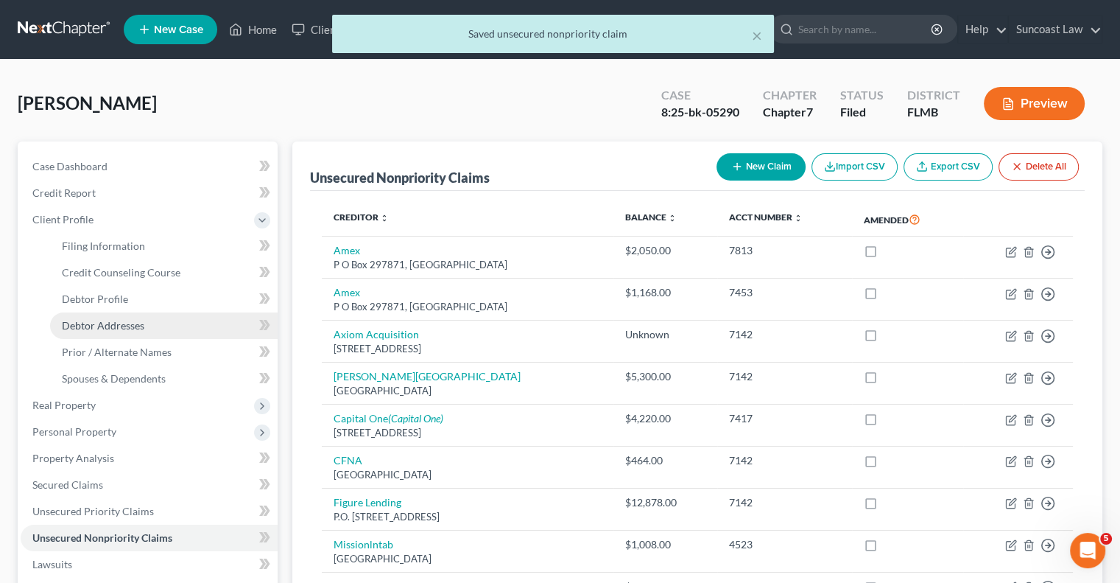
click at [138, 323] on span "Debtor Addresses" at bounding box center [103, 325] width 82 height 13
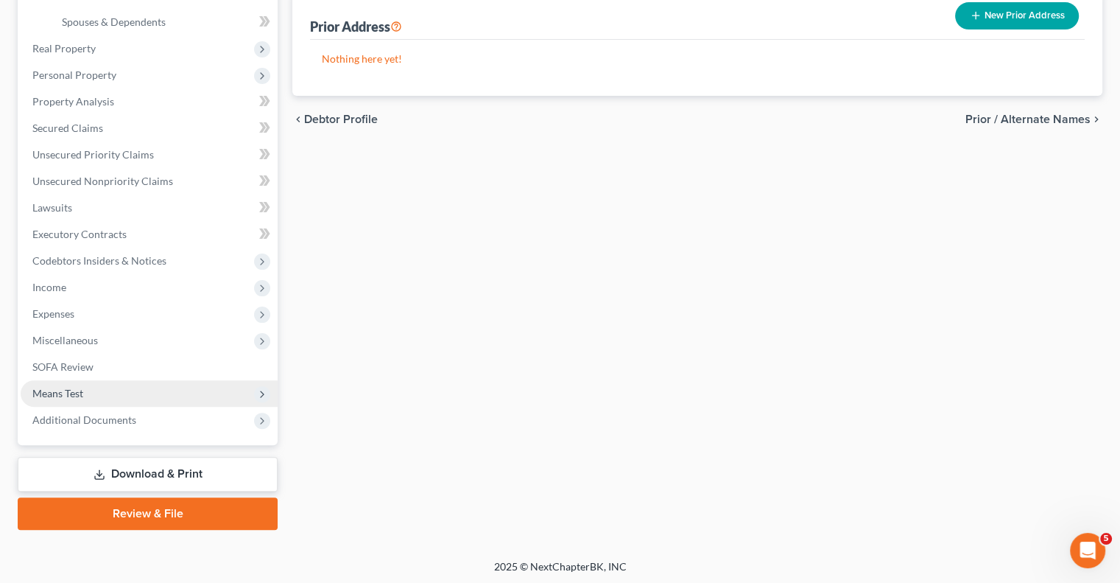
scroll to position [358, 0]
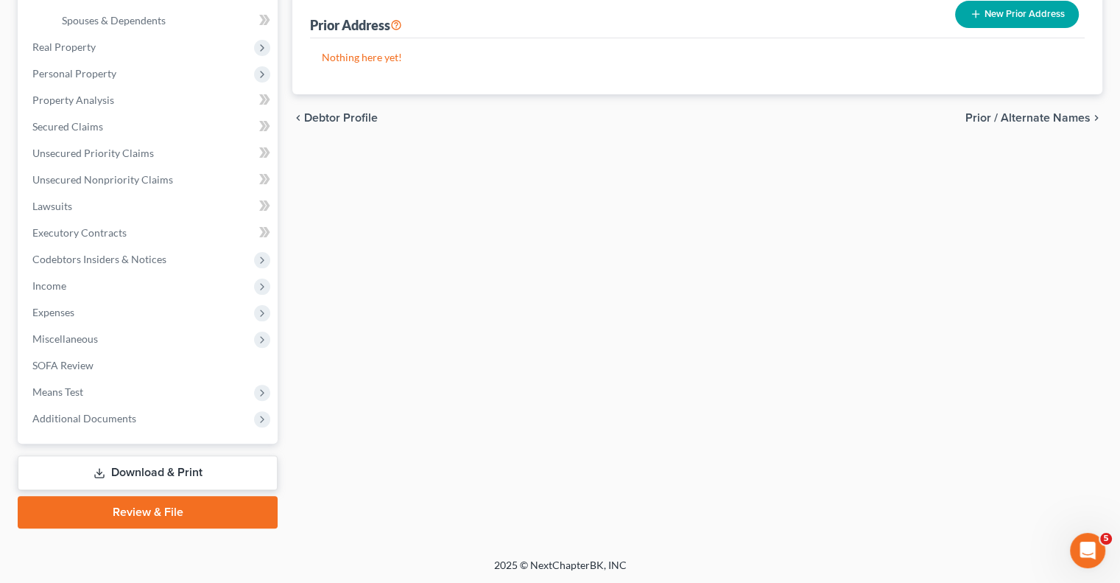
click at [163, 472] on link "Download & Print" at bounding box center [148, 472] width 260 height 35
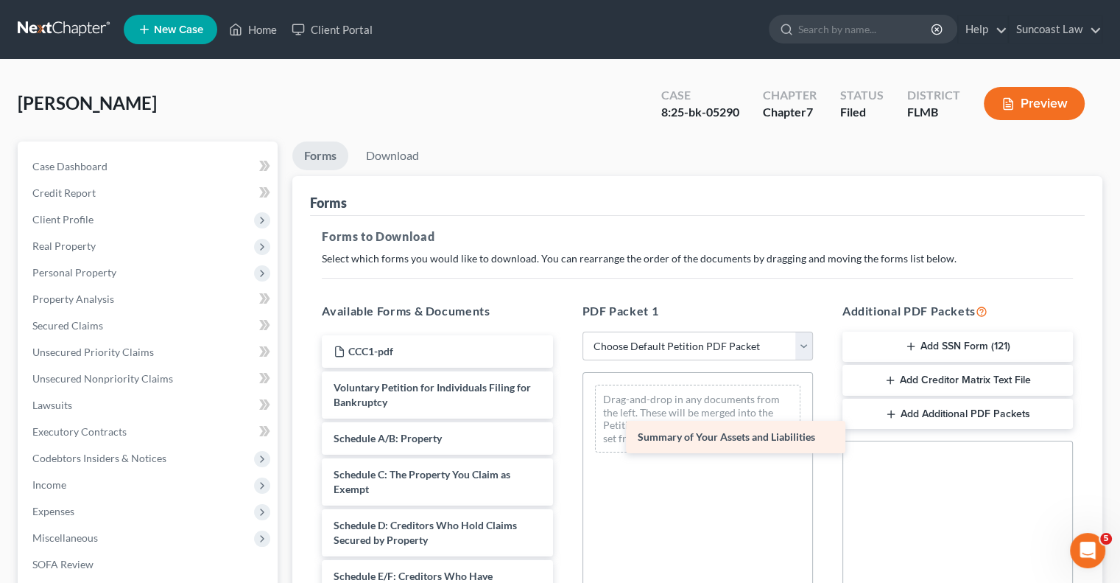
drag, startPoint x: 433, startPoint y: 438, endPoint x: 736, endPoint y: 438, distance: 302.7
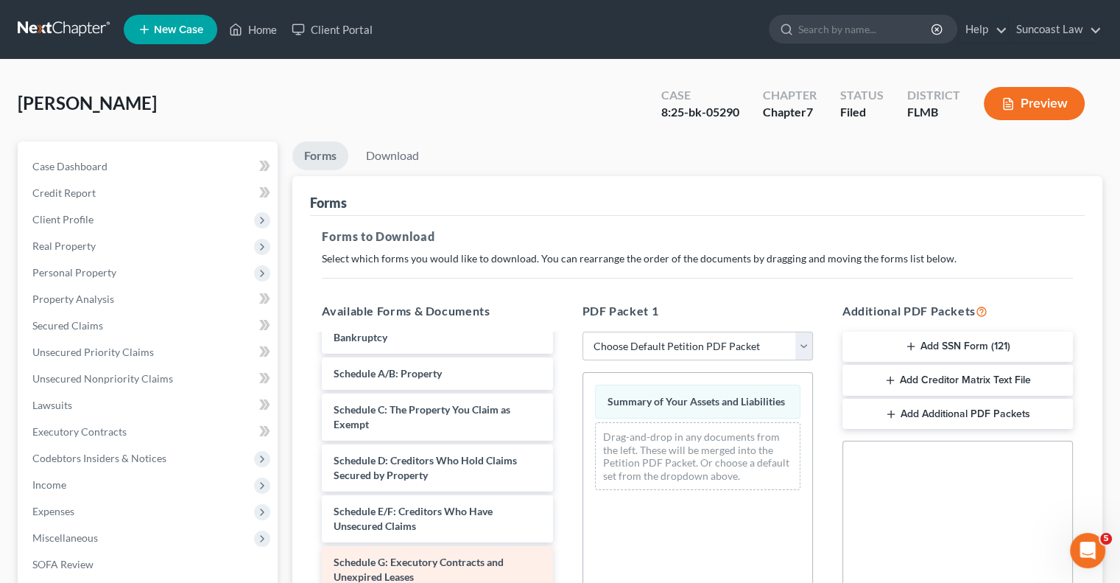
scroll to position [147, 0]
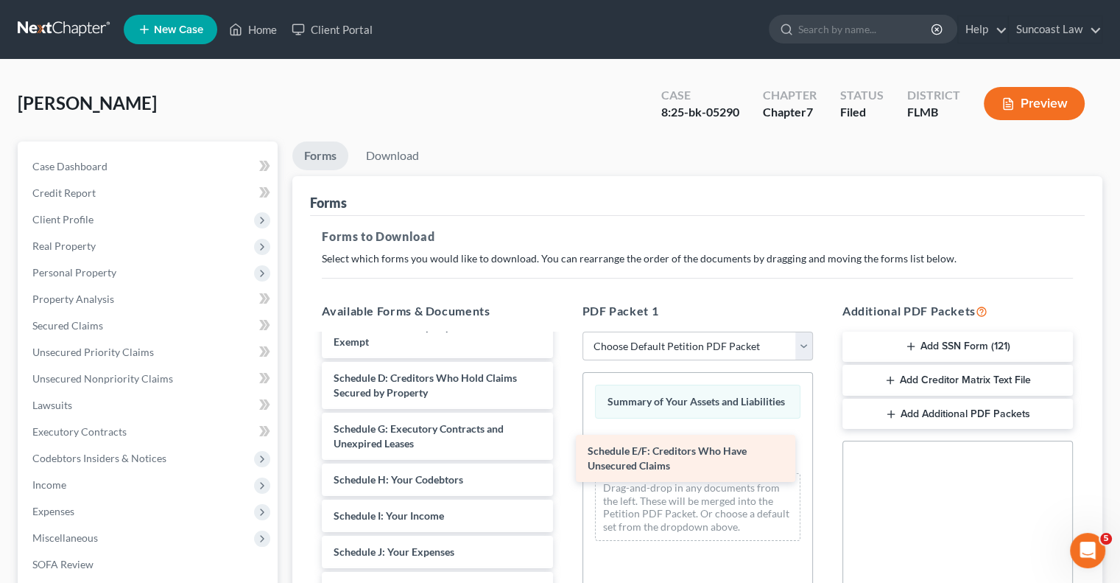
drag, startPoint x: 432, startPoint y: 434, endPoint x: 703, endPoint y: 460, distance: 272.2
click at [564, 460] on div "Schedule E/F: Creditors Who Have Unsecured Claims CCC1-pdf Voluntary Petition f…" at bounding box center [437, 559] width 254 height 742
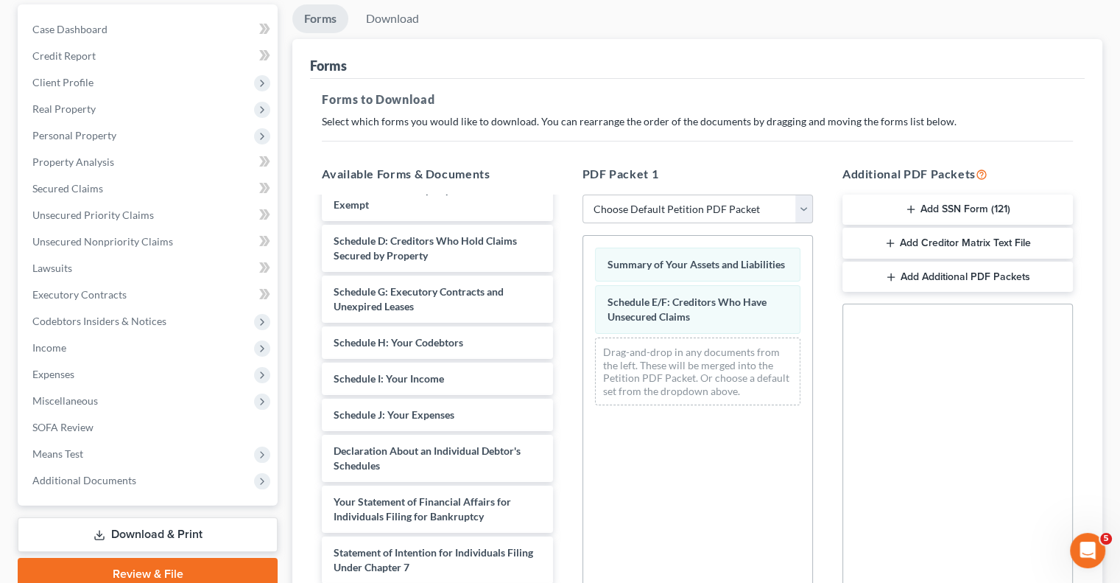
scroll to position [326, 0]
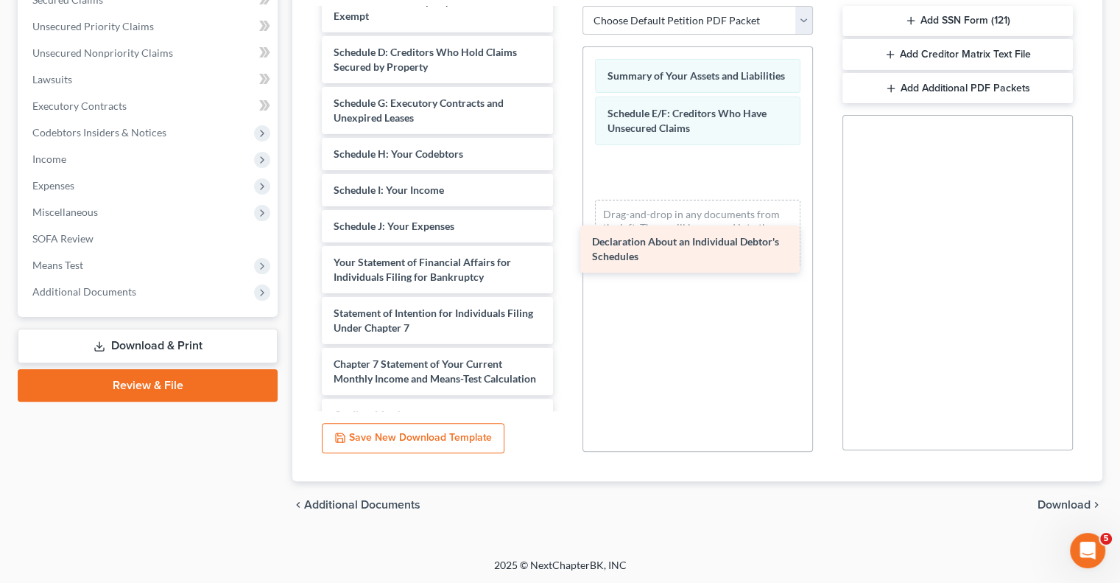
drag, startPoint x: 430, startPoint y: 264, endPoint x: 689, endPoint y: 245, distance: 259.2
click at [564, 245] on div "Declaration About an Individual Debtor's Schedules CCC1-pdf Voluntary Petition …" at bounding box center [437, 208] width 254 height 692
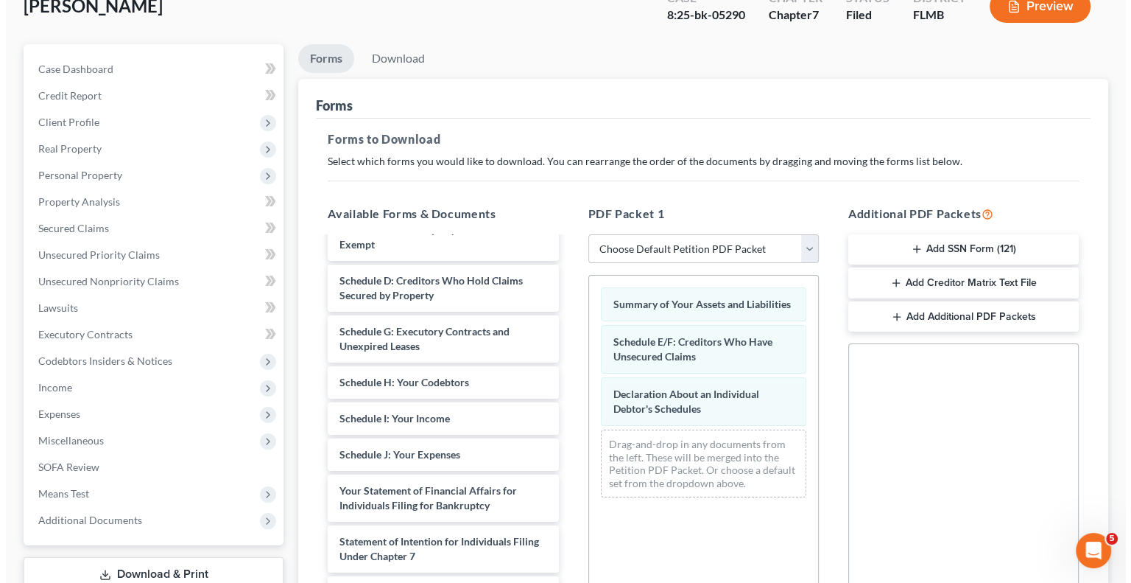
scroll to position [0, 0]
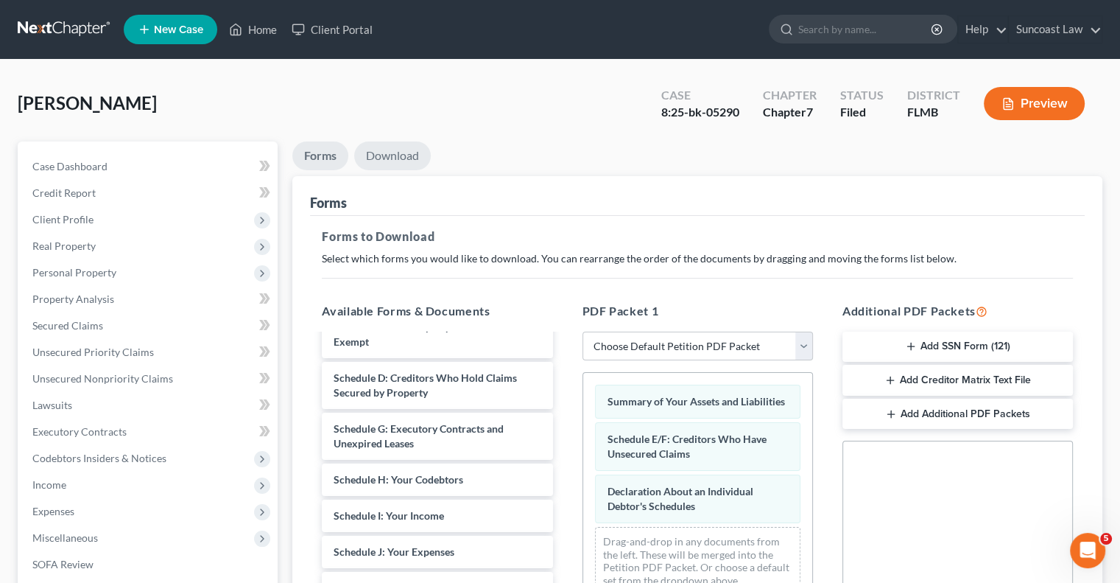
click at [392, 156] on link "Download" at bounding box center [392, 155] width 77 height 29
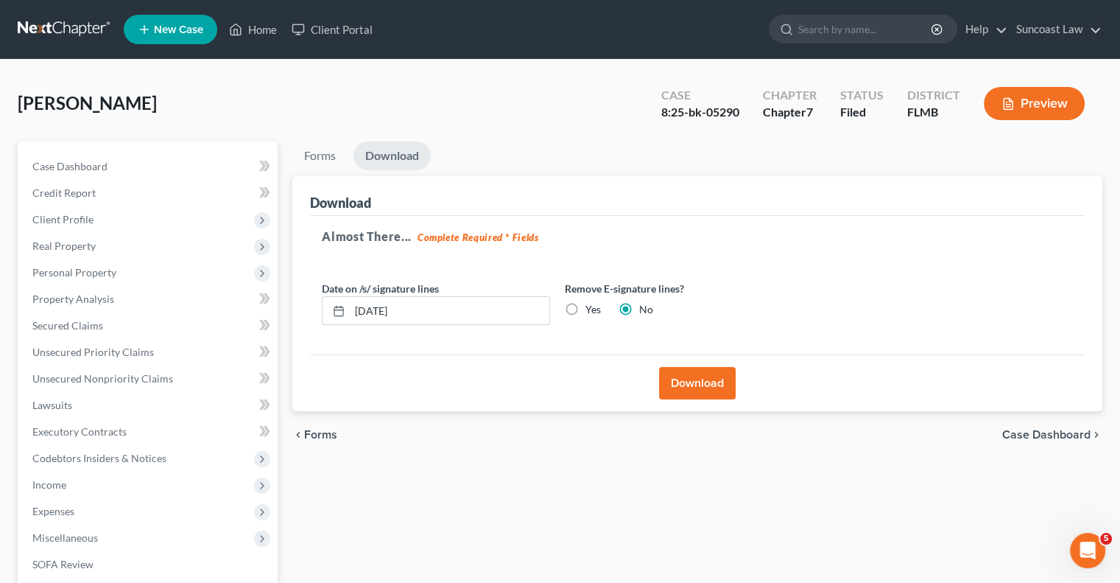
click at [711, 381] on button "Download" at bounding box center [697, 383] width 77 height 32
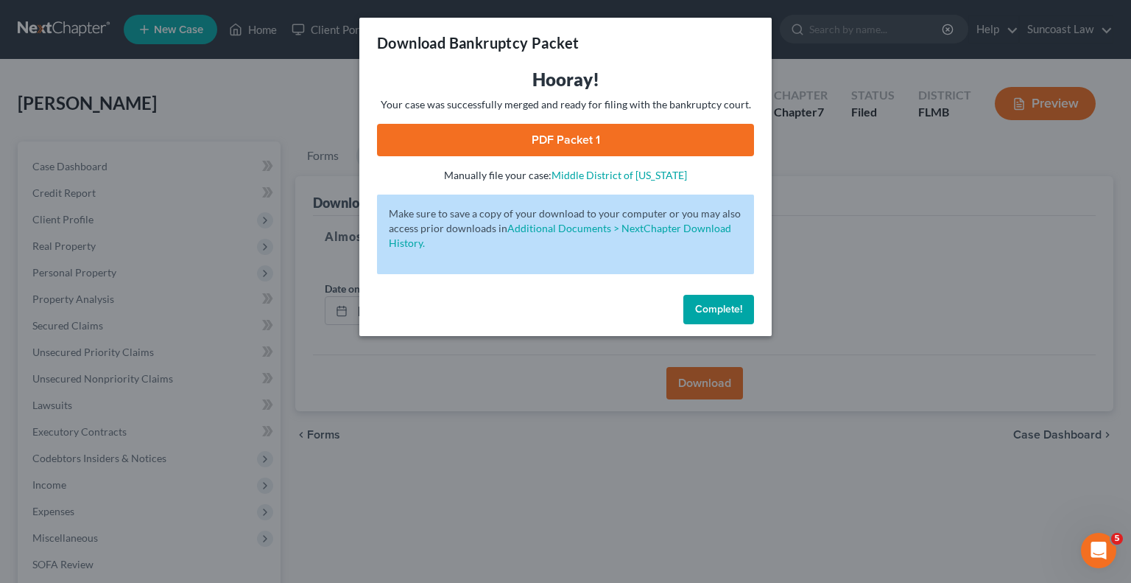
click at [624, 138] on link "PDF Packet 1" at bounding box center [565, 140] width 377 height 32
